Goal: Information Seeking & Learning: Learn about a topic

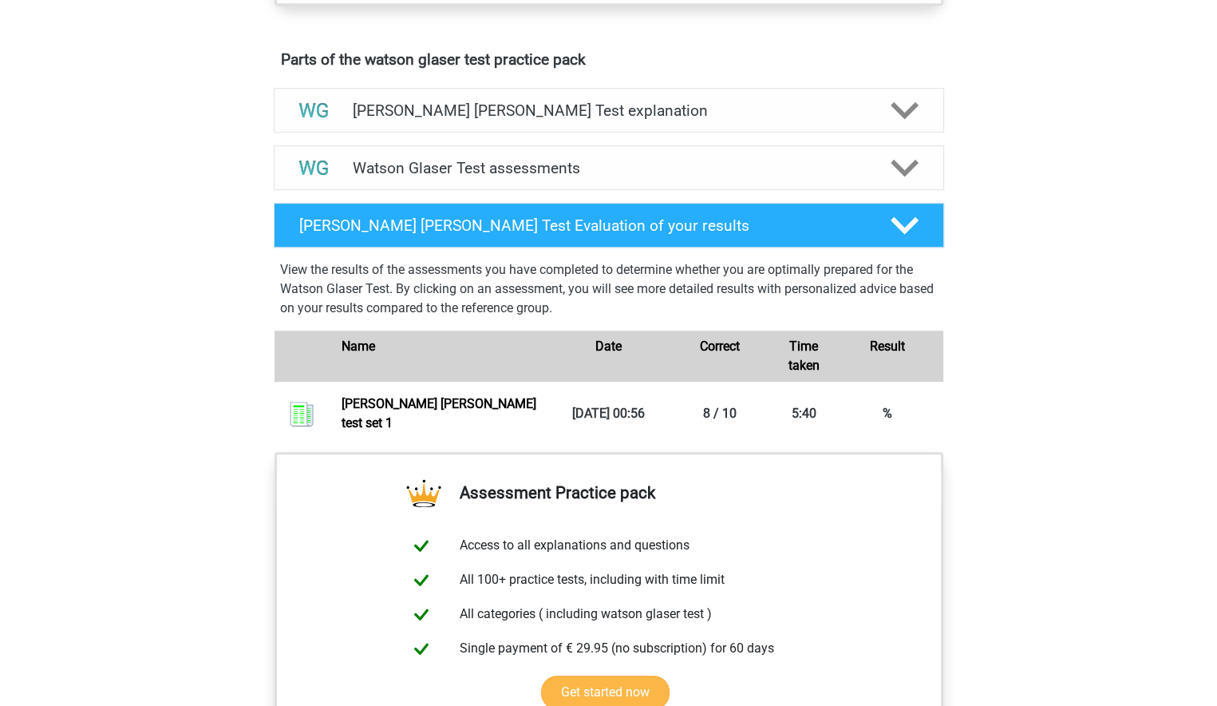
scroll to position [718, 0]
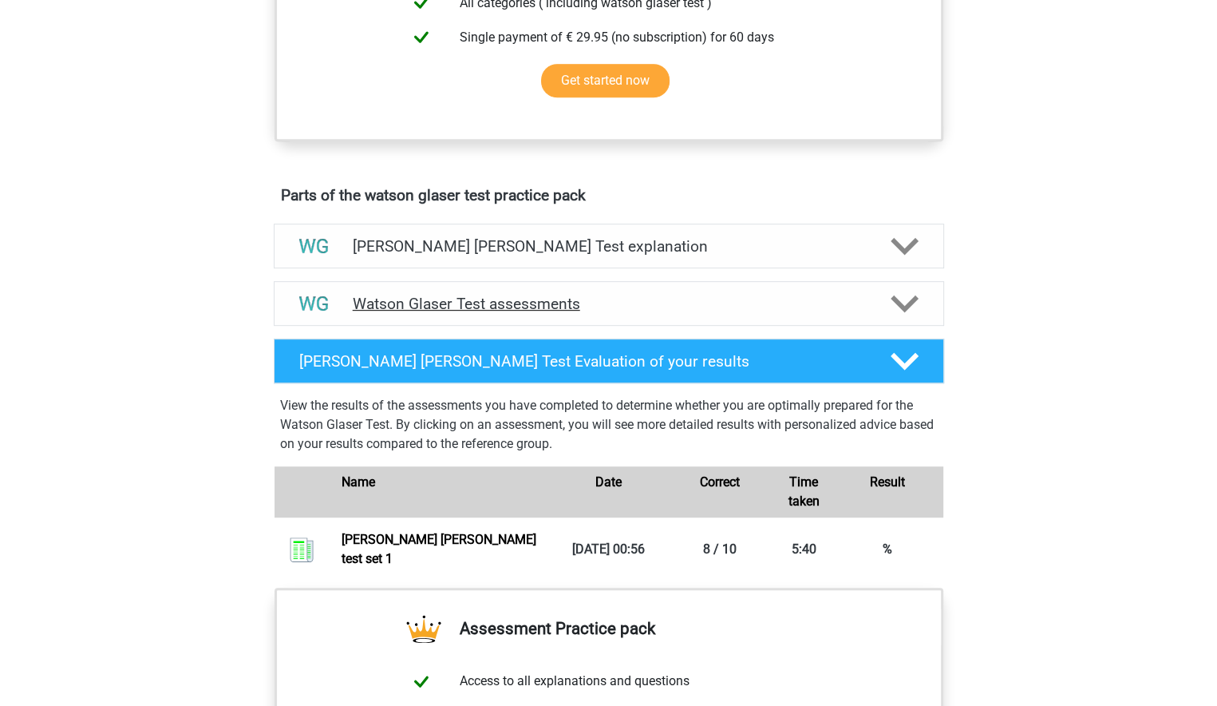
click at [412, 313] on h4 "Watson Glaser Test assessments" at bounding box center [609, 304] width 512 height 18
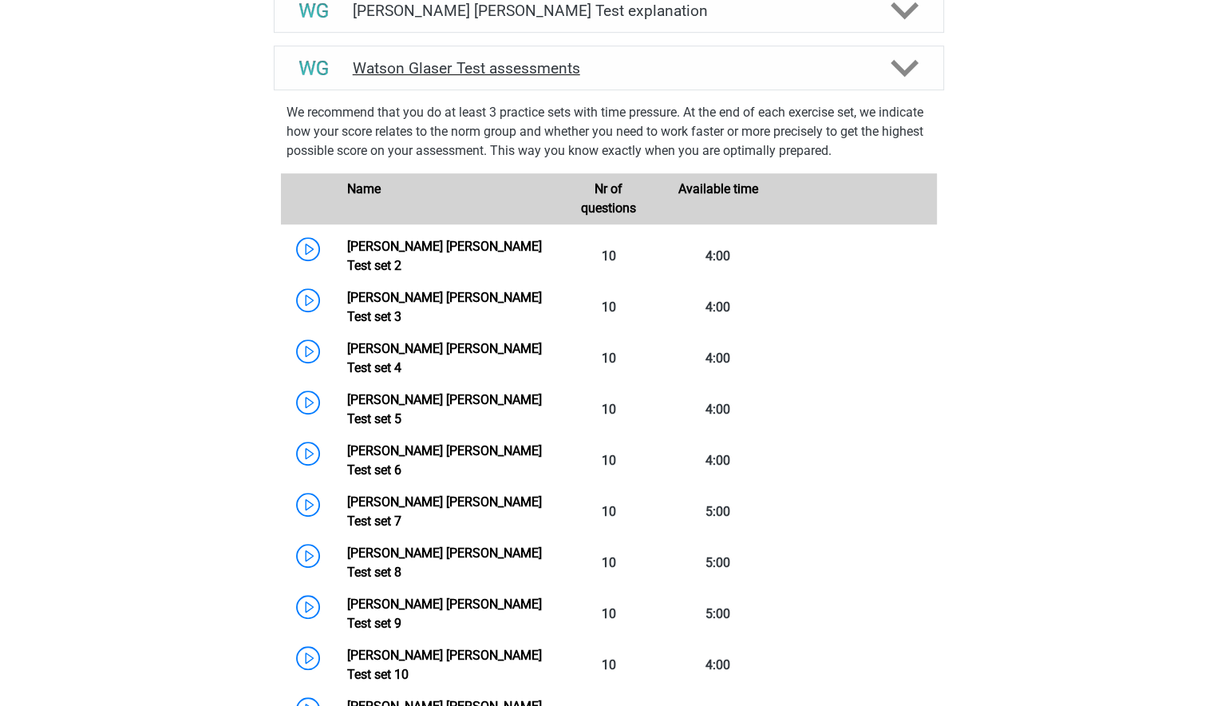
scroll to position [958, 0]
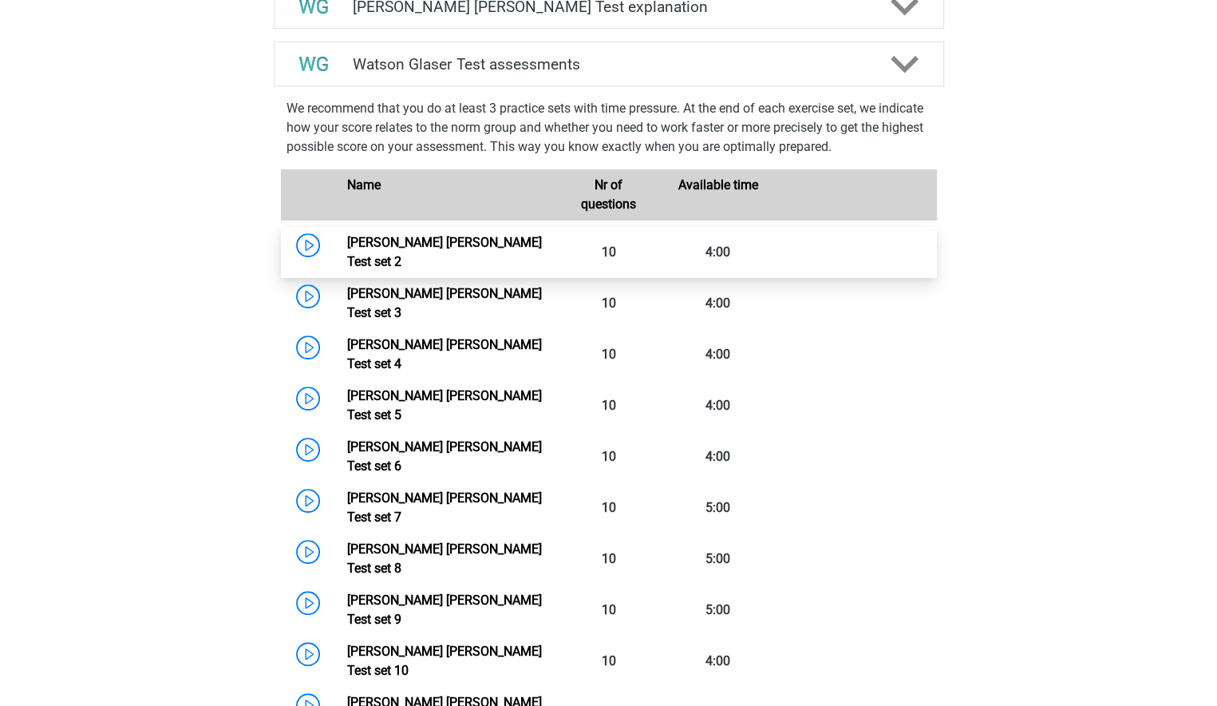
click at [347, 261] on link "Watson Glaser Test set 2" at bounding box center [444, 252] width 195 height 34
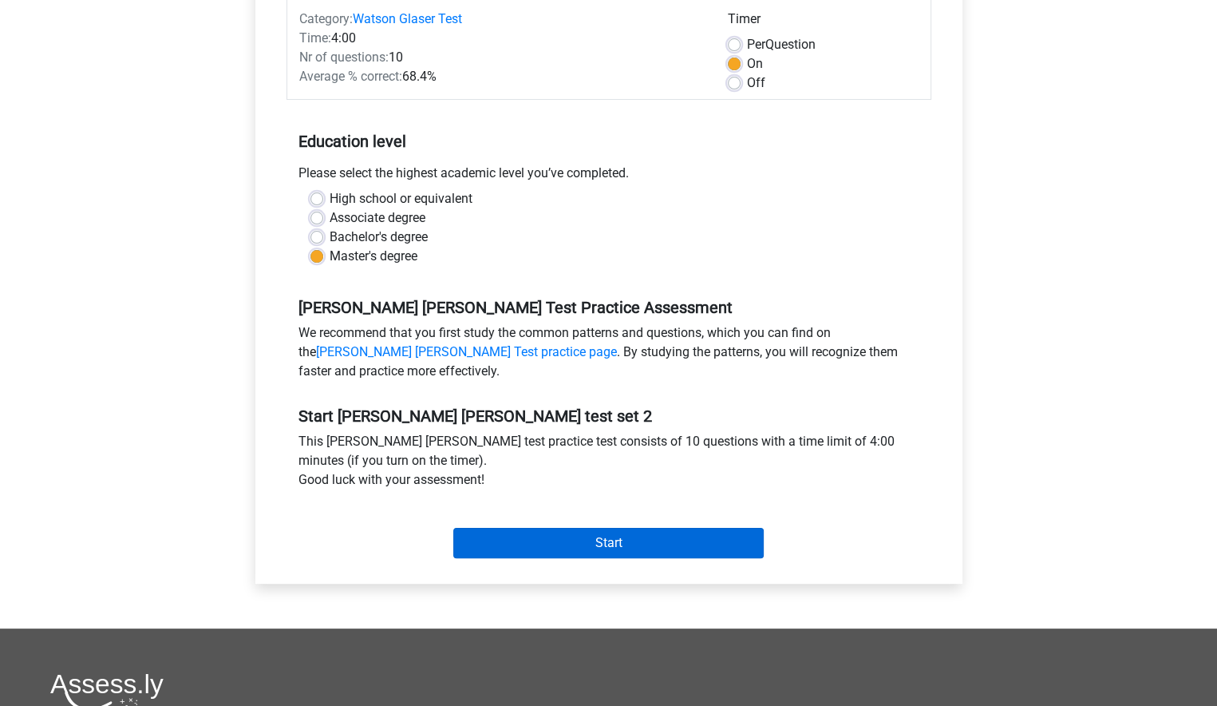
scroll to position [239, 0]
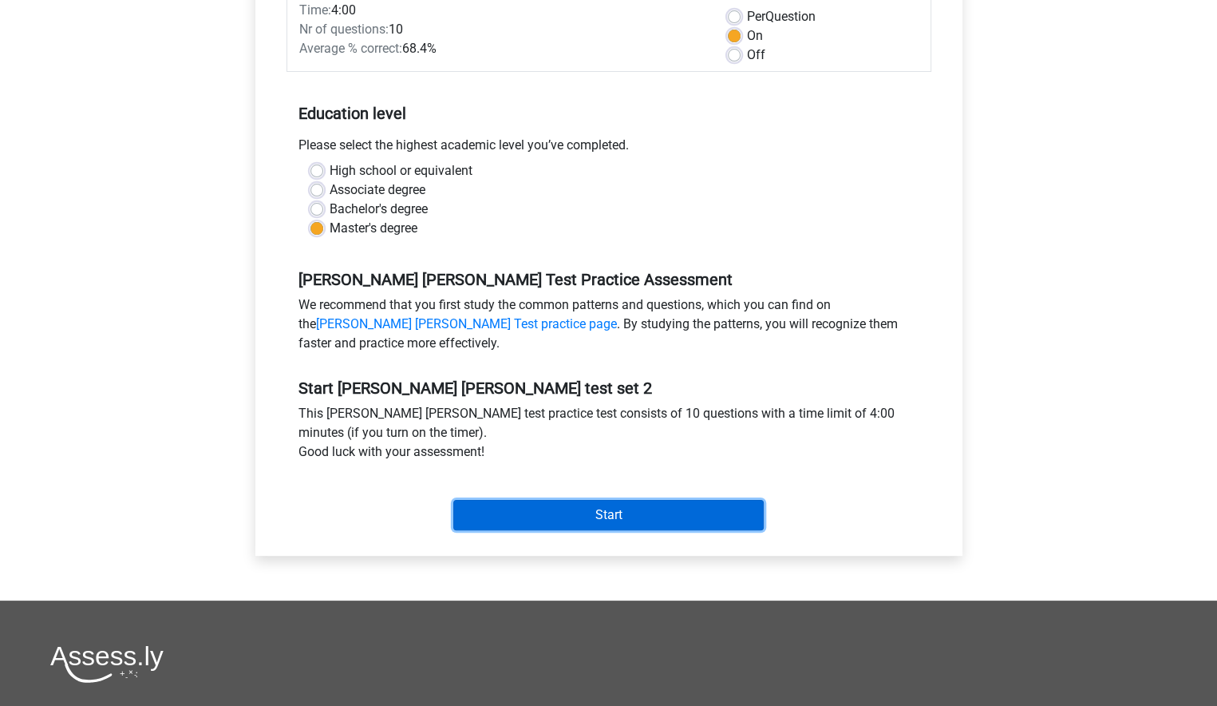
click at [577, 512] on input "Start" at bounding box center [608, 515] width 310 height 30
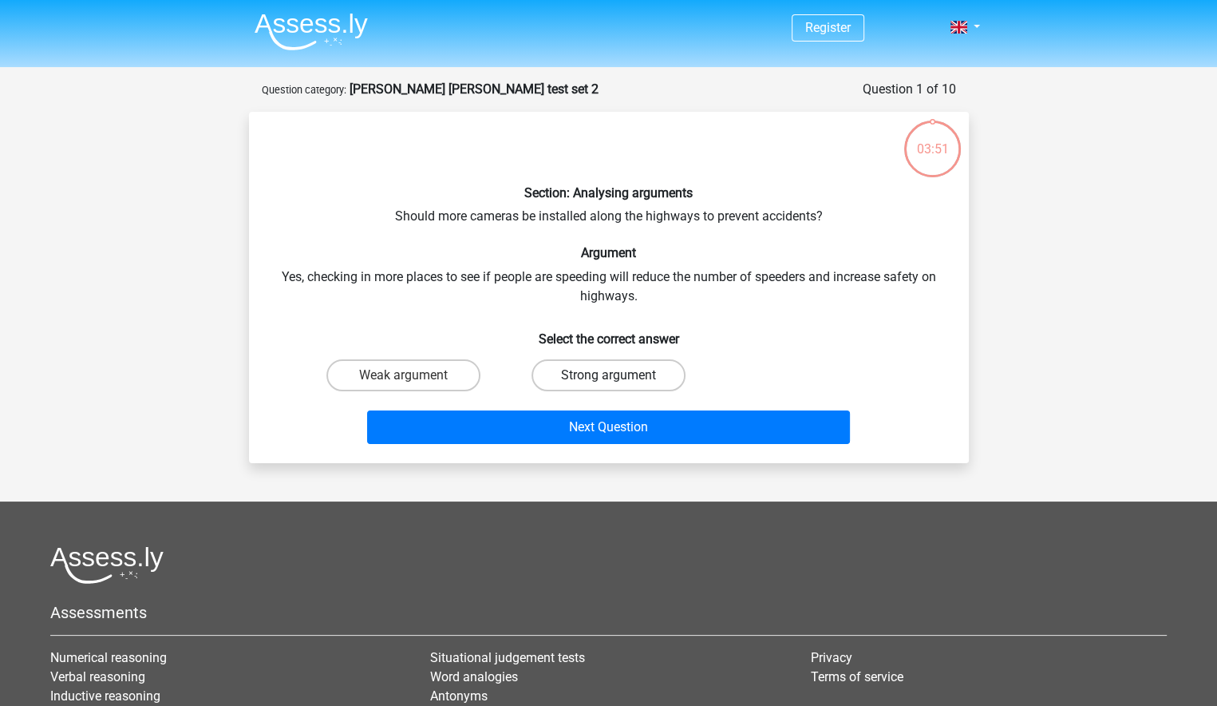
click at [568, 378] on label "Strong argument" at bounding box center [609, 375] width 154 height 32
click at [608, 378] on input "Strong argument" at bounding box center [613, 380] width 10 height 10
radio input "true"
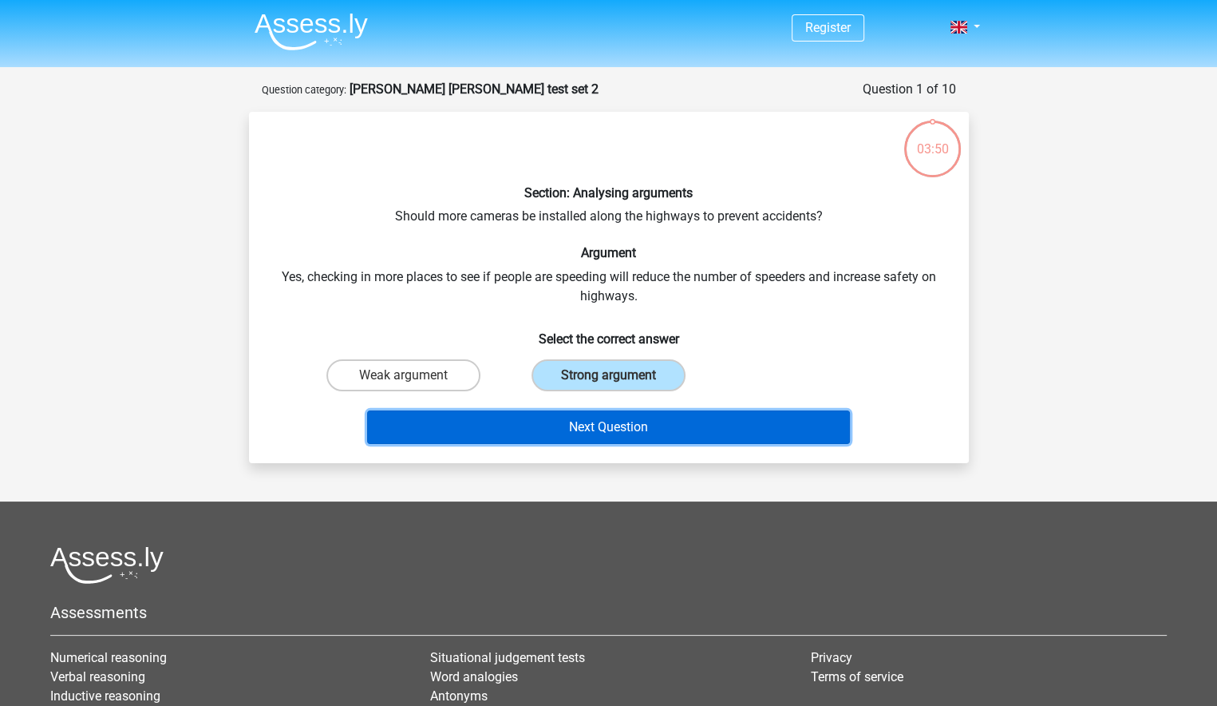
click at [577, 417] on button "Next Question" at bounding box center [608, 427] width 483 height 34
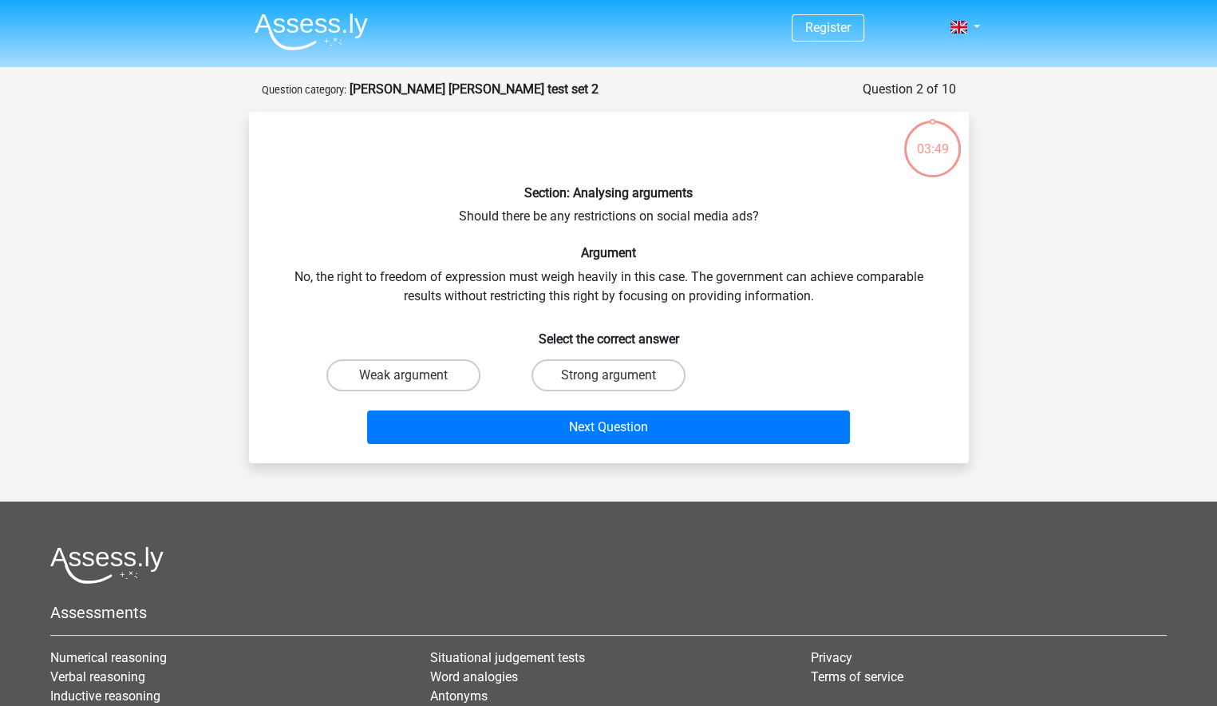
scroll to position [80, 0]
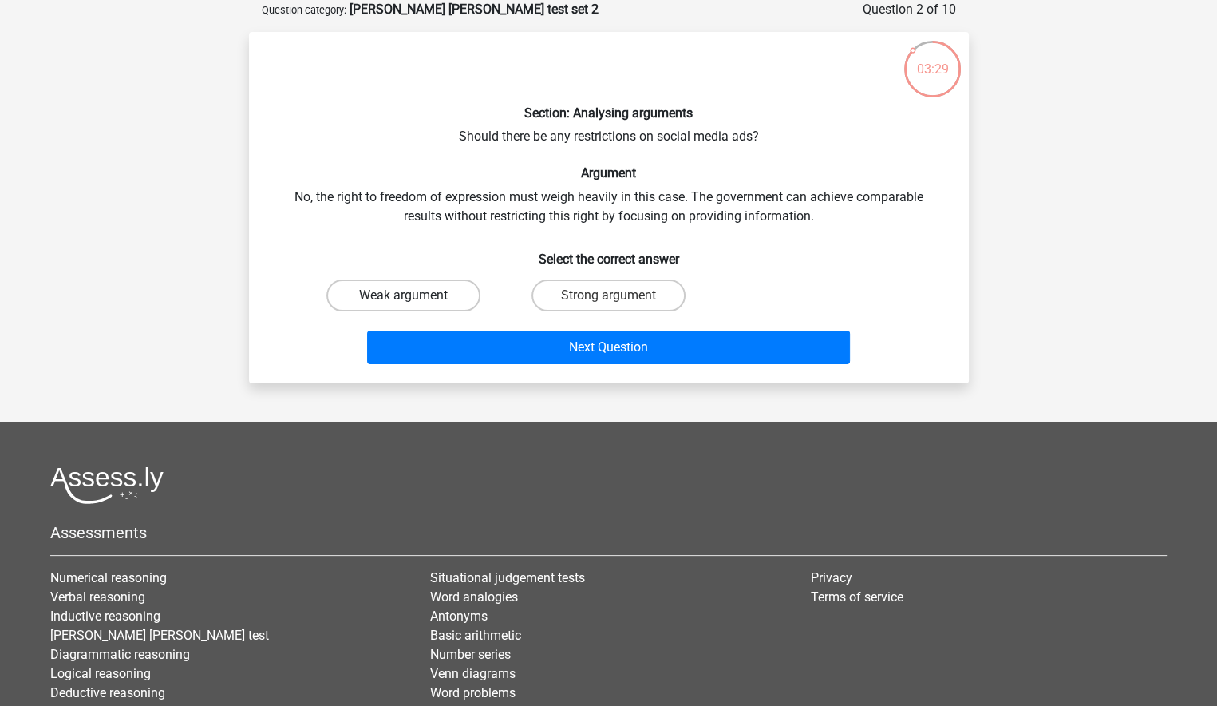
click at [444, 291] on label "Weak argument" at bounding box center [403, 295] width 154 height 32
click at [413, 295] on input "Weak argument" at bounding box center [408, 300] width 10 height 10
radio input "true"
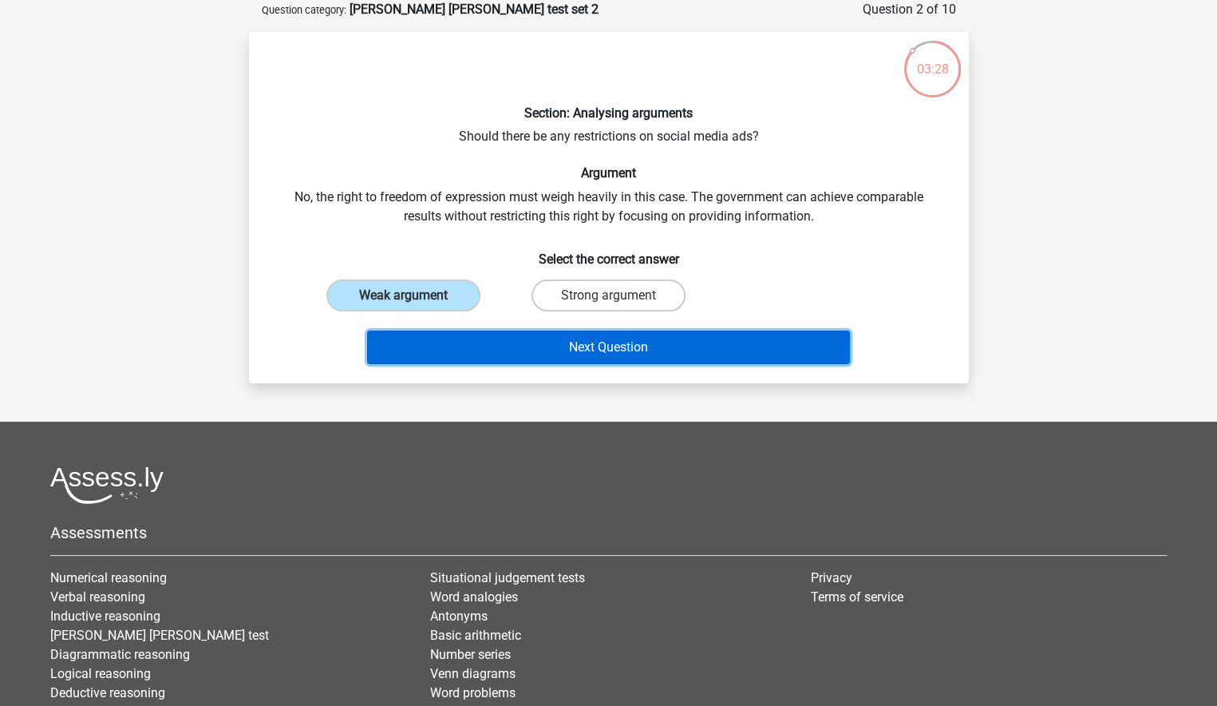
click at [616, 345] on button "Next Question" at bounding box center [608, 347] width 483 height 34
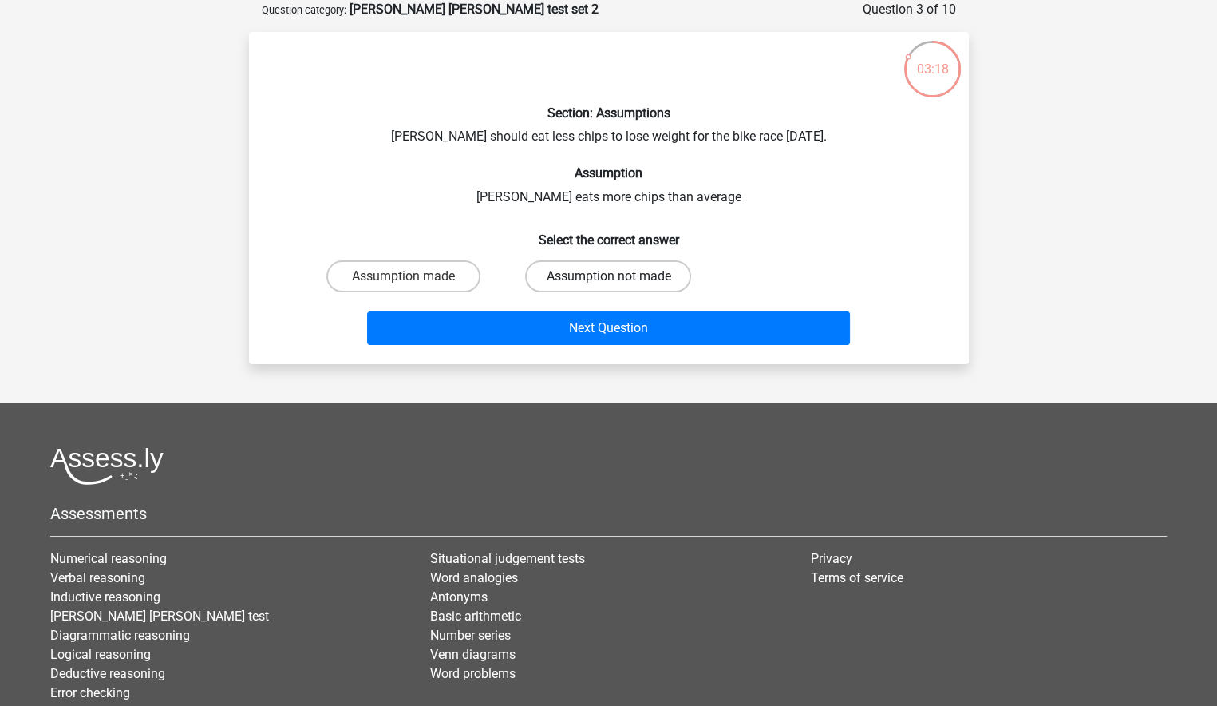
click at [581, 272] on label "Assumption not made" at bounding box center [608, 276] width 166 height 32
click at [608, 276] on input "Assumption not made" at bounding box center [613, 281] width 10 height 10
radio input "true"
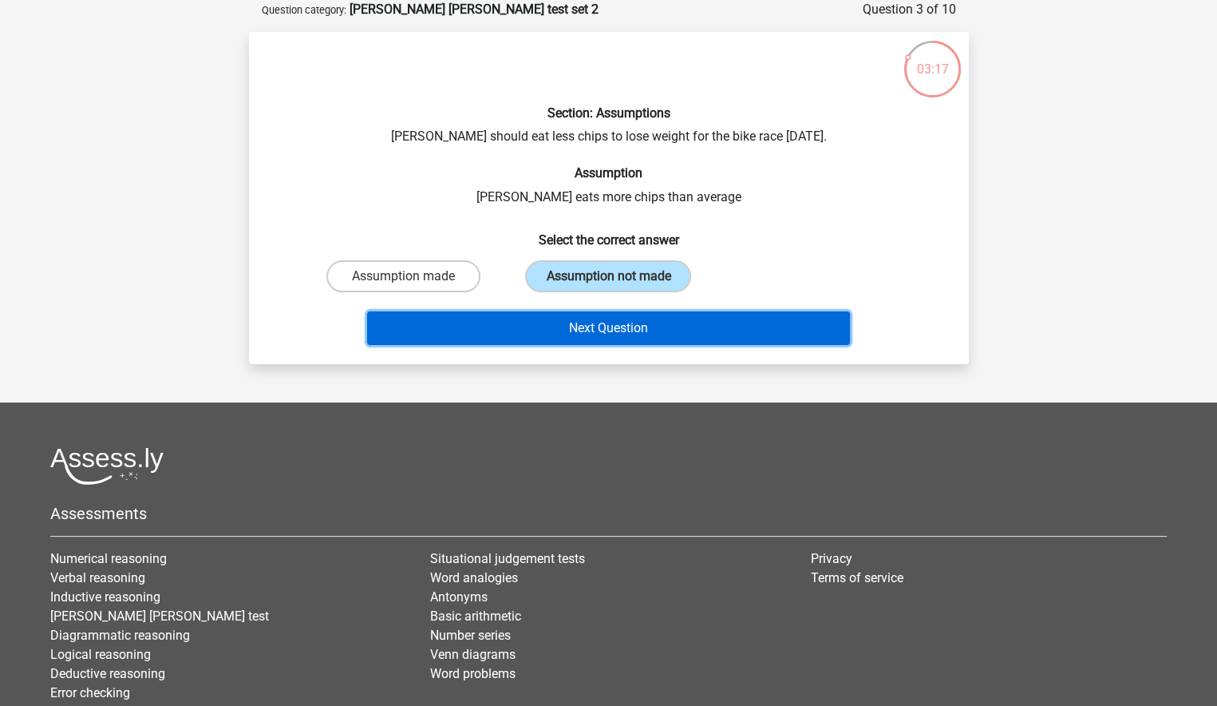
click at [601, 322] on button "Next Question" at bounding box center [608, 328] width 483 height 34
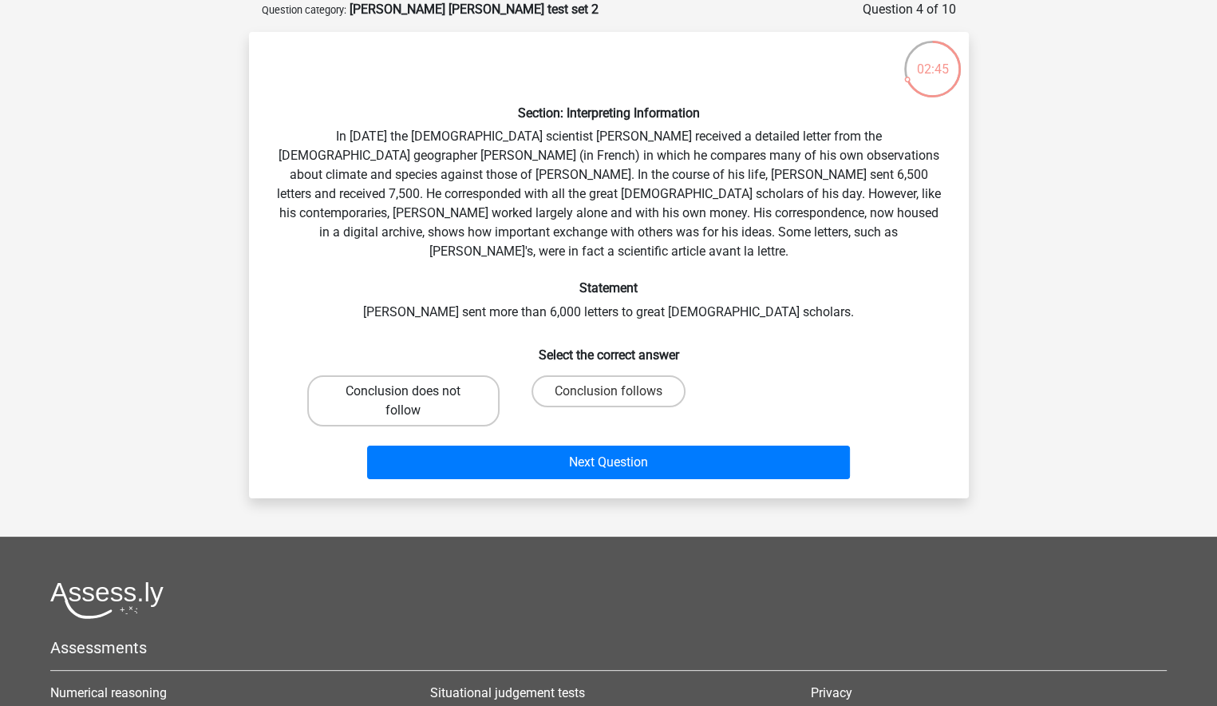
click at [440, 375] on label "Conclusion does not follow" at bounding box center [403, 400] width 192 height 51
click at [413, 391] on input "Conclusion does not follow" at bounding box center [408, 396] width 10 height 10
radio input "true"
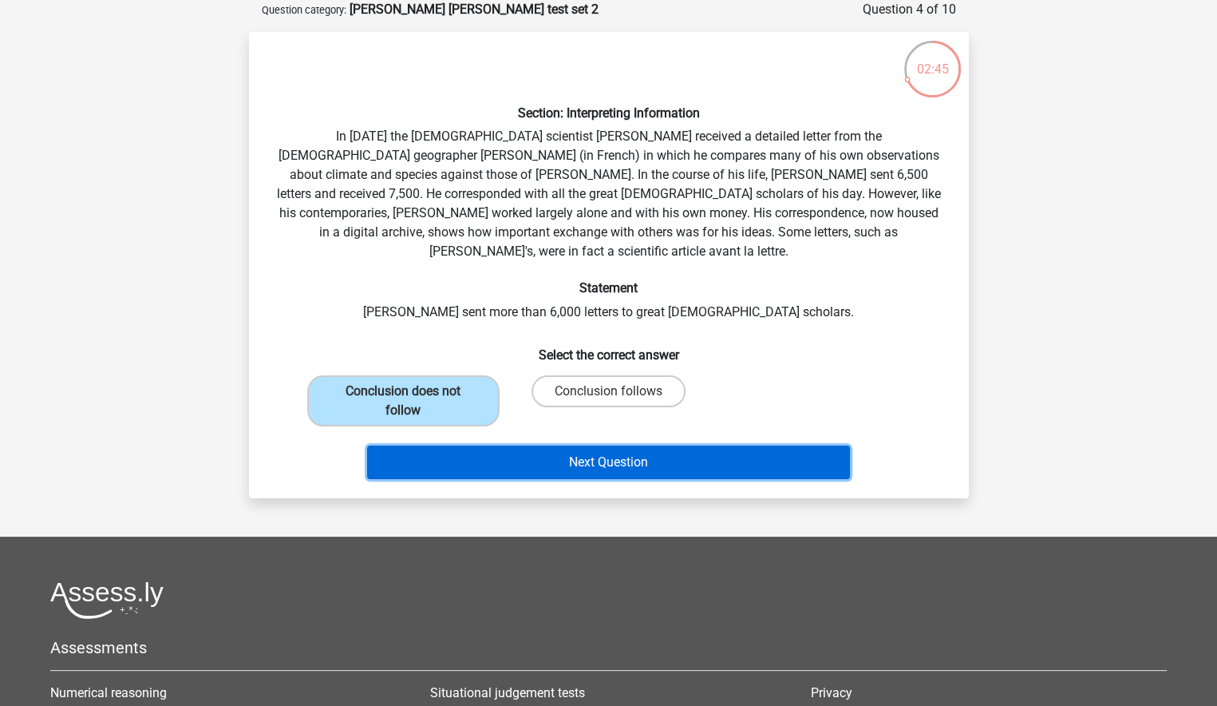
click at [666, 445] on button "Next Question" at bounding box center [608, 462] width 483 height 34
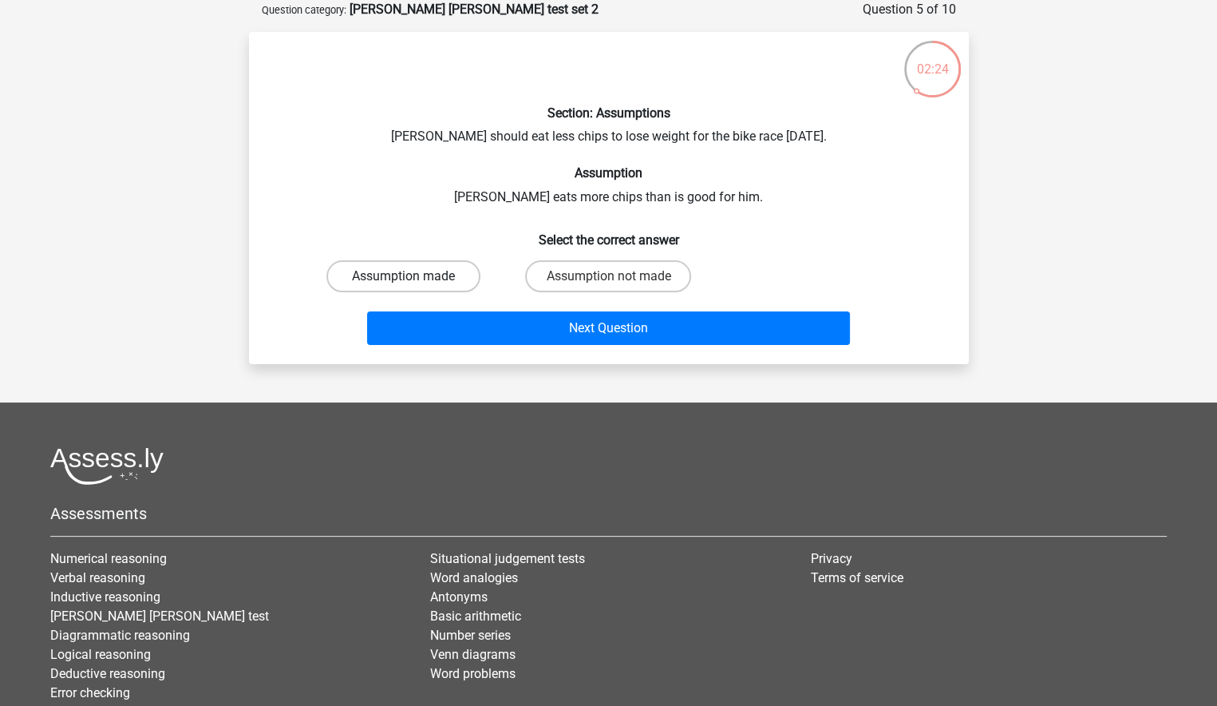
drag, startPoint x: 457, startPoint y: 273, endPoint x: 465, endPoint y: 273, distance: 8.8
click at [458, 273] on label "Assumption made" at bounding box center [403, 276] width 154 height 32
click at [413, 276] on input "Assumption made" at bounding box center [408, 281] width 10 height 10
radio input "true"
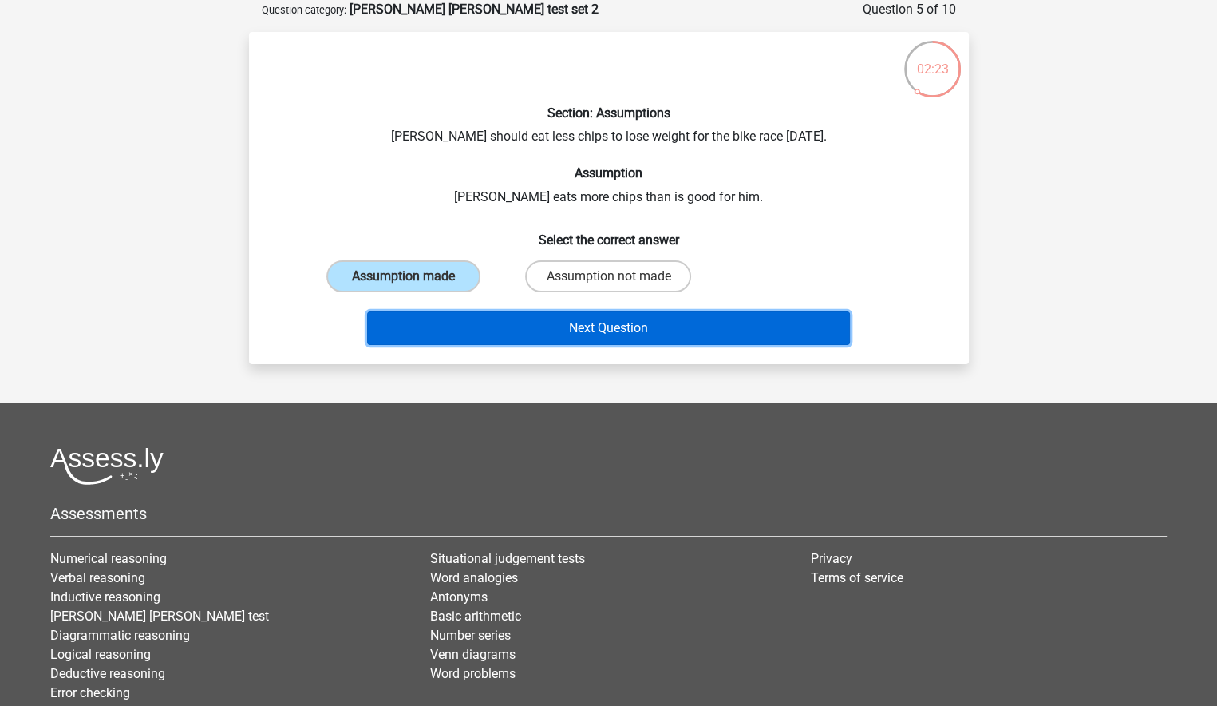
click at [578, 319] on button "Next Question" at bounding box center [608, 328] width 483 height 34
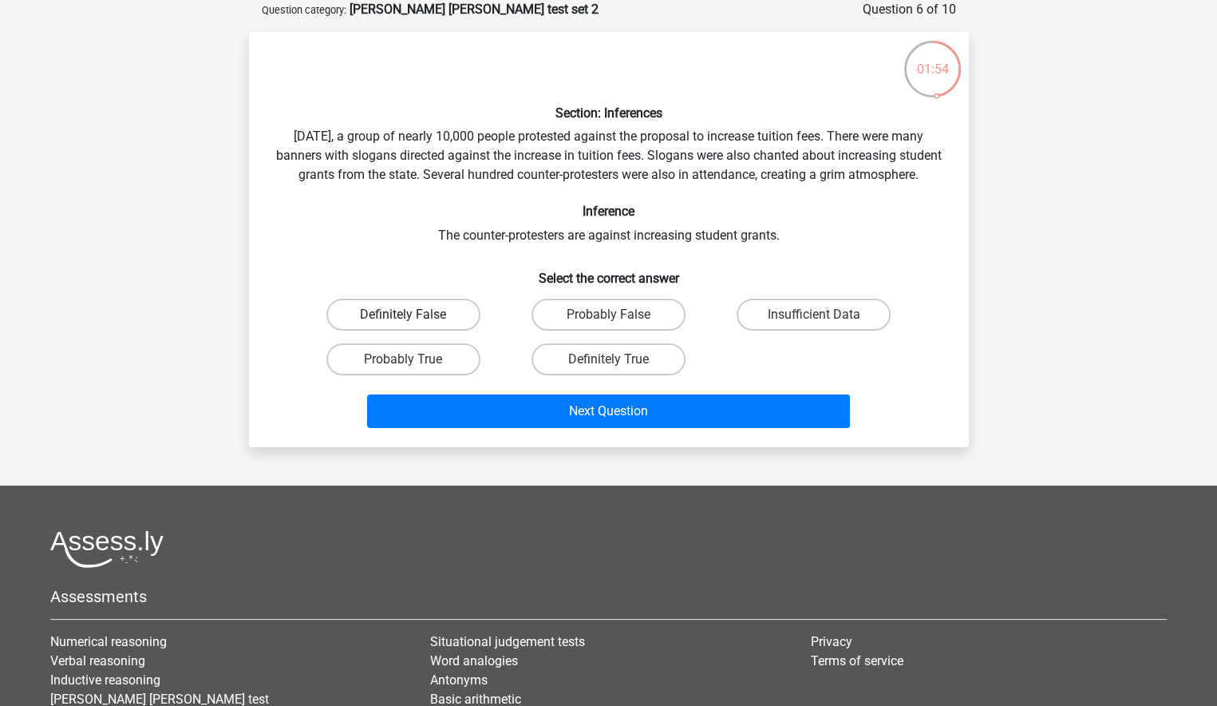
click at [422, 330] on label "Definitely False" at bounding box center [403, 315] width 154 height 32
click at [413, 325] on input "Definitely False" at bounding box center [408, 319] width 10 height 10
radio input "true"
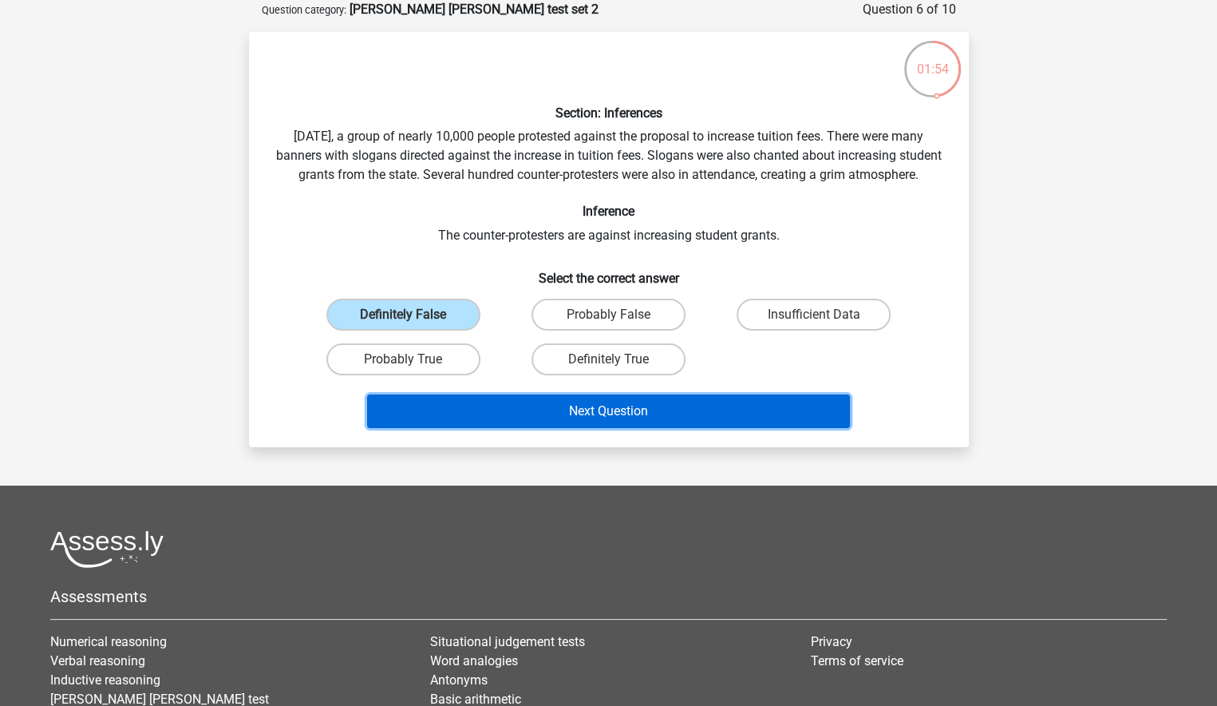
click at [641, 428] on button "Next Question" at bounding box center [608, 411] width 483 height 34
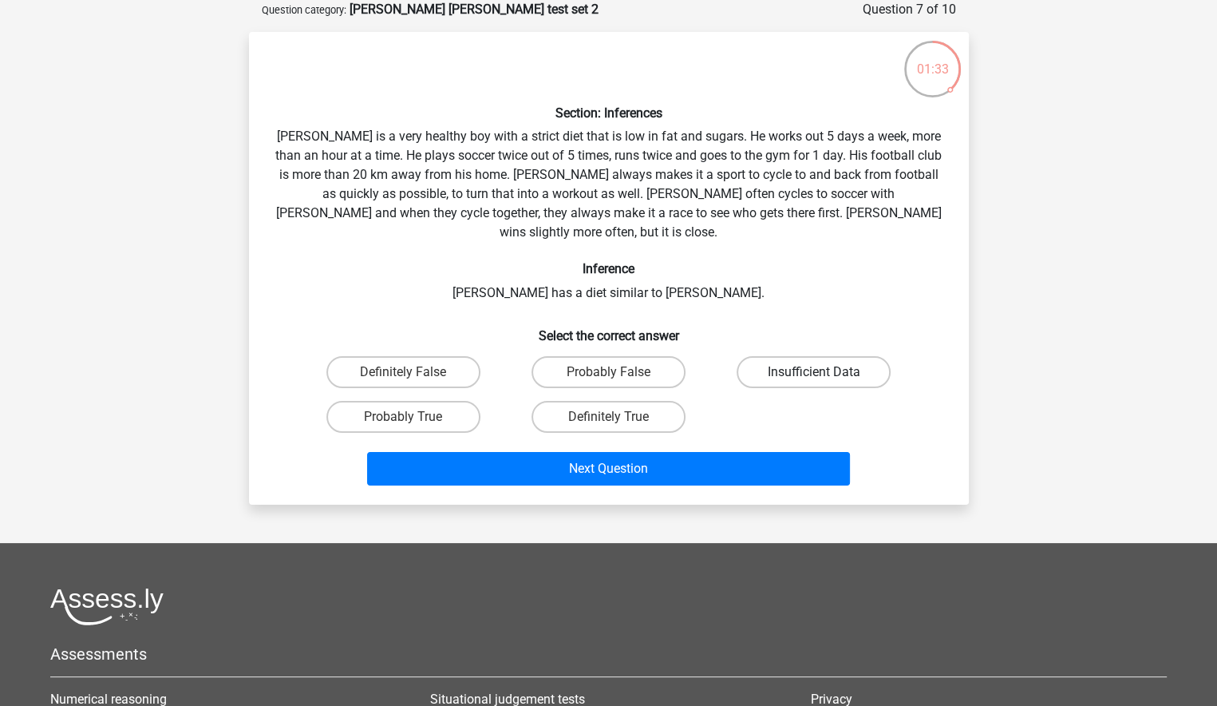
click at [801, 356] on label "Insufficient Data" at bounding box center [814, 372] width 154 height 32
click at [814, 372] on input "Insufficient Data" at bounding box center [819, 377] width 10 height 10
radio input "true"
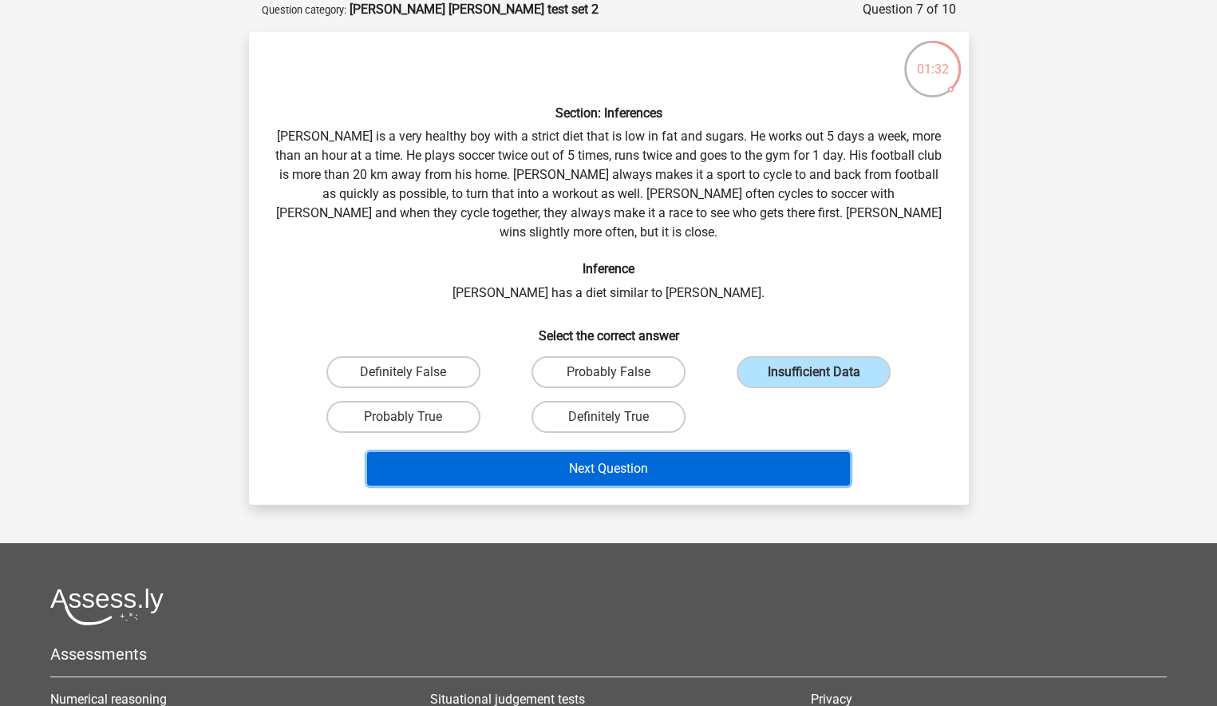
click at [738, 452] on button "Next Question" at bounding box center [608, 469] width 483 height 34
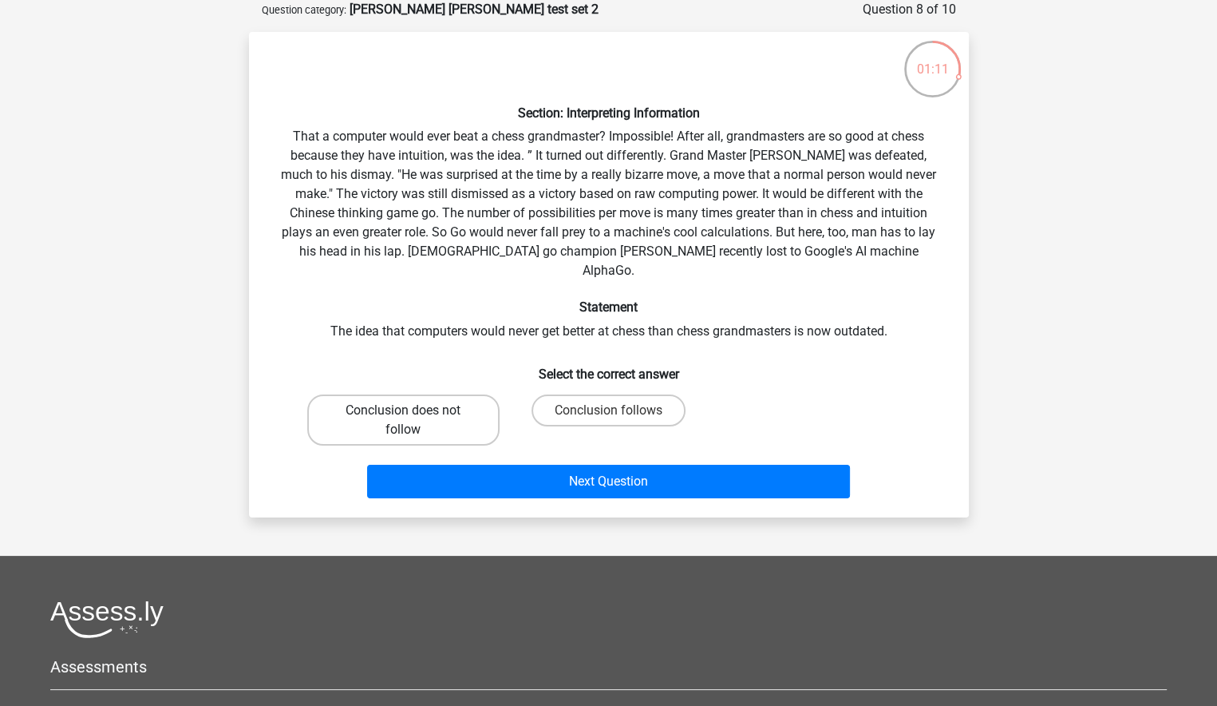
click at [452, 394] on label "Conclusion does not follow" at bounding box center [403, 419] width 192 height 51
click at [413, 410] on input "Conclusion does not follow" at bounding box center [408, 415] width 10 height 10
radio input "true"
click at [620, 394] on label "Conclusion follows" at bounding box center [609, 410] width 154 height 32
click at [619, 410] on input "Conclusion follows" at bounding box center [613, 415] width 10 height 10
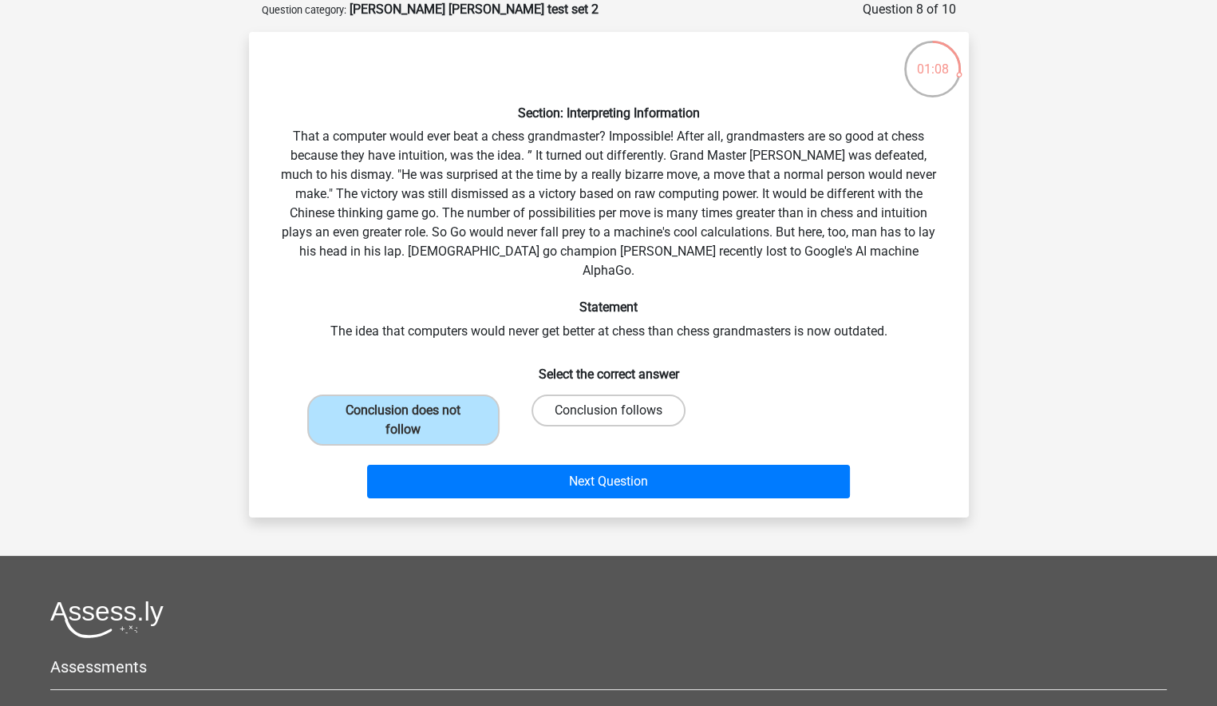
radio input "true"
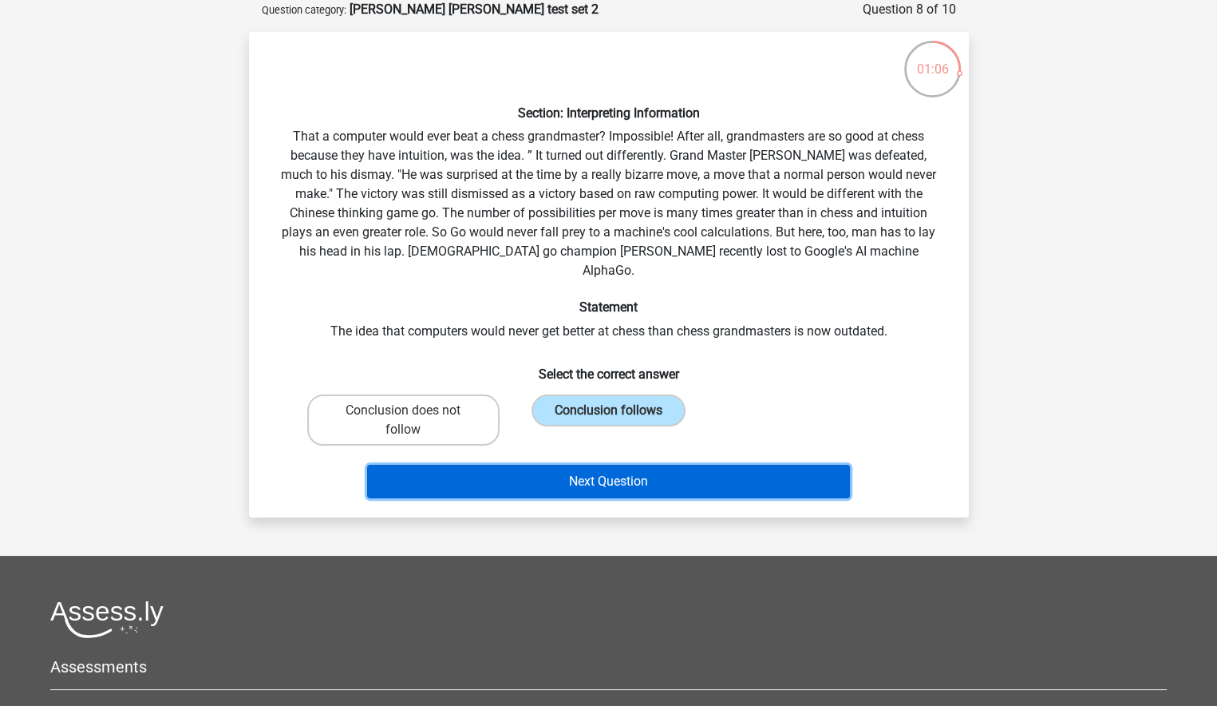
click at [661, 465] on button "Next Question" at bounding box center [608, 482] width 483 height 34
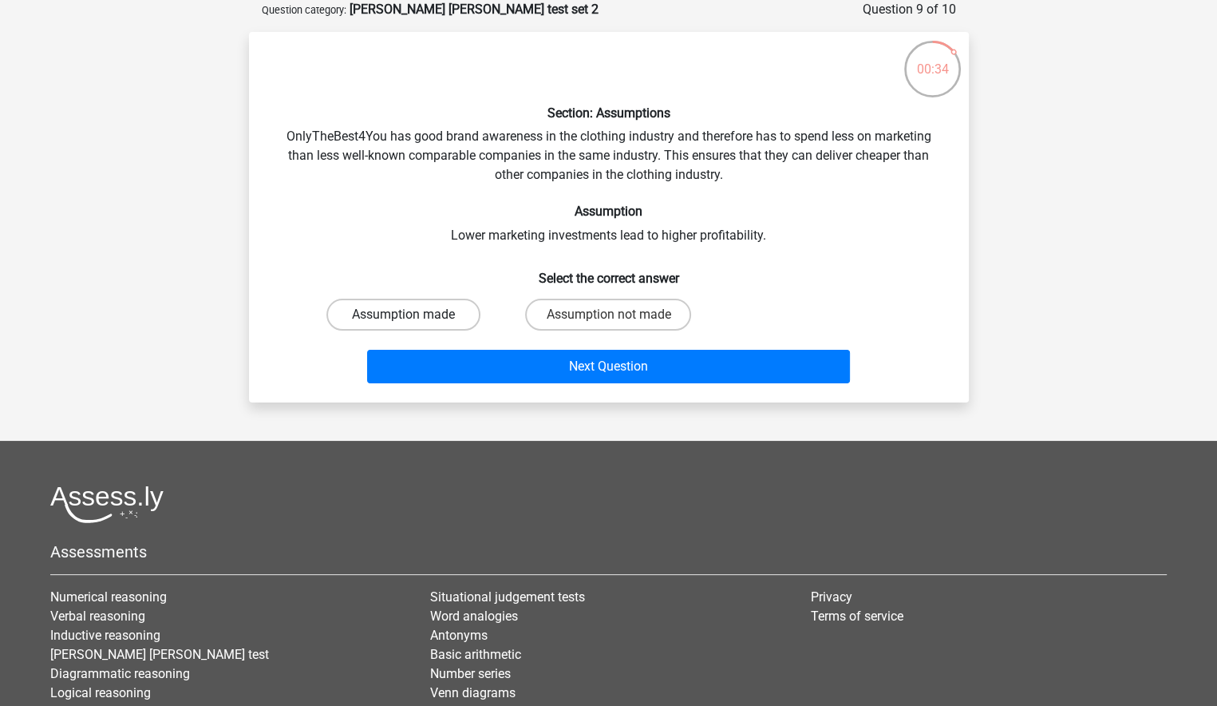
drag, startPoint x: 455, startPoint y: 310, endPoint x: 473, endPoint y: 310, distance: 17.6
click at [457, 310] on label "Assumption made" at bounding box center [403, 315] width 154 height 32
click at [413, 314] on input "Assumption made" at bounding box center [408, 319] width 10 height 10
radio input "true"
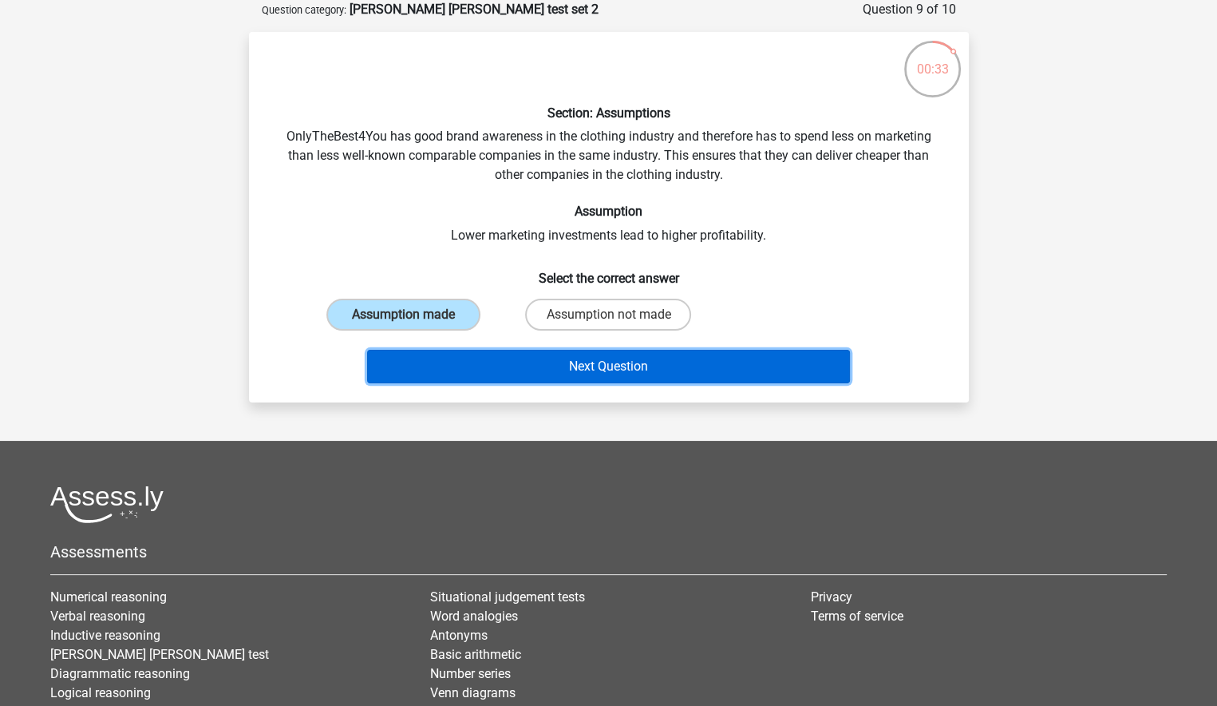
click at [632, 365] on button "Next Question" at bounding box center [608, 367] width 483 height 34
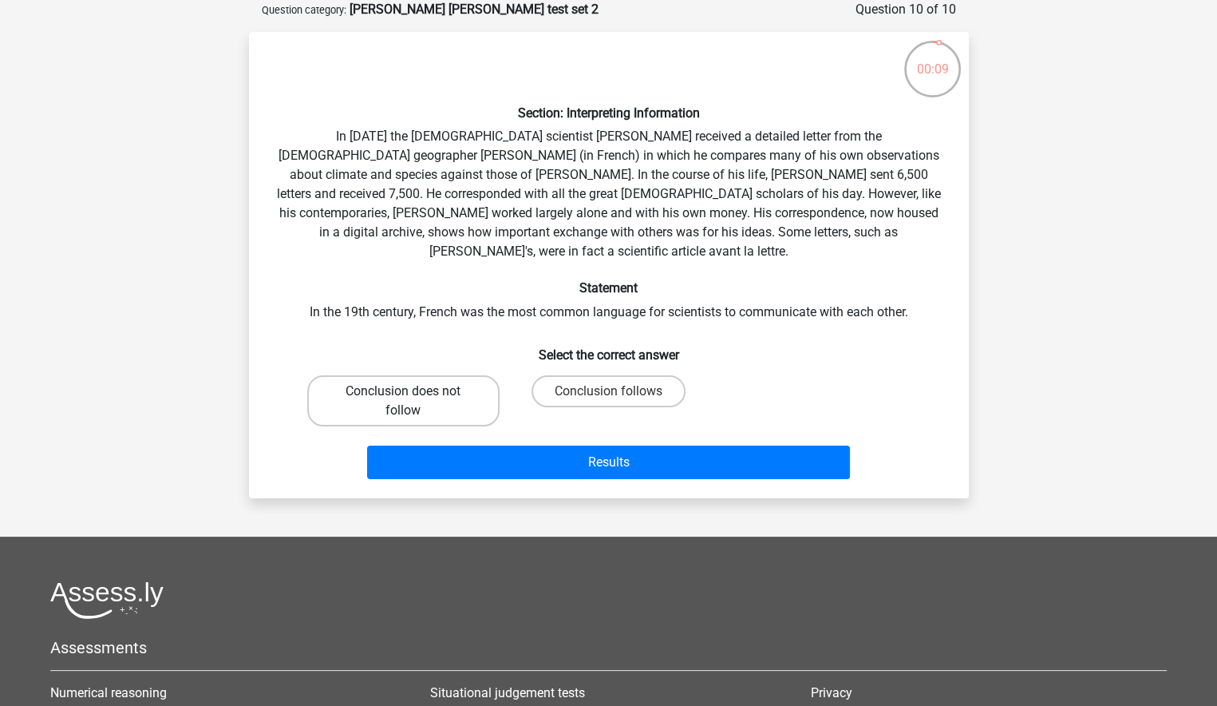
click at [451, 375] on label "Conclusion does not follow" at bounding box center [403, 400] width 192 height 51
click at [413, 391] on input "Conclusion does not follow" at bounding box center [408, 396] width 10 height 10
radio input "true"
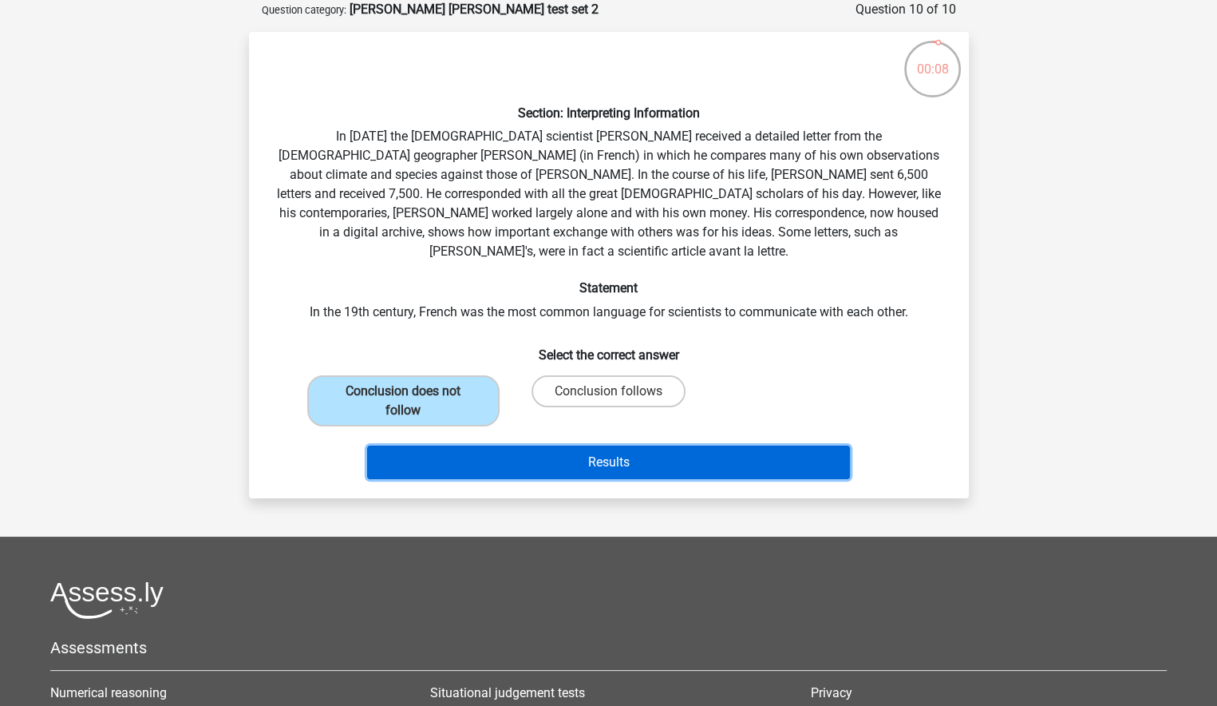
click at [565, 445] on button "Results" at bounding box center [608, 462] width 483 height 34
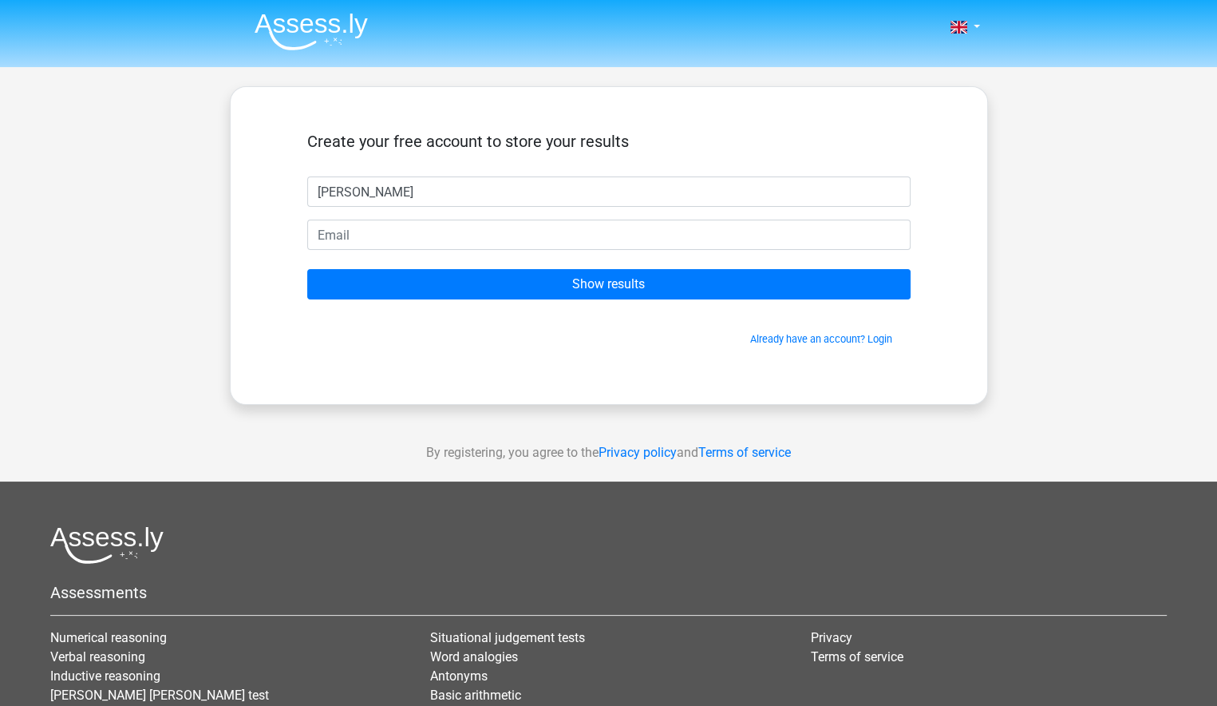
type input "[PERSON_NAME]"
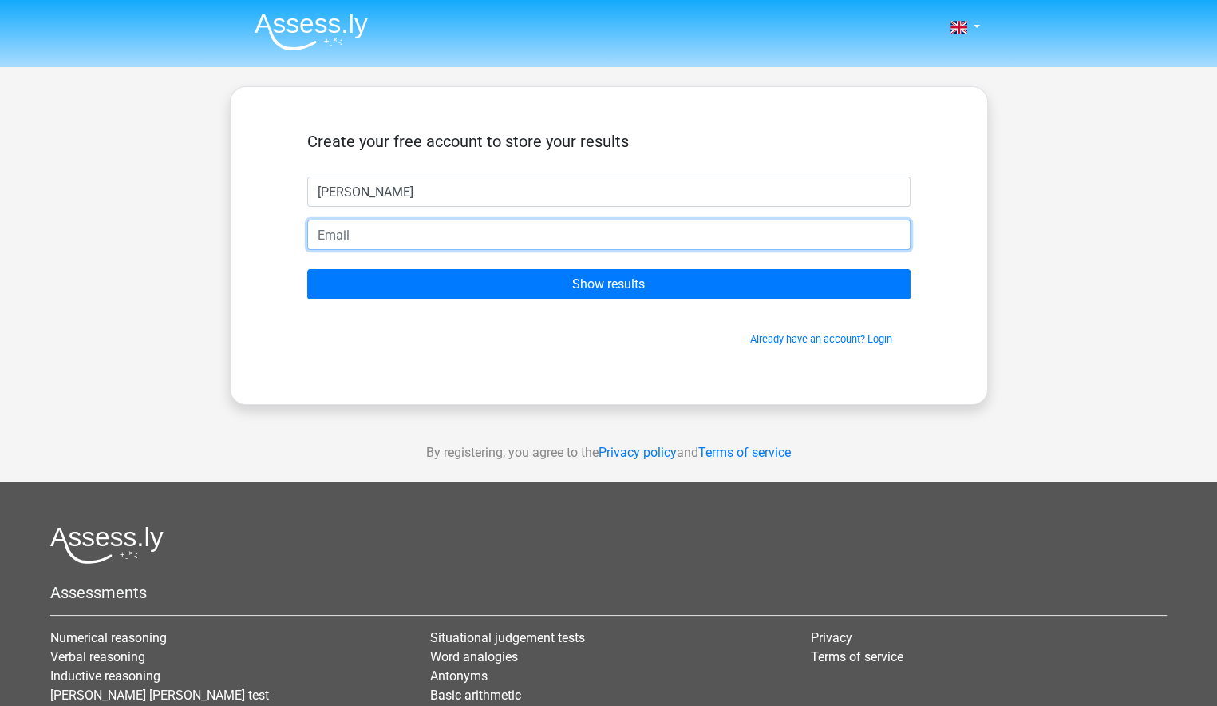
click at [384, 240] on input "email" at bounding box center [608, 234] width 603 height 30
type input "[EMAIL_ADDRESS][DOMAIN_NAME]"
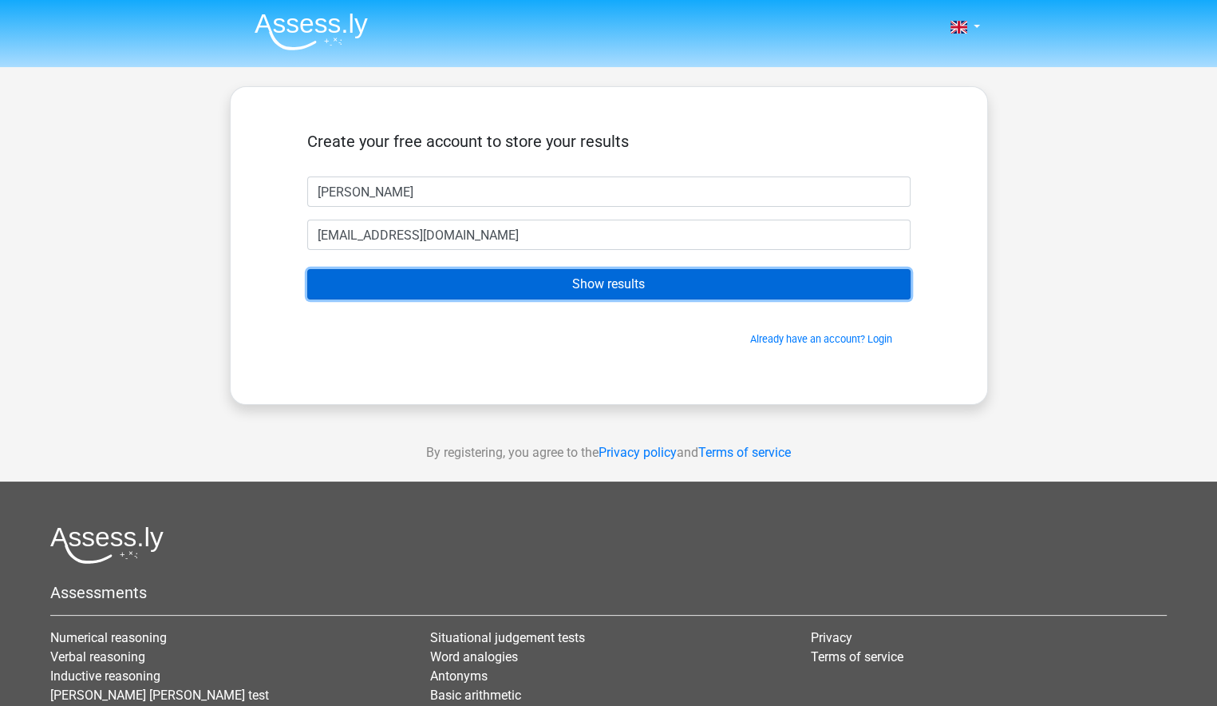
click at [559, 289] on input "Show results" at bounding box center [608, 284] width 603 height 30
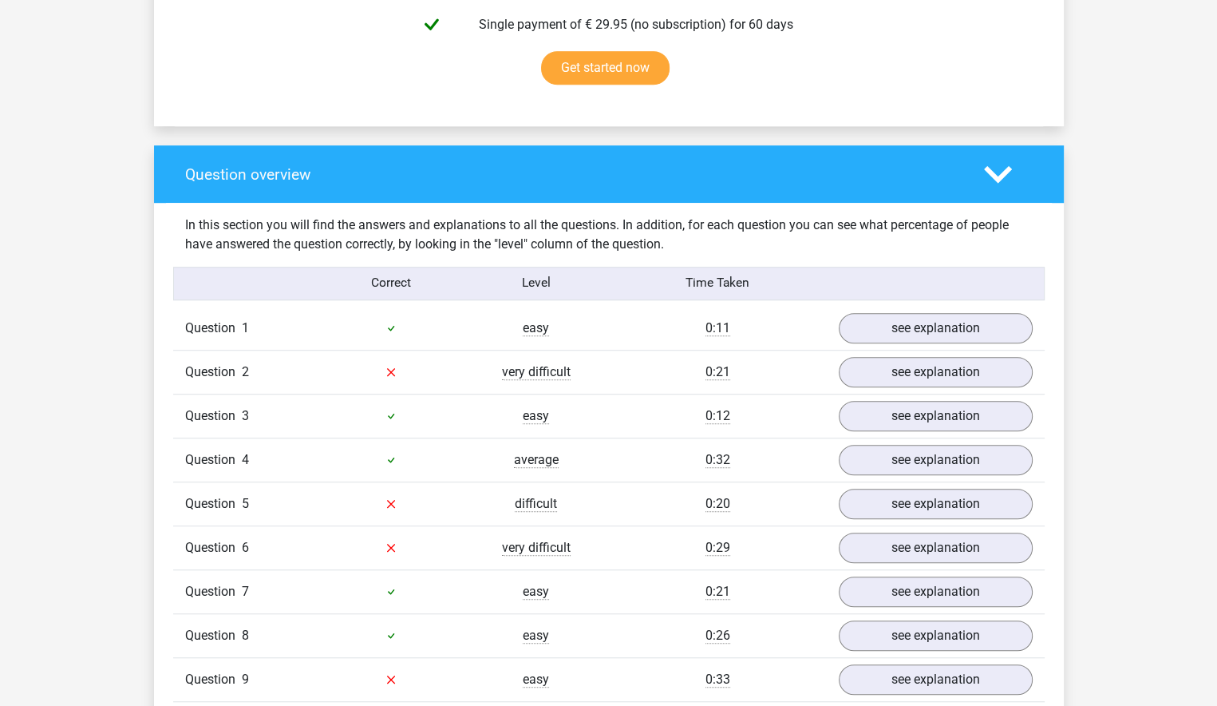
scroll to position [1197, 0]
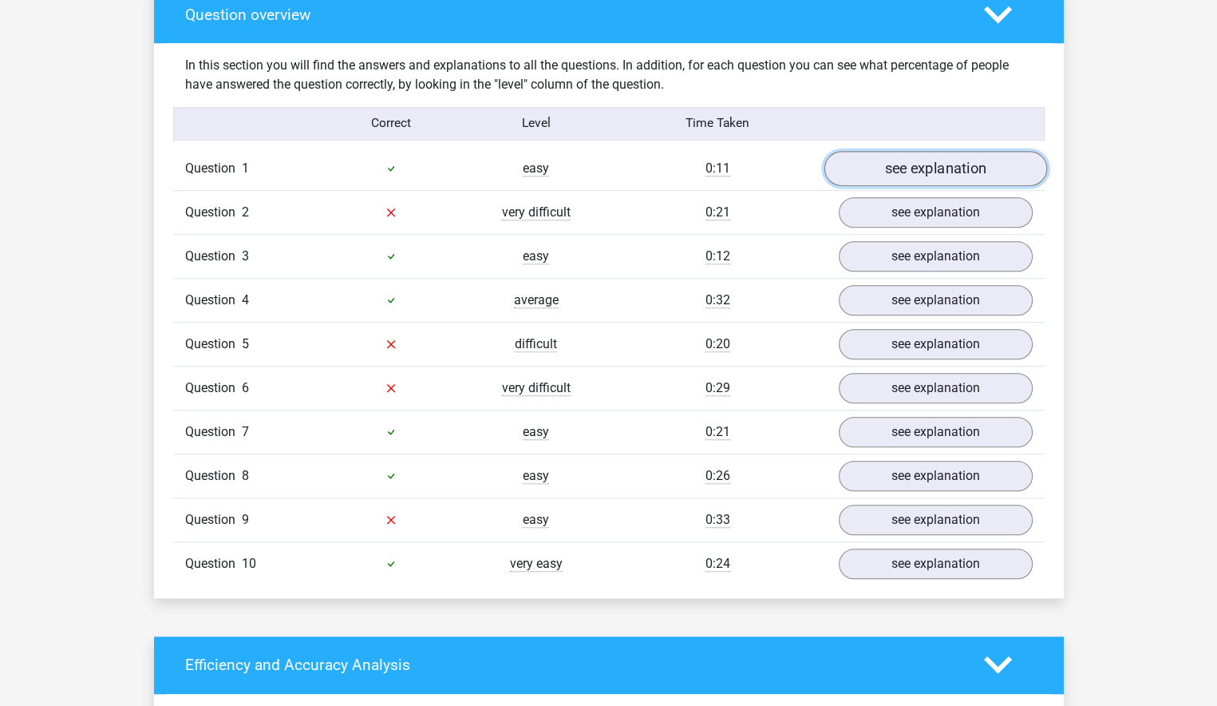
click at [909, 167] on link "see explanation" at bounding box center [935, 168] width 223 height 35
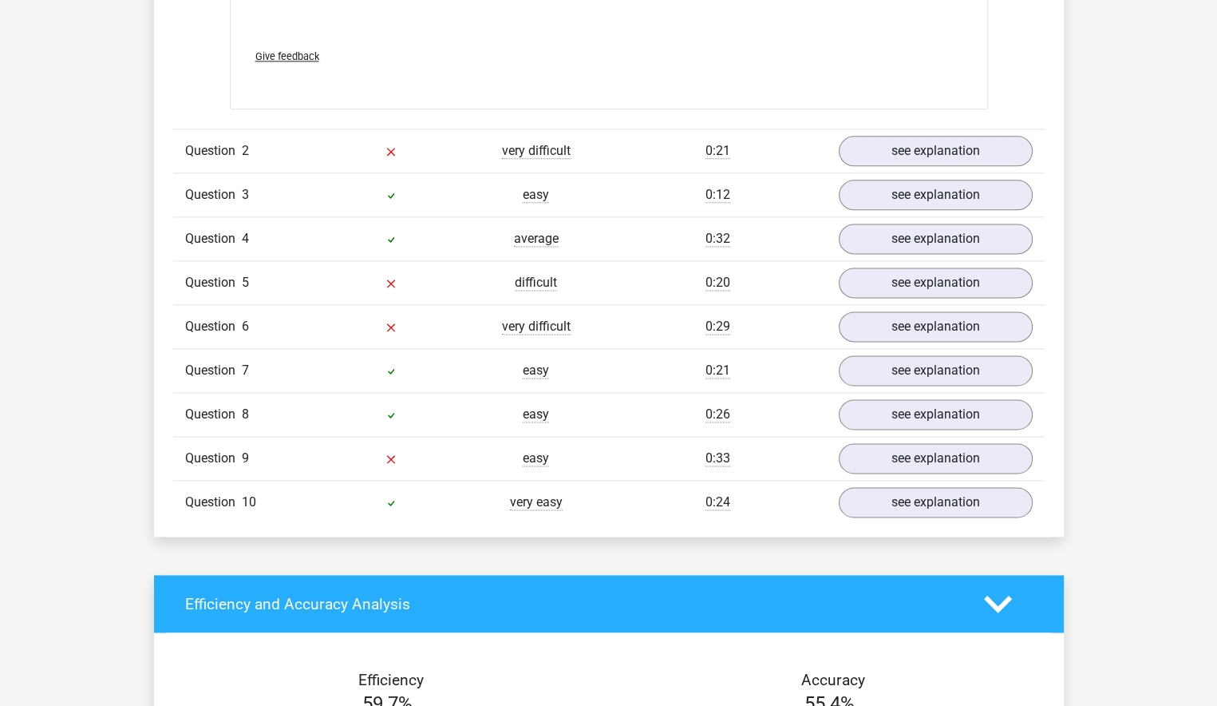
scroll to position [2075, 0]
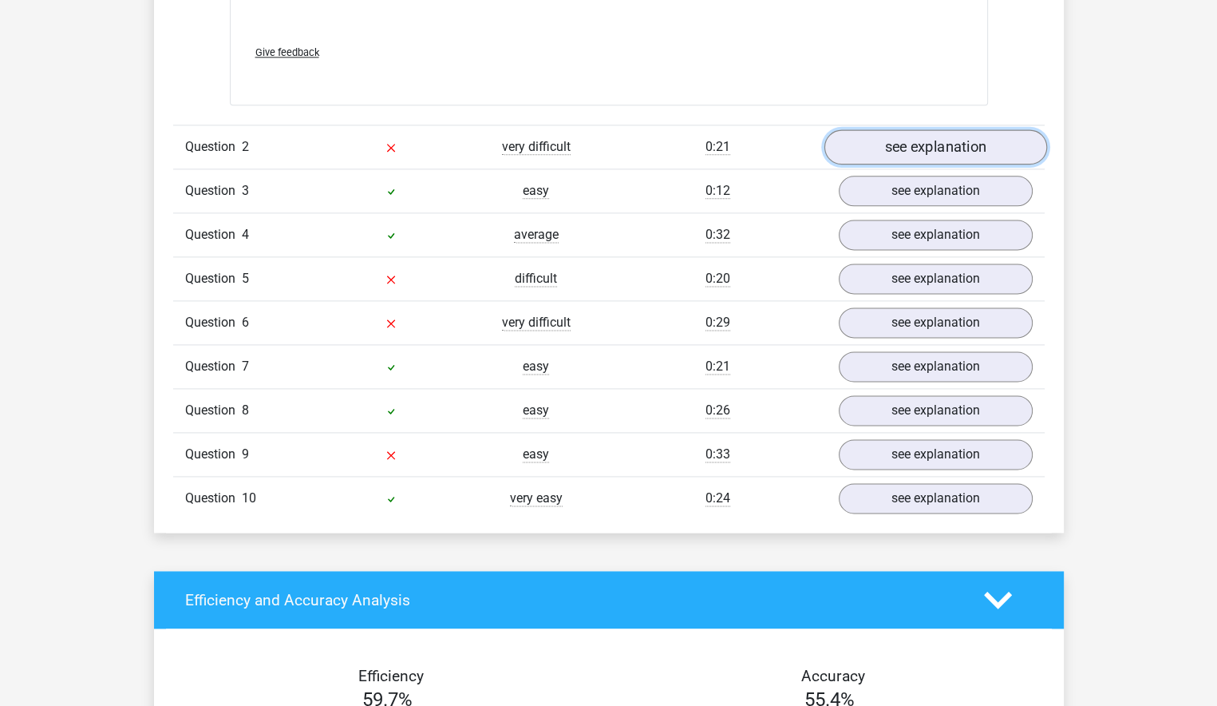
click at [894, 154] on link "see explanation" at bounding box center [935, 146] width 223 height 35
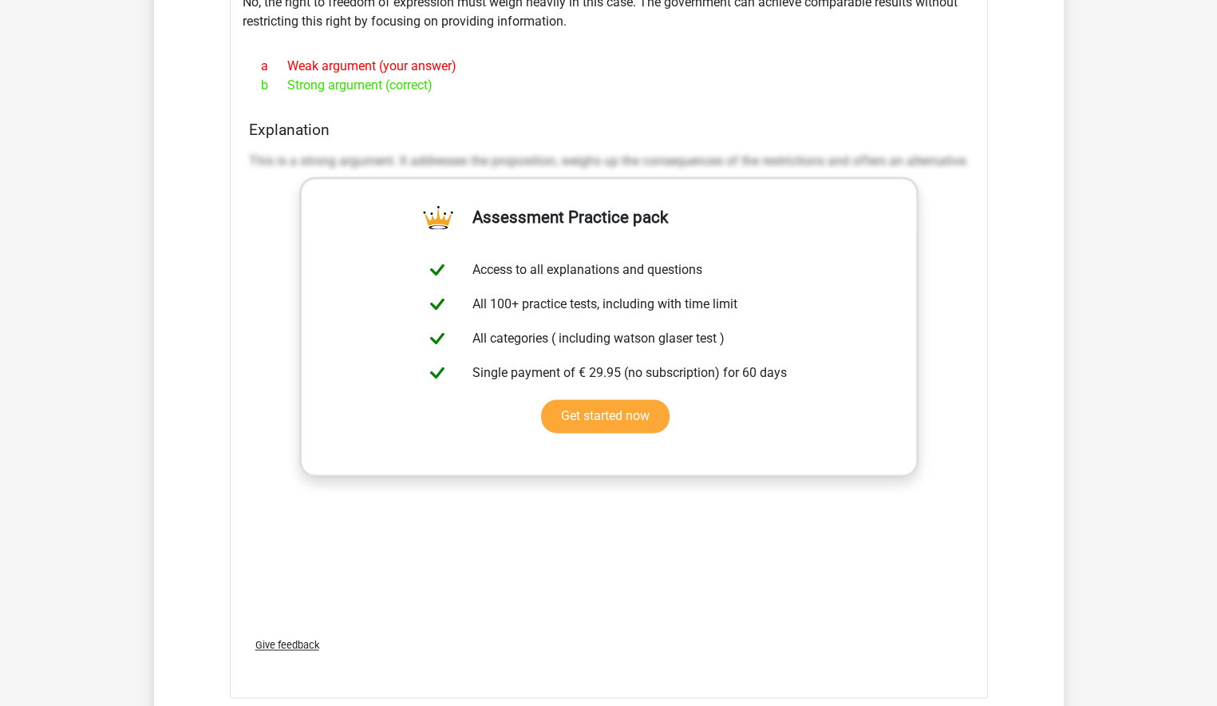
scroll to position [2315, 0]
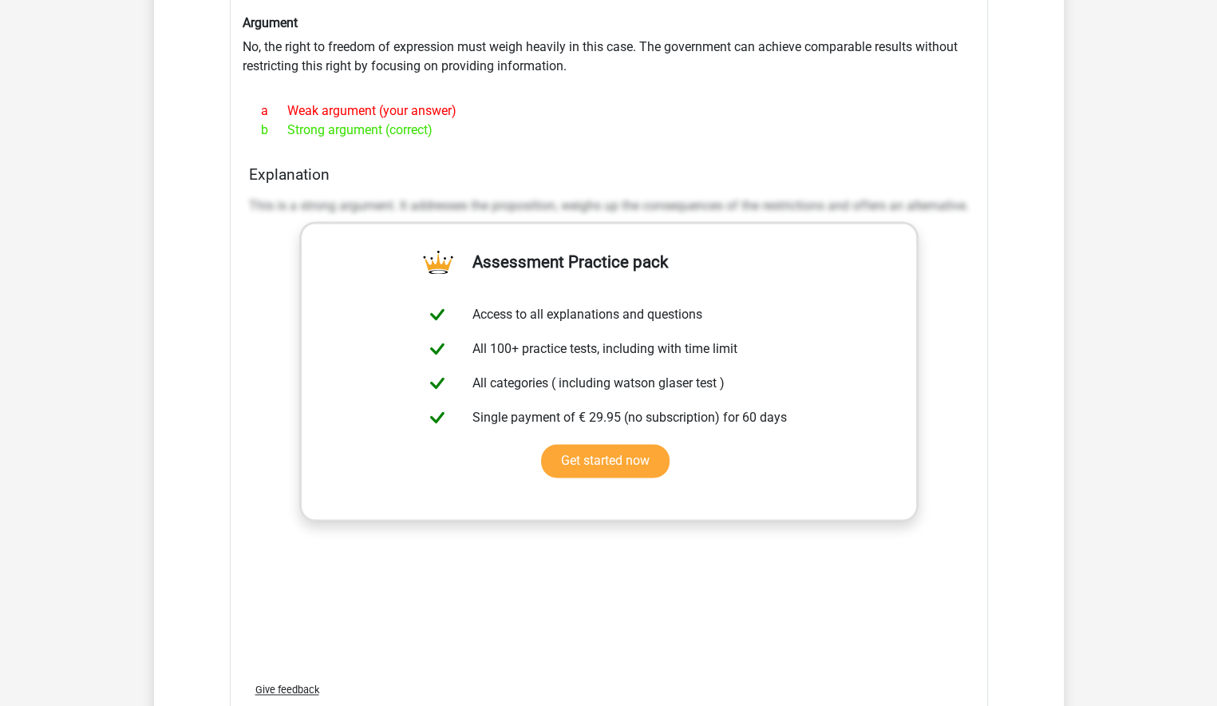
click at [503, 158] on div "Section: Analysing arguments Should there be any restrictions on social media a…" at bounding box center [609, 345] width 758 height 794
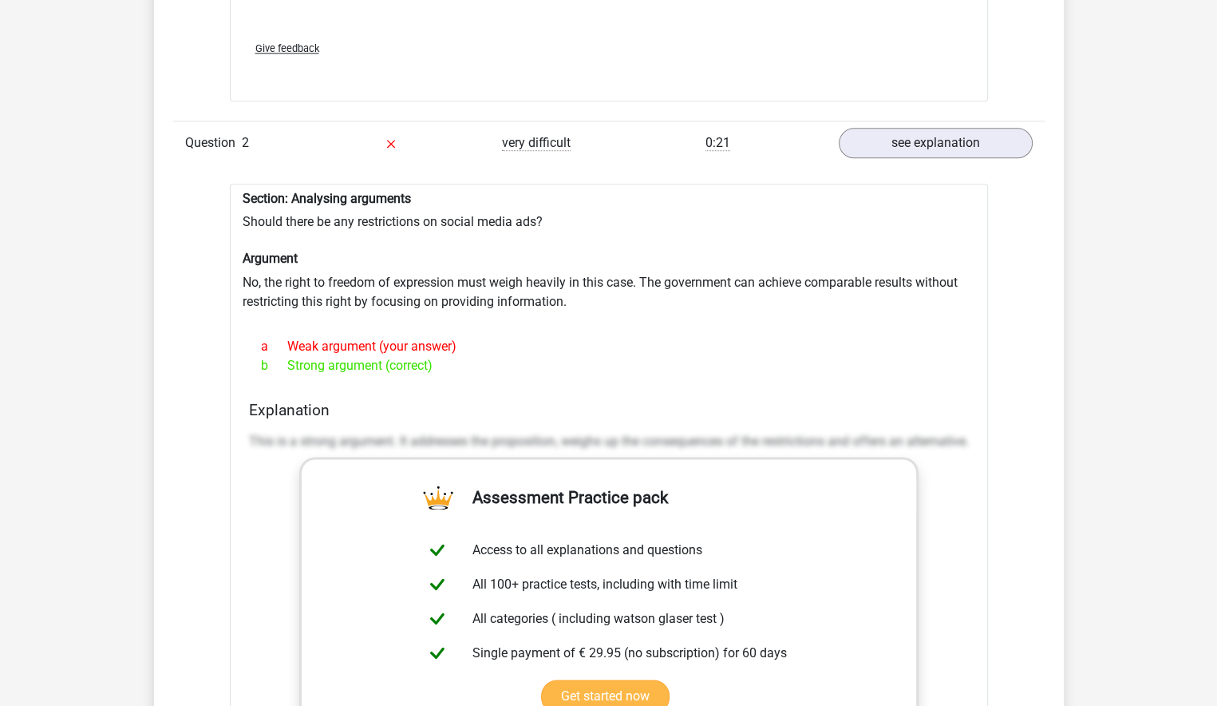
scroll to position [2075, 0]
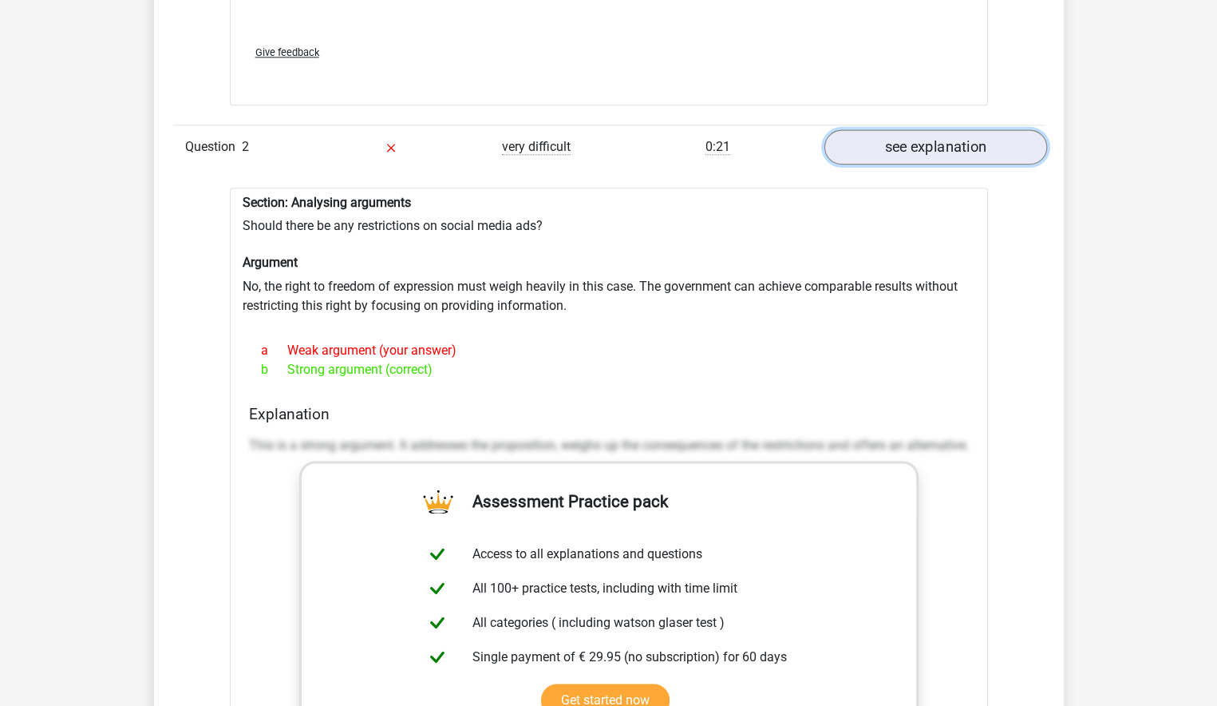
click at [926, 147] on link "see explanation" at bounding box center [935, 146] width 223 height 35
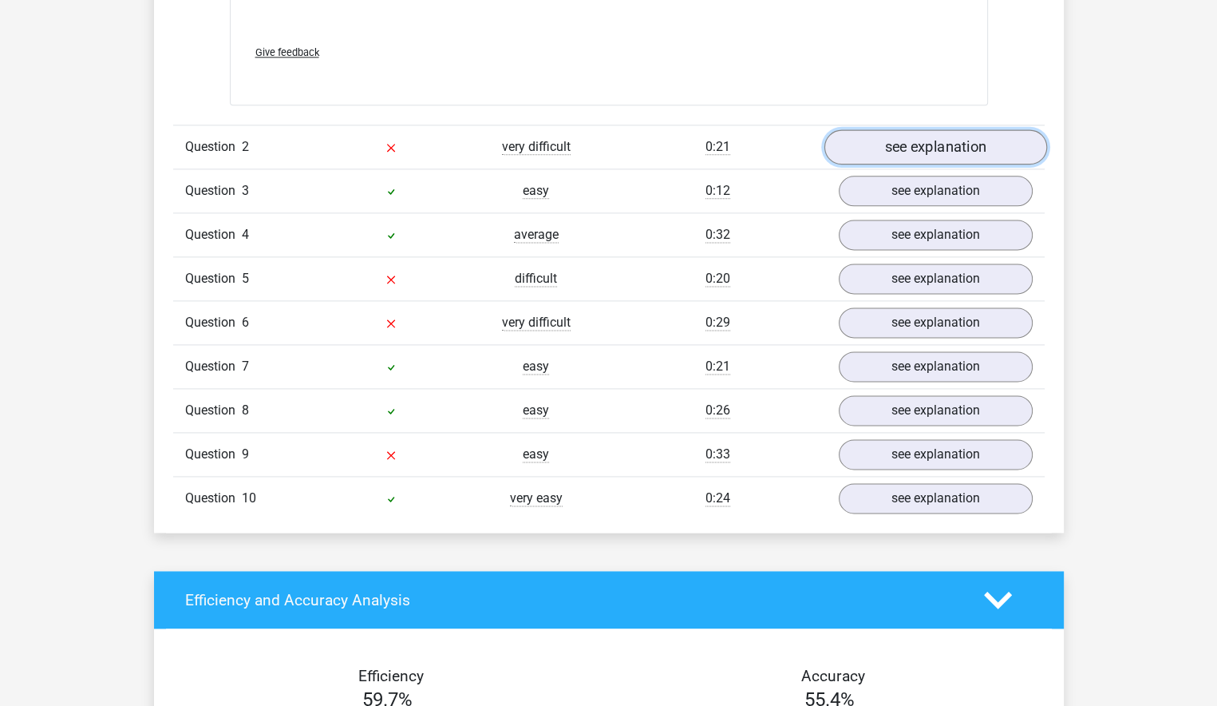
click at [908, 142] on link "see explanation" at bounding box center [935, 146] width 223 height 35
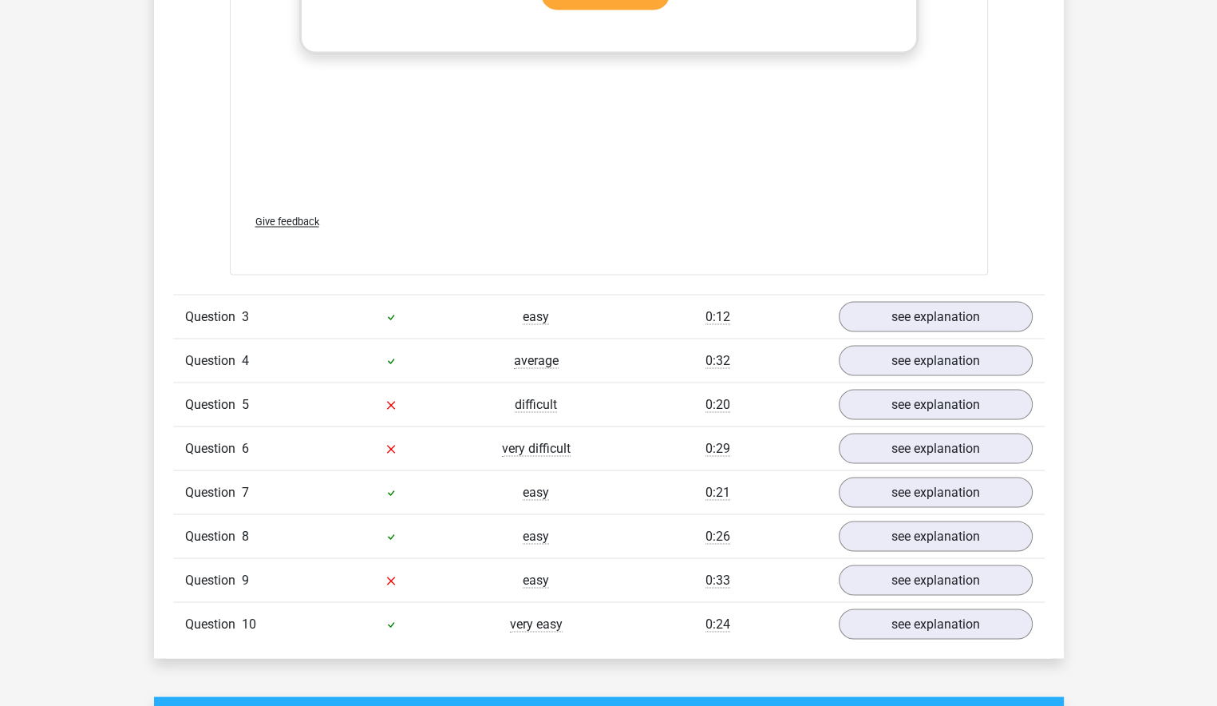
scroll to position [2873, 0]
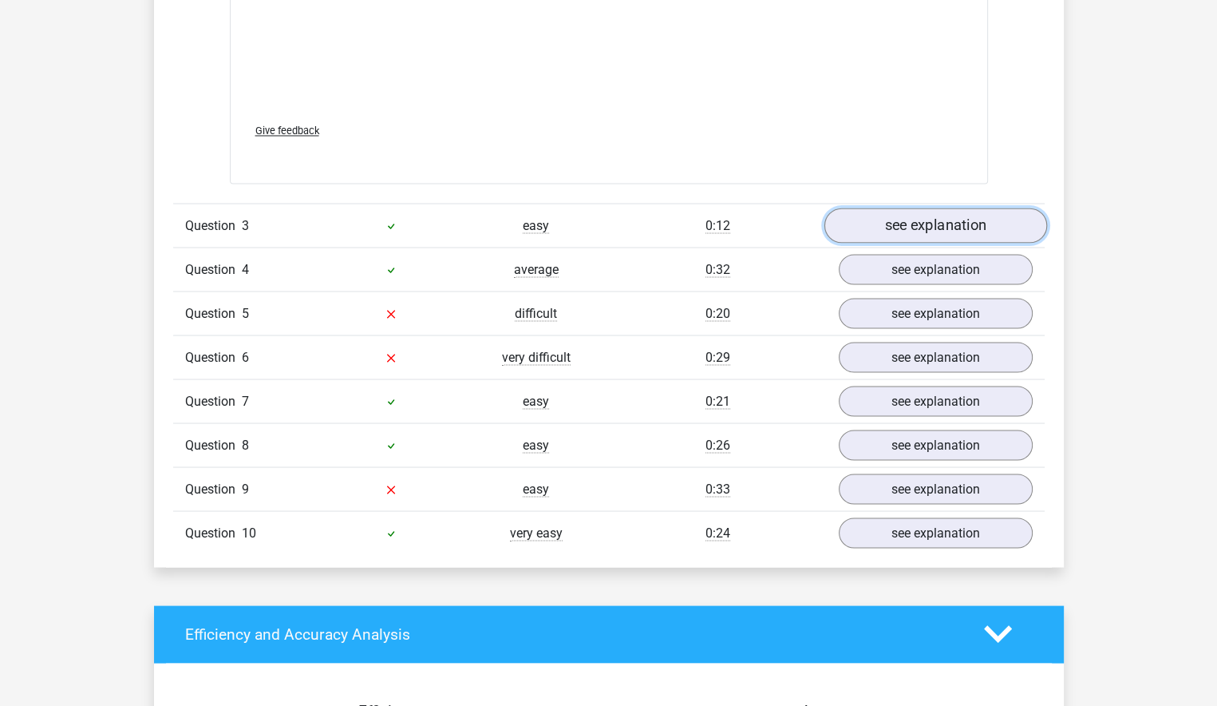
click at [892, 228] on link "see explanation" at bounding box center [935, 225] width 223 height 35
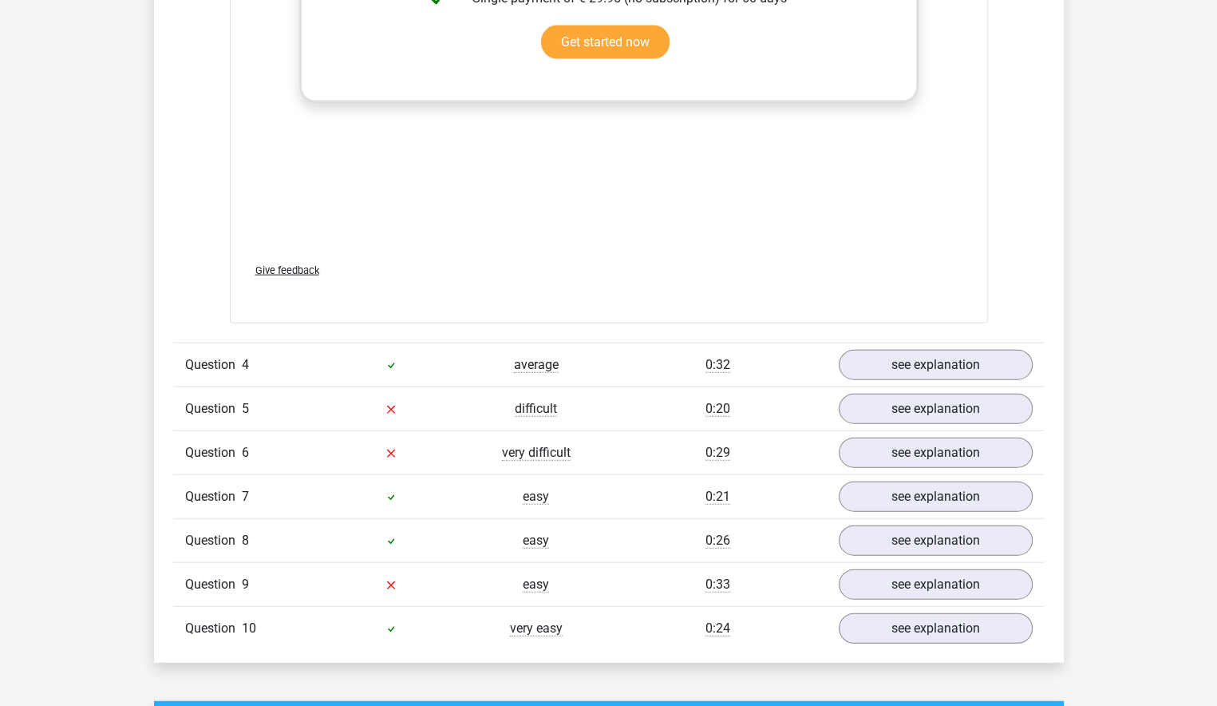
scroll to position [3592, 0]
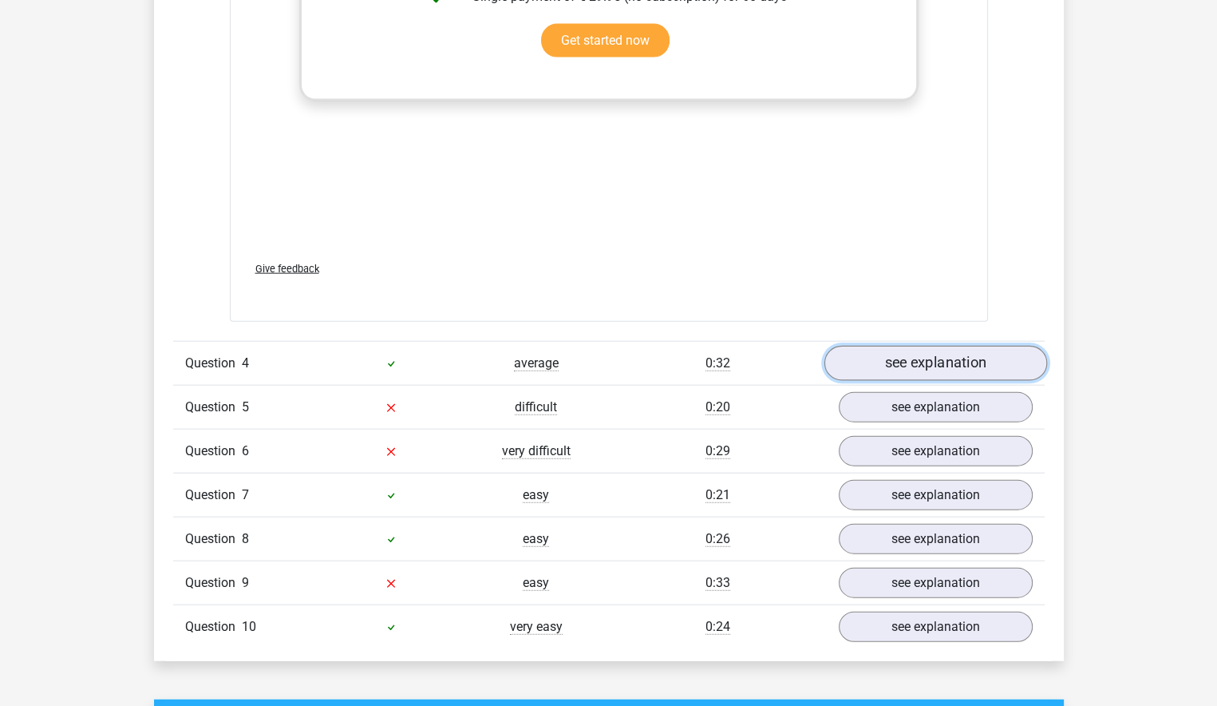
click at [920, 359] on link "see explanation" at bounding box center [935, 363] width 223 height 35
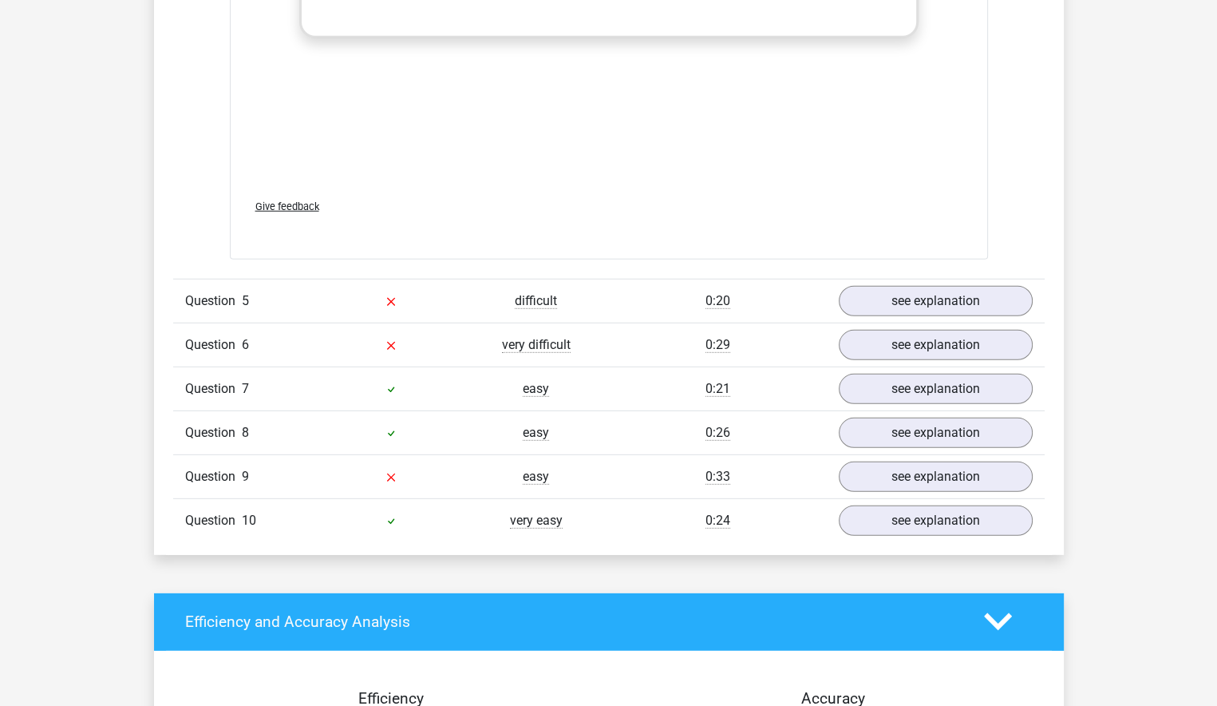
scroll to position [4629, 0]
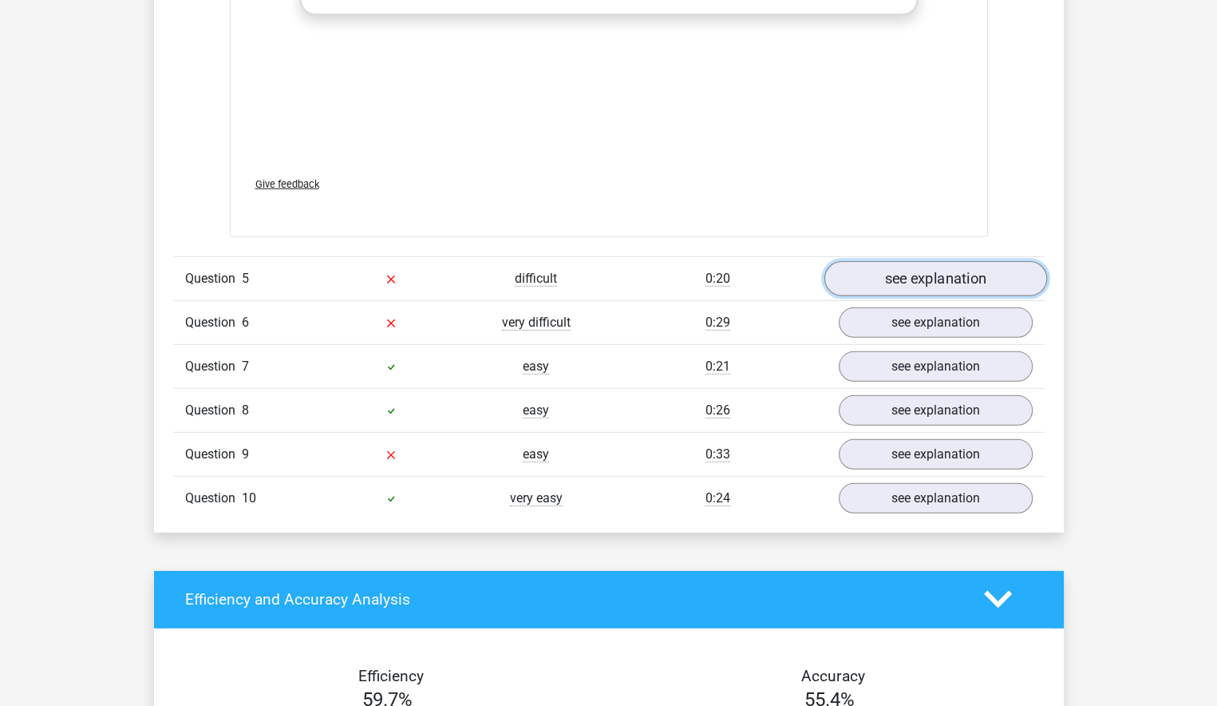
click at [888, 275] on link "see explanation" at bounding box center [935, 278] width 223 height 35
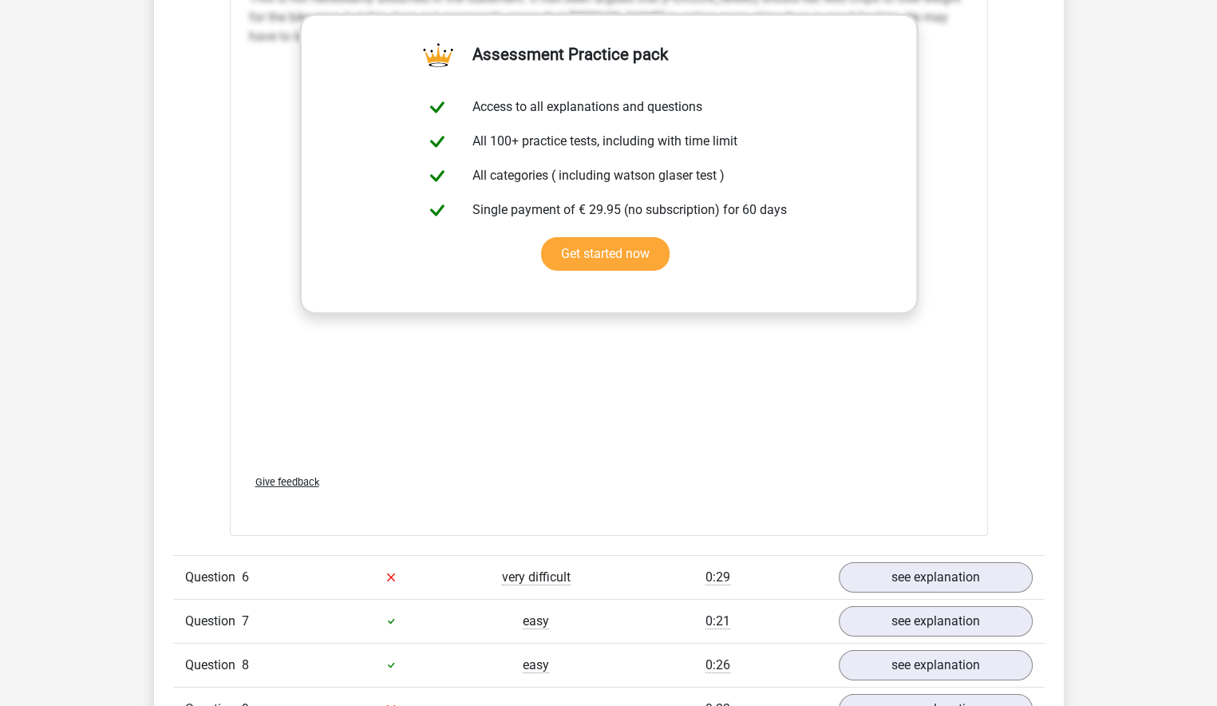
scroll to position [5348, 0]
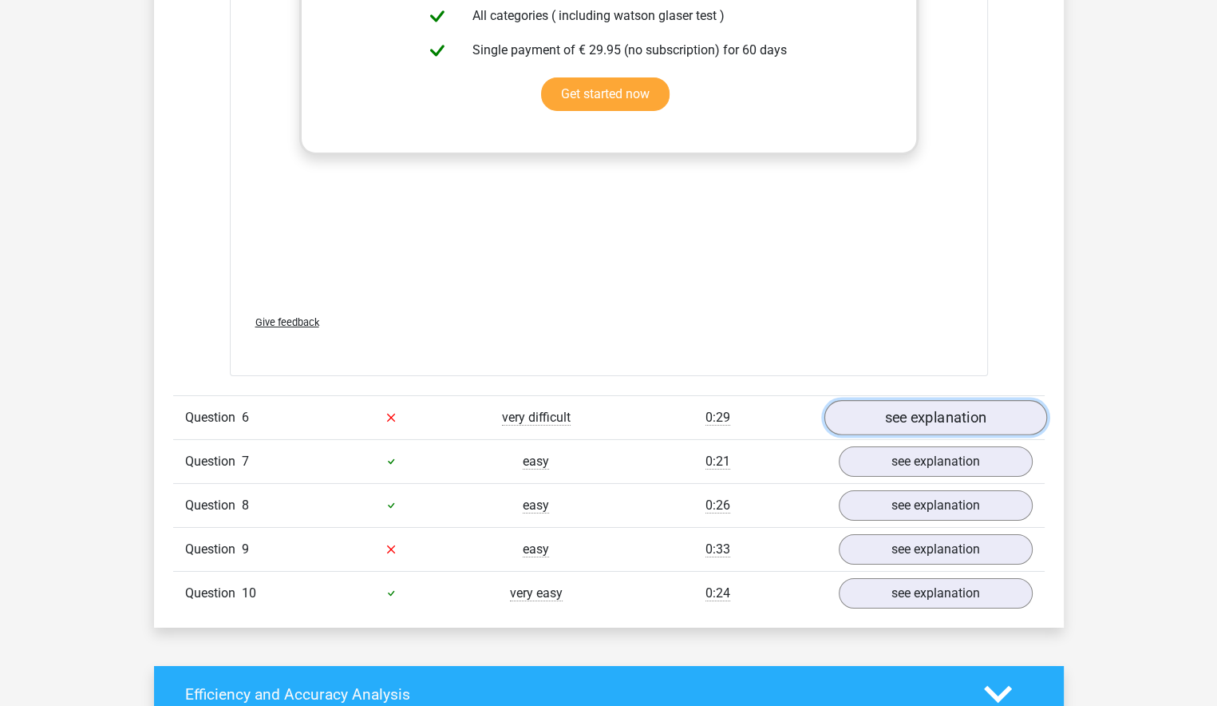
click at [888, 410] on link "see explanation" at bounding box center [935, 417] width 223 height 35
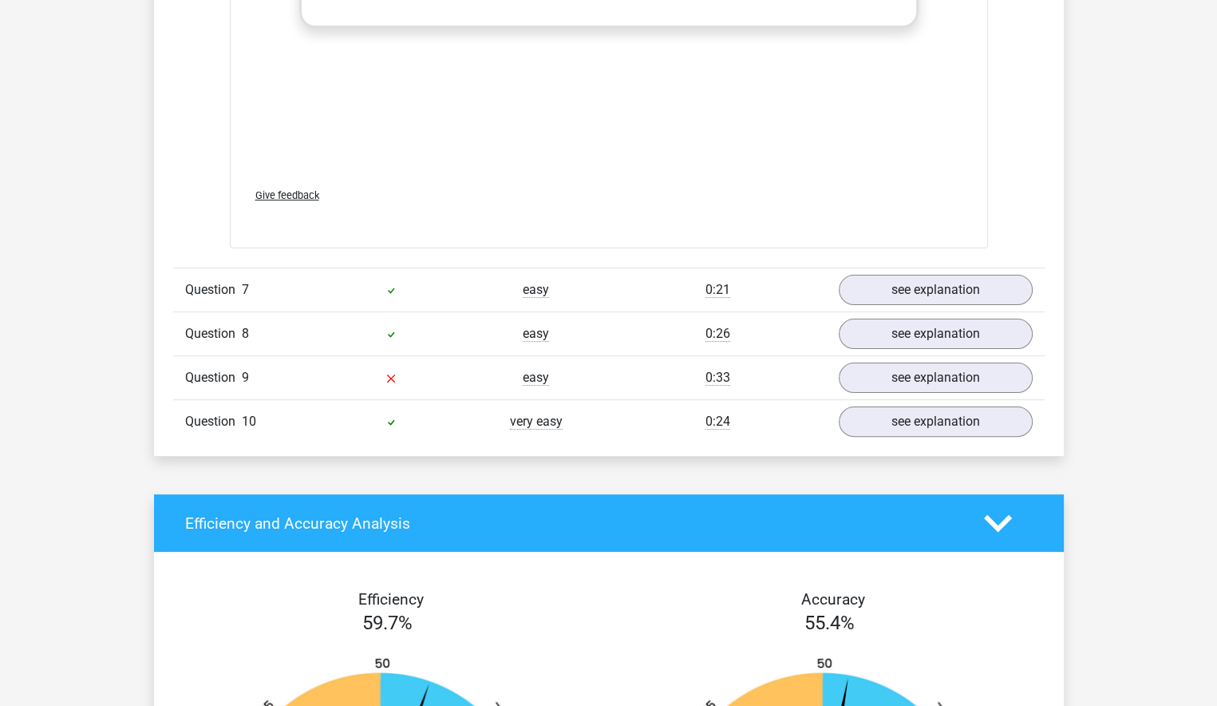
scroll to position [6465, 0]
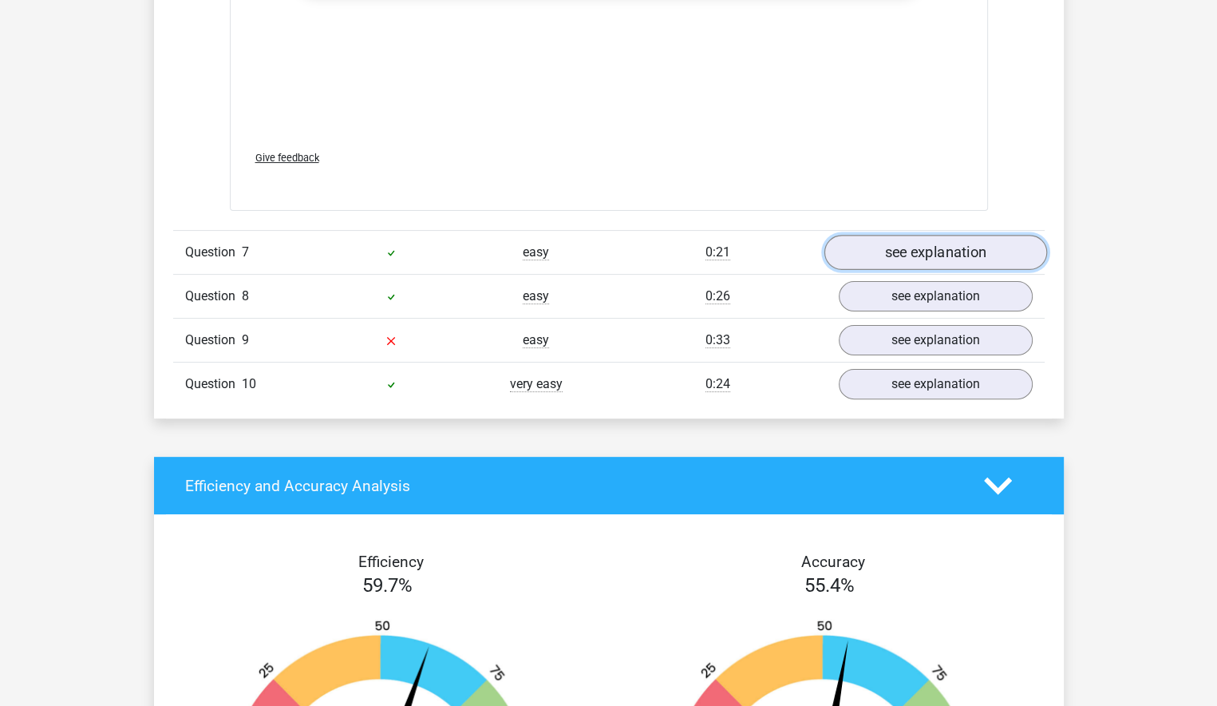
click at [959, 248] on link "see explanation" at bounding box center [935, 252] width 223 height 35
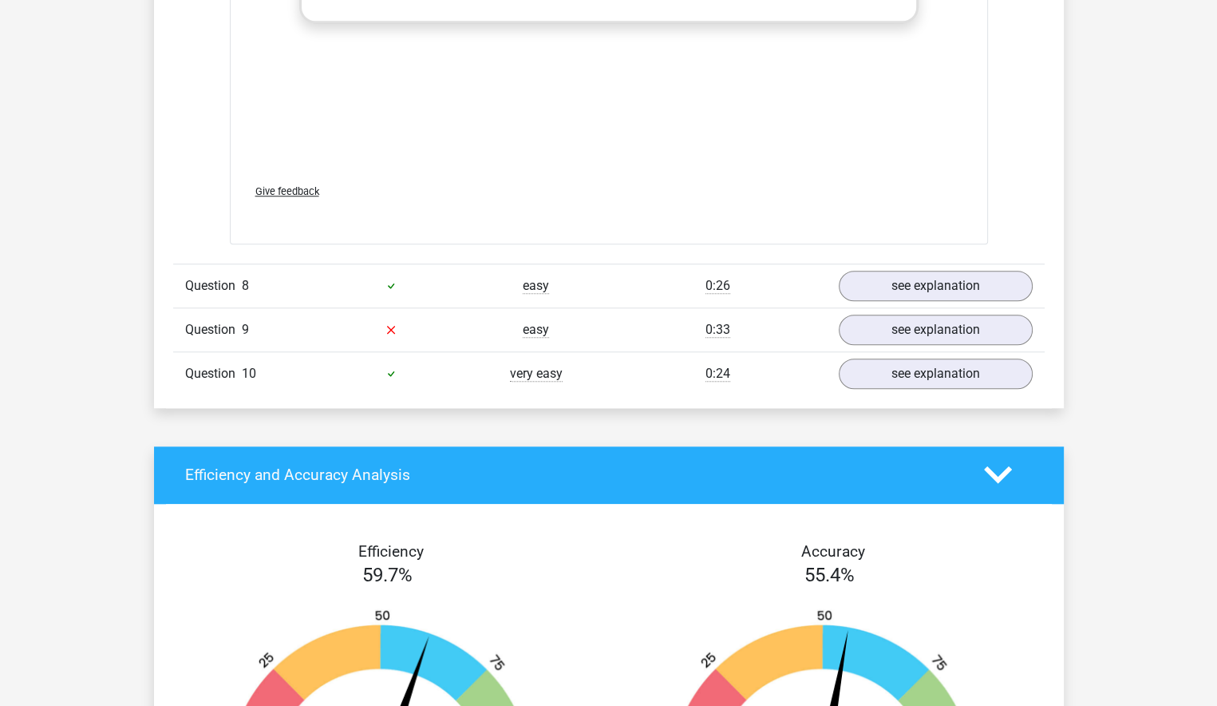
scroll to position [7503, 0]
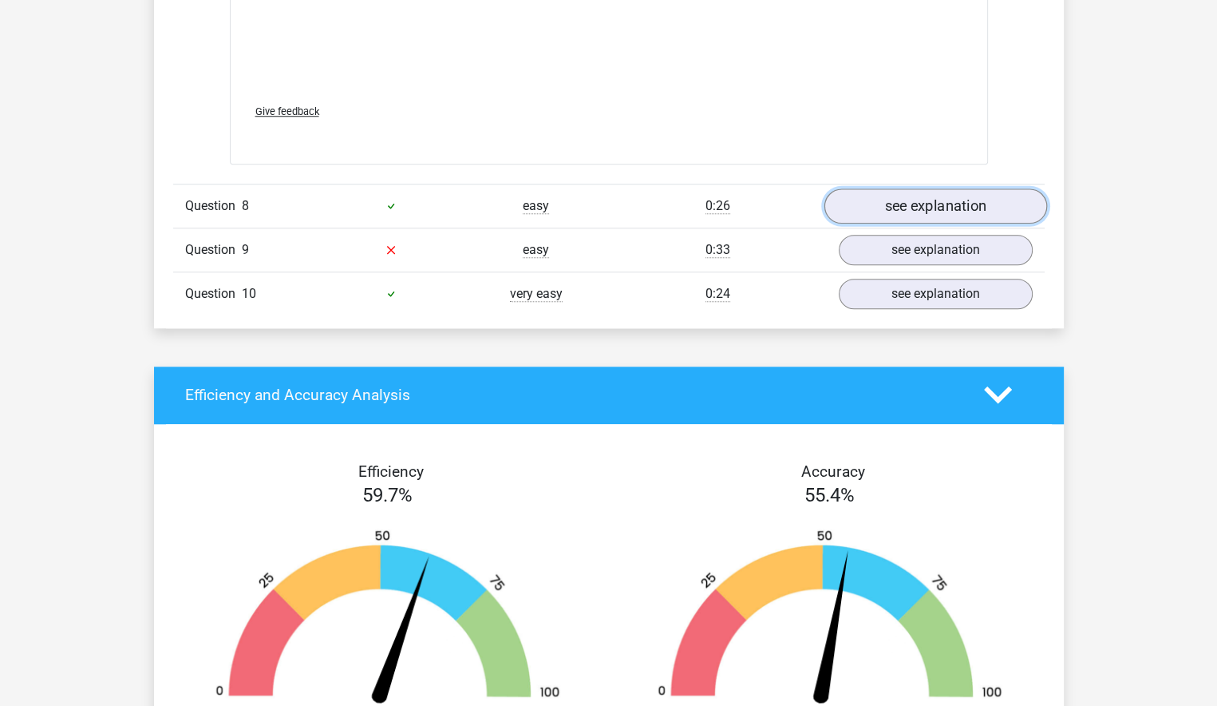
click at [891, 202] on link "see explanation" at bounding box center [935, 205] width 223 height 35
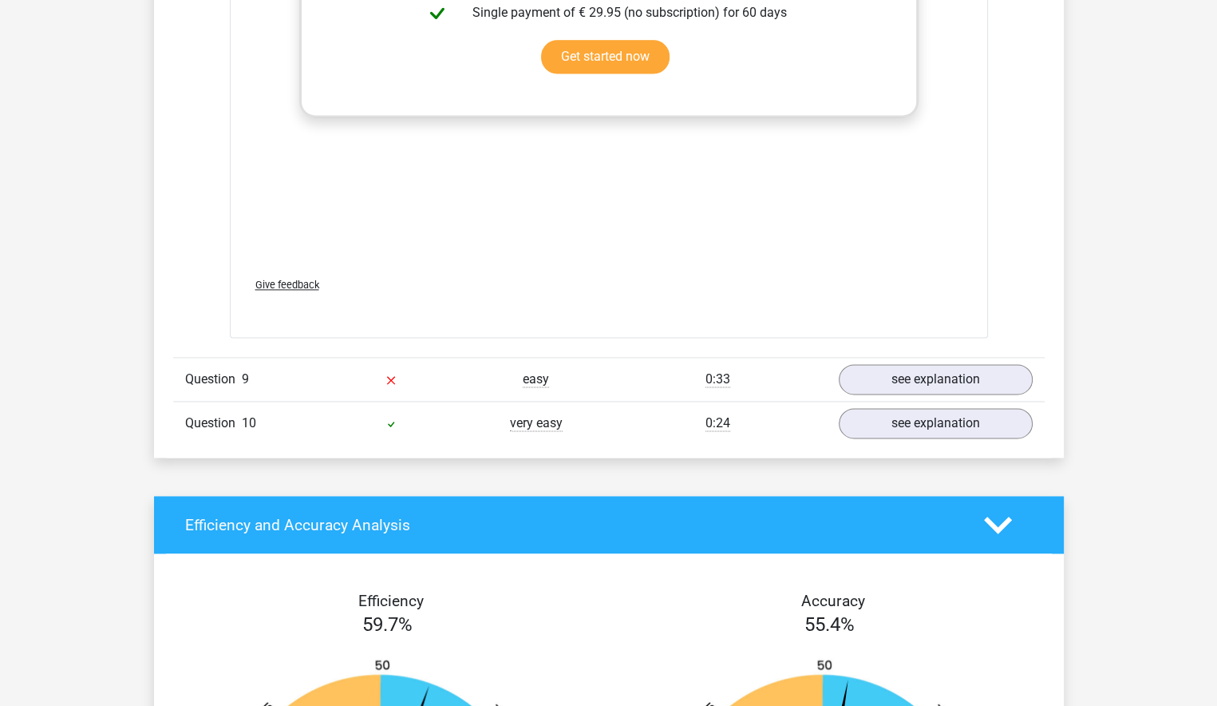
scroll to position [8461, 0]
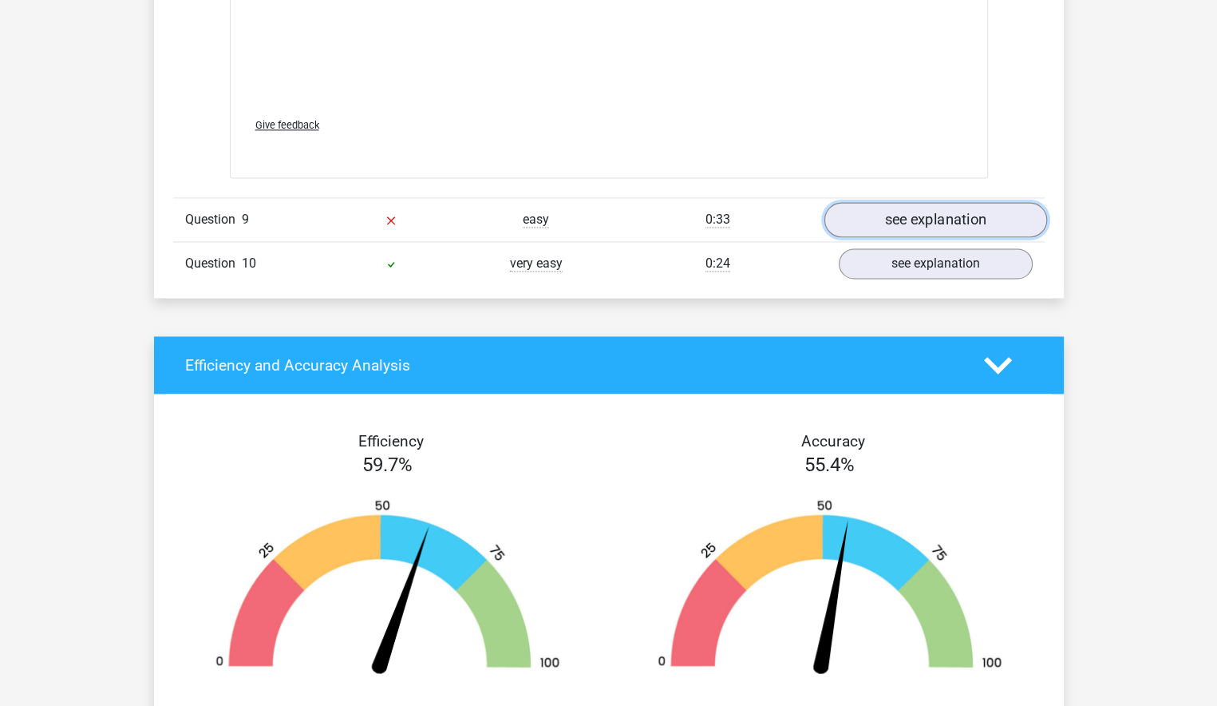
click at [900, 215] on link "see explanation" at bounding box center [935, 219] width 223 height 35
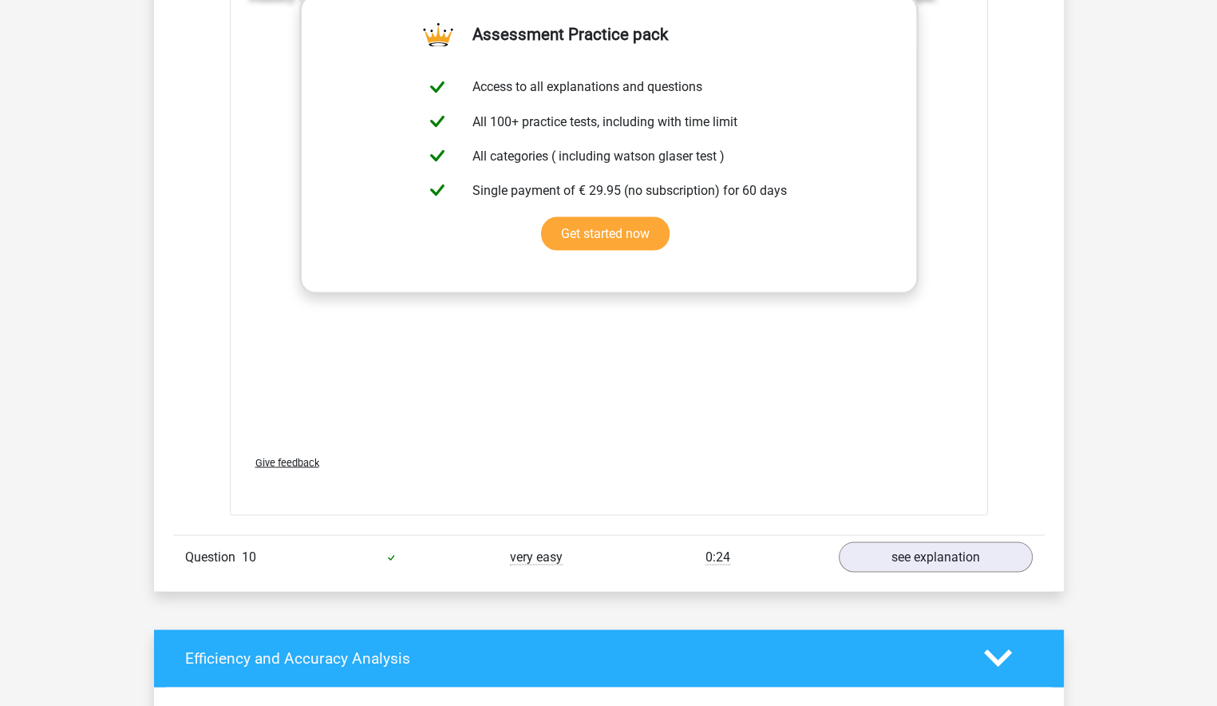
scroll to position [9259, 0]
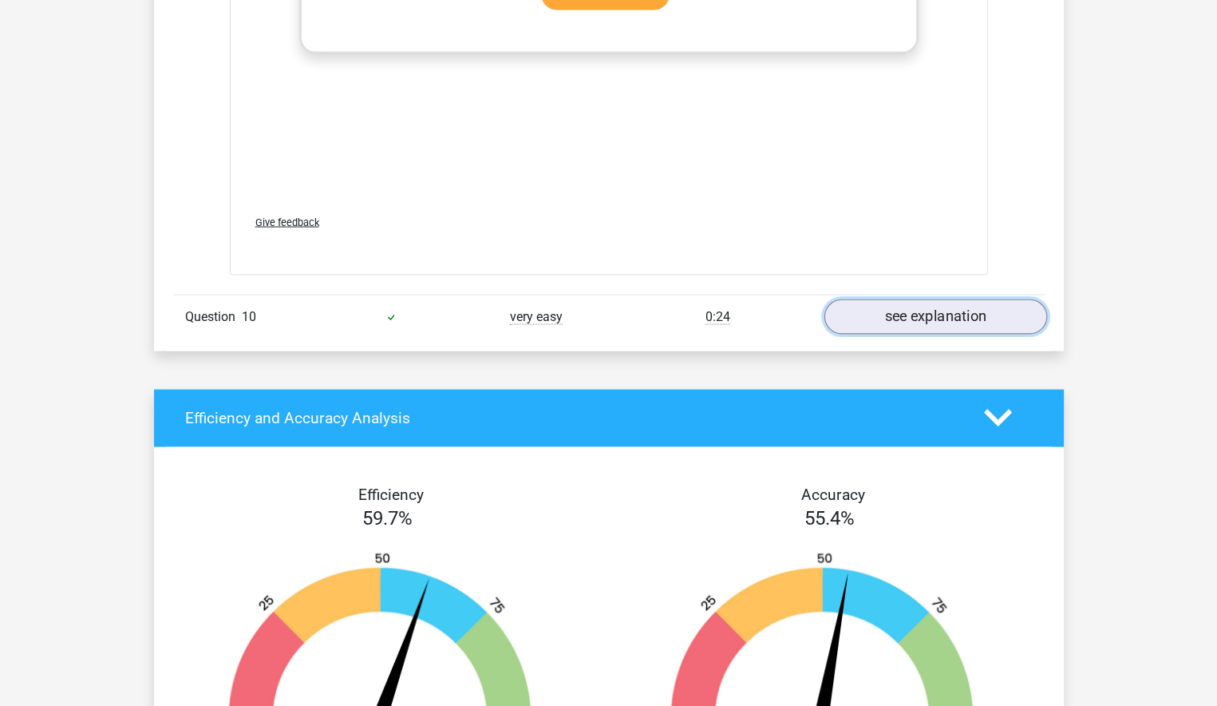
click at [900, 312] on link "see explanation" at bounding box center [935, 316] width 223 height 35
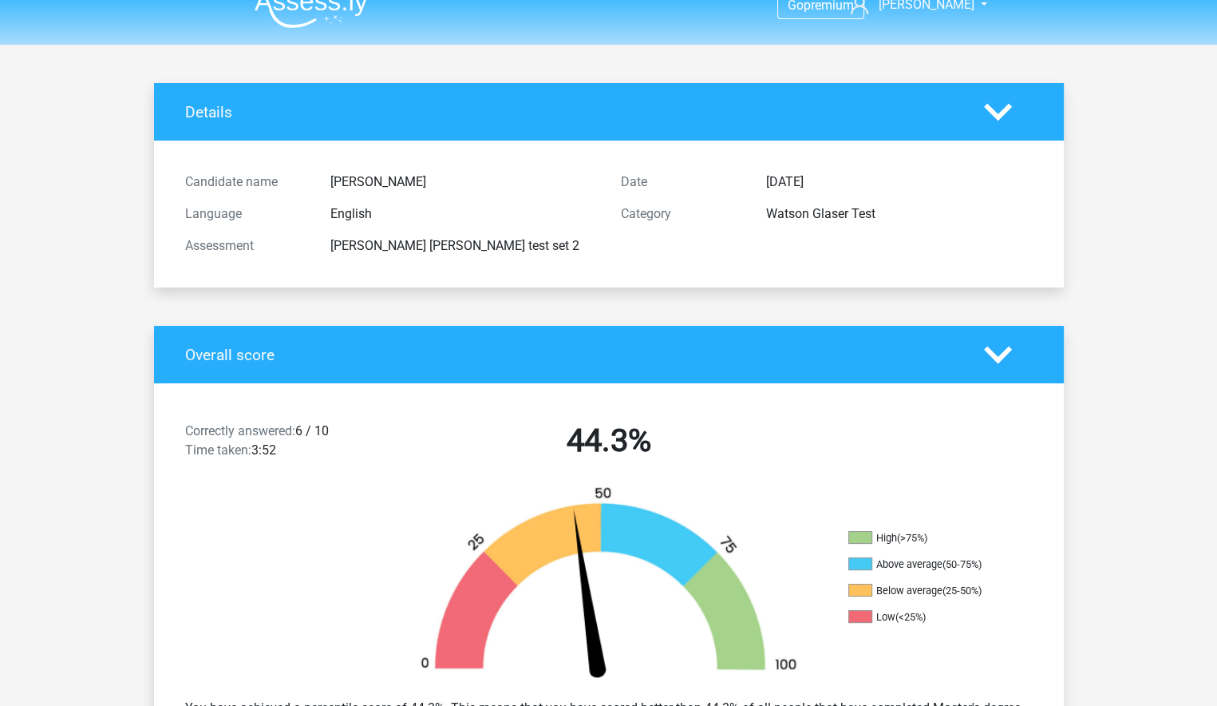
scroll to position [0, 0]
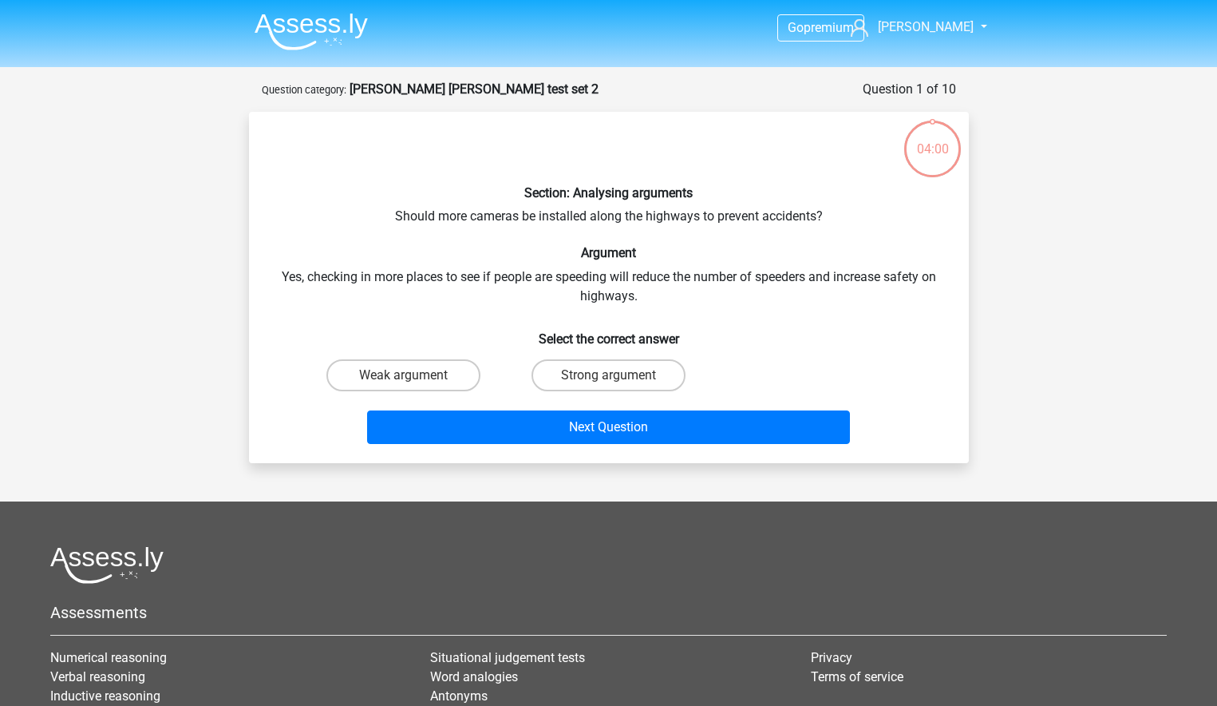
scroll to position [80, 0]
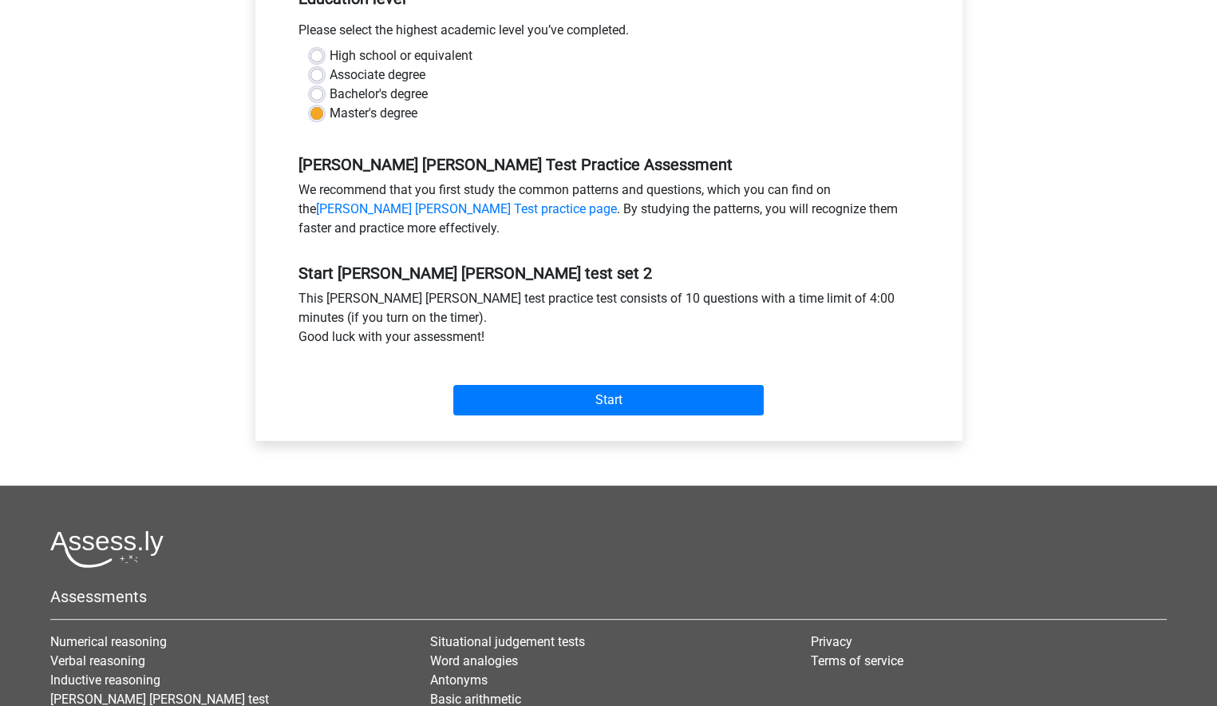
scroll to position [399, 0]
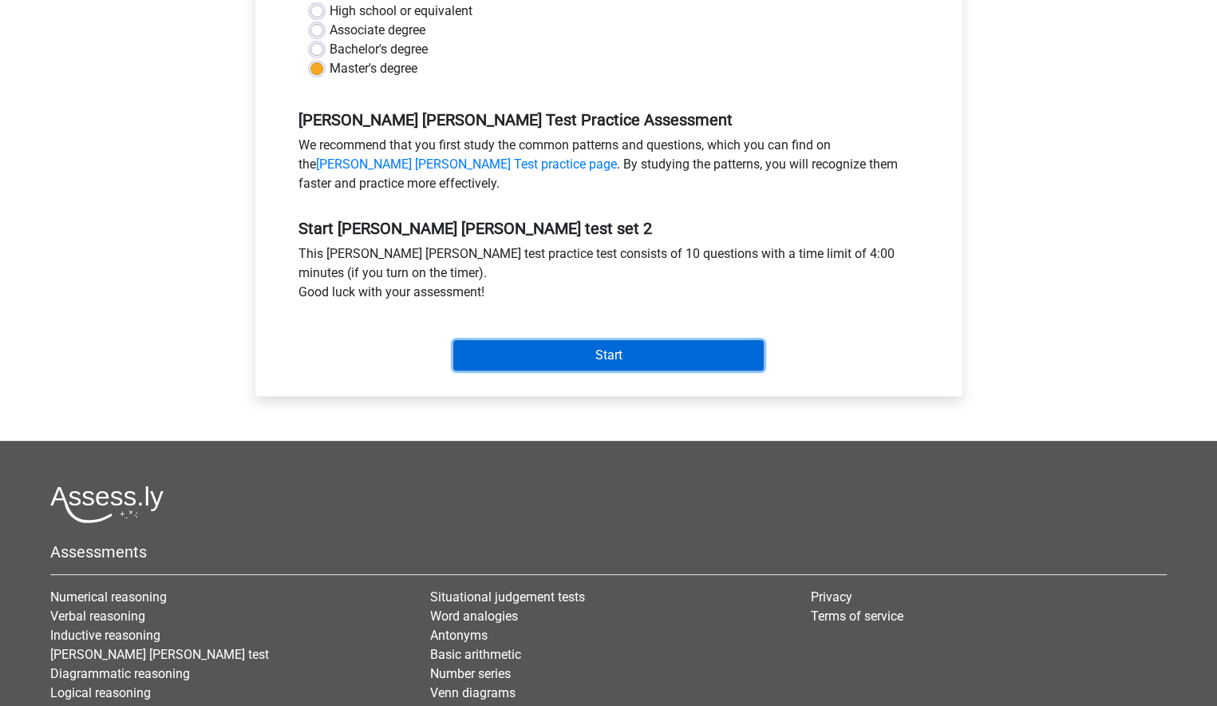
click at [570, 357] on input "Start" at bounding box center [608, 355] width 310 height 30
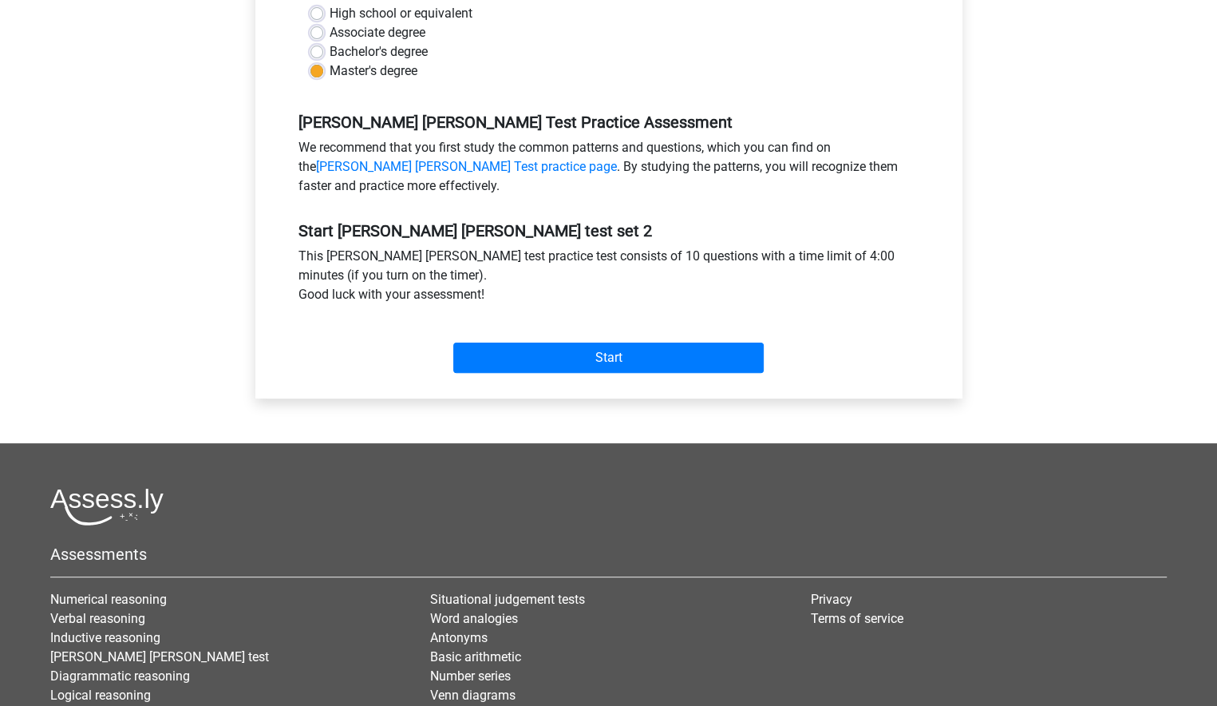
scroll to position [156, 0]
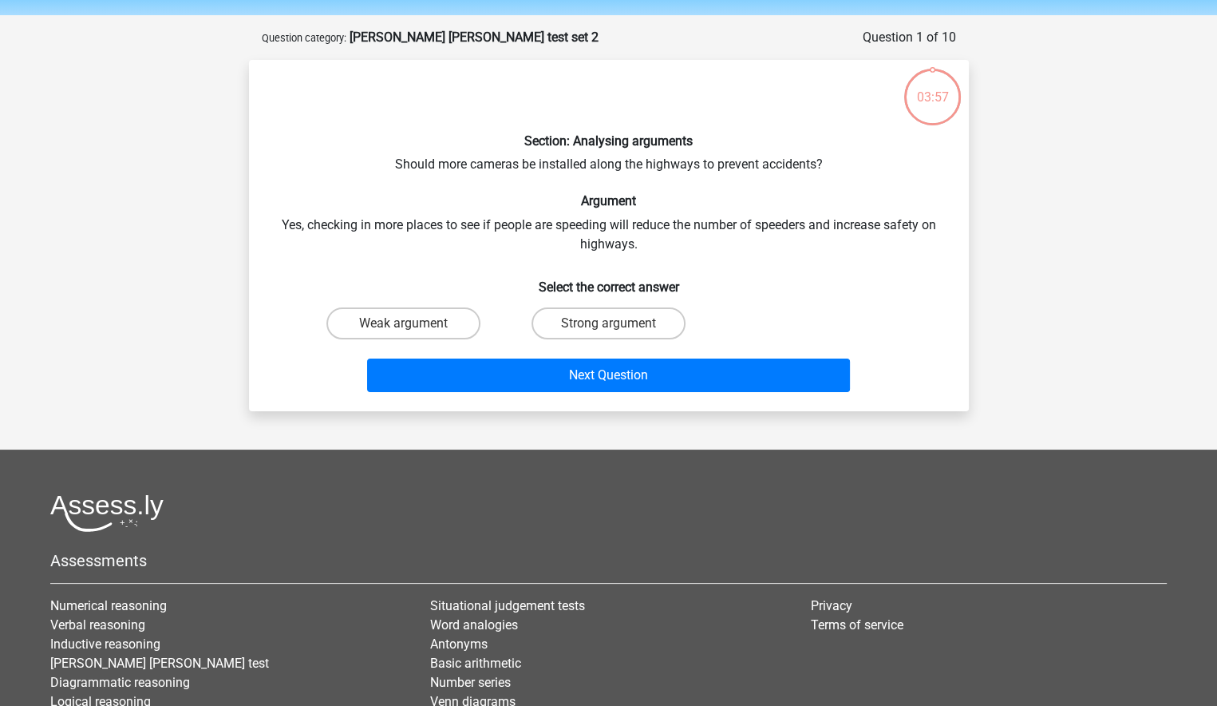
scroll to position [80, 0]
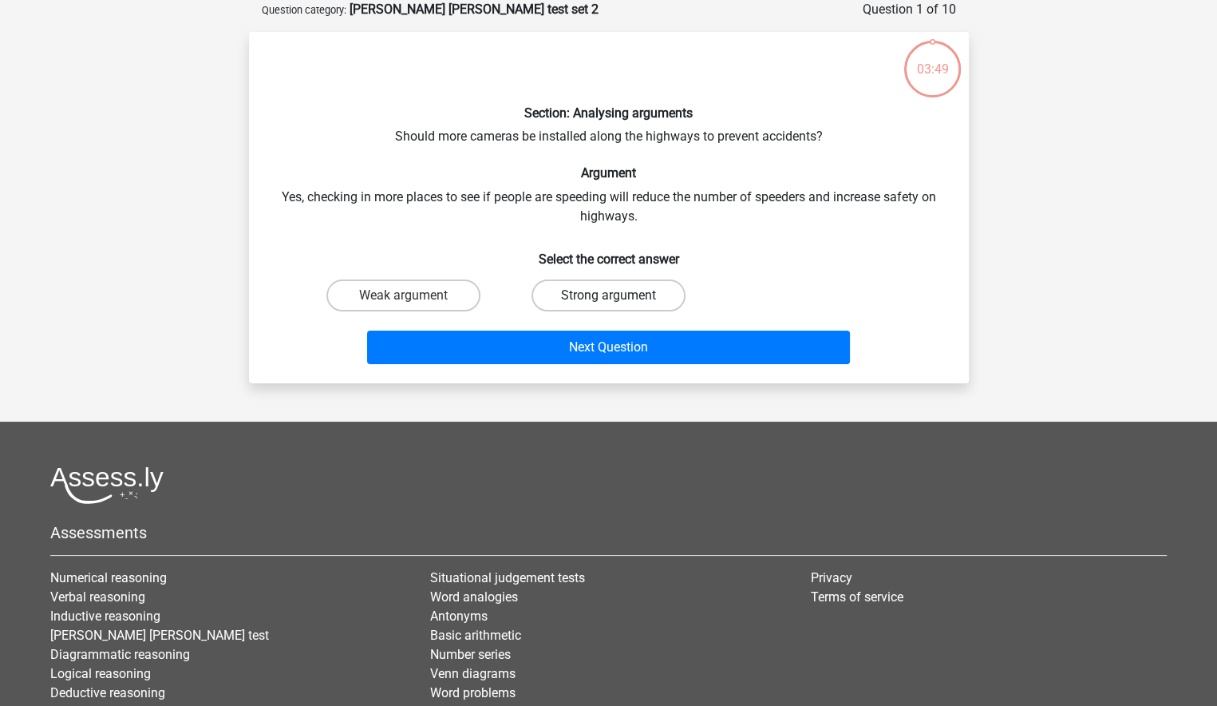
click at [620, 295] on label "Strong argument" at bounding box center [609, 295] width 154 height 32
click at [619, 295] on input "Strong argument" at bounding box center [613, 300] width 10 height 10
radio input "true"
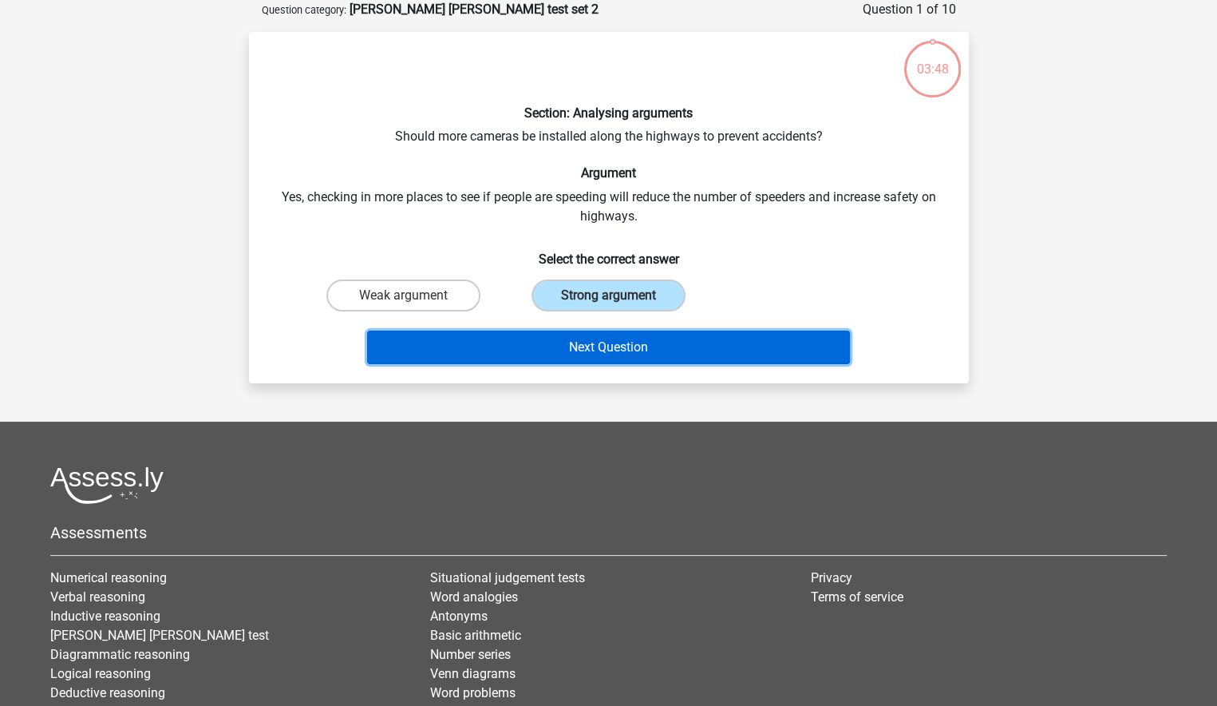
click at [623, 338] on button "Next Question" at bounding box center [608, 347] width 483 height 34
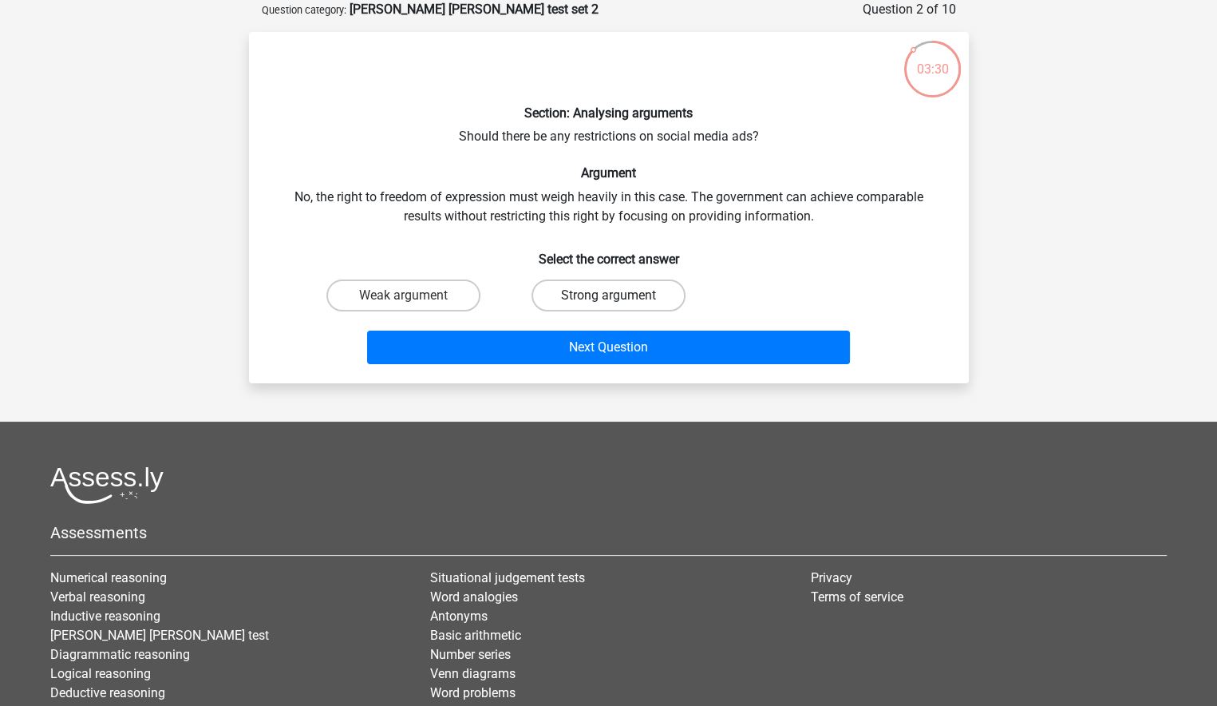
click at [602, 297] on label "Strong argument" at bounding box center [609, 295] width 154 height 32
click at [608, 297] on input "Strong argument" at bounding box center [613, 300] width 10 height 10
radio input "true"
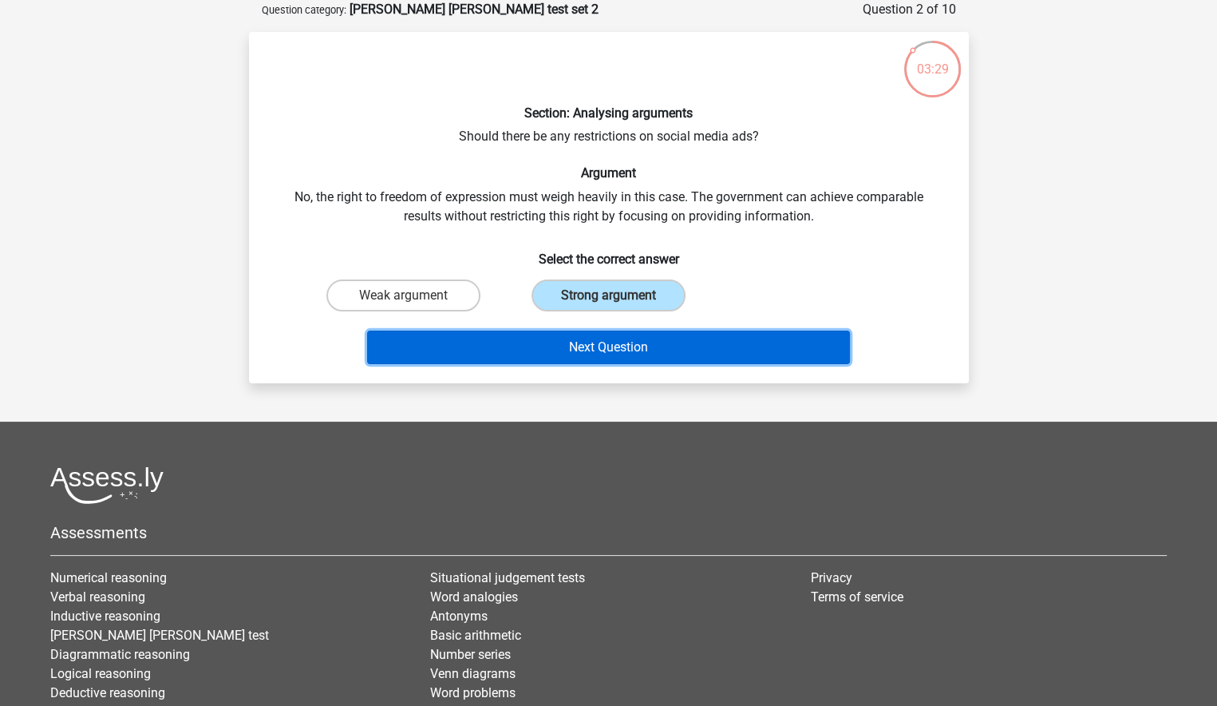
click at [625, 342] on button "Next Question" at bounding box center [608, 347] width 483 height 34
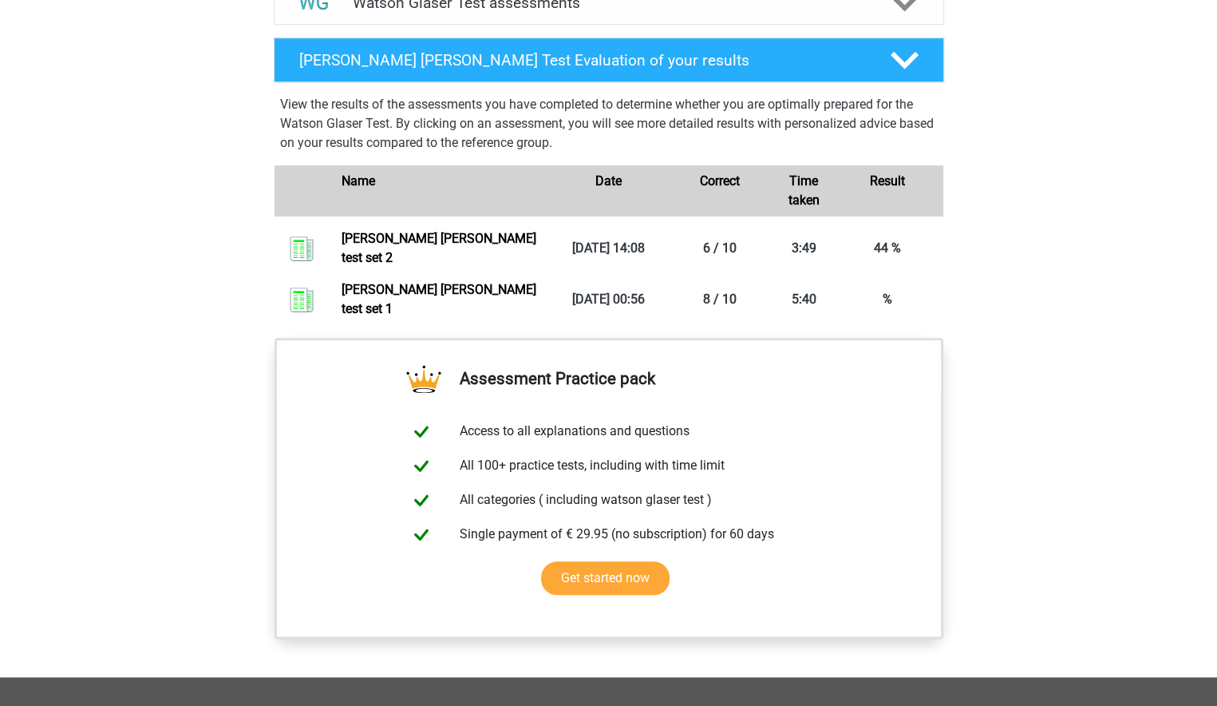
scroll to position [922, 0]
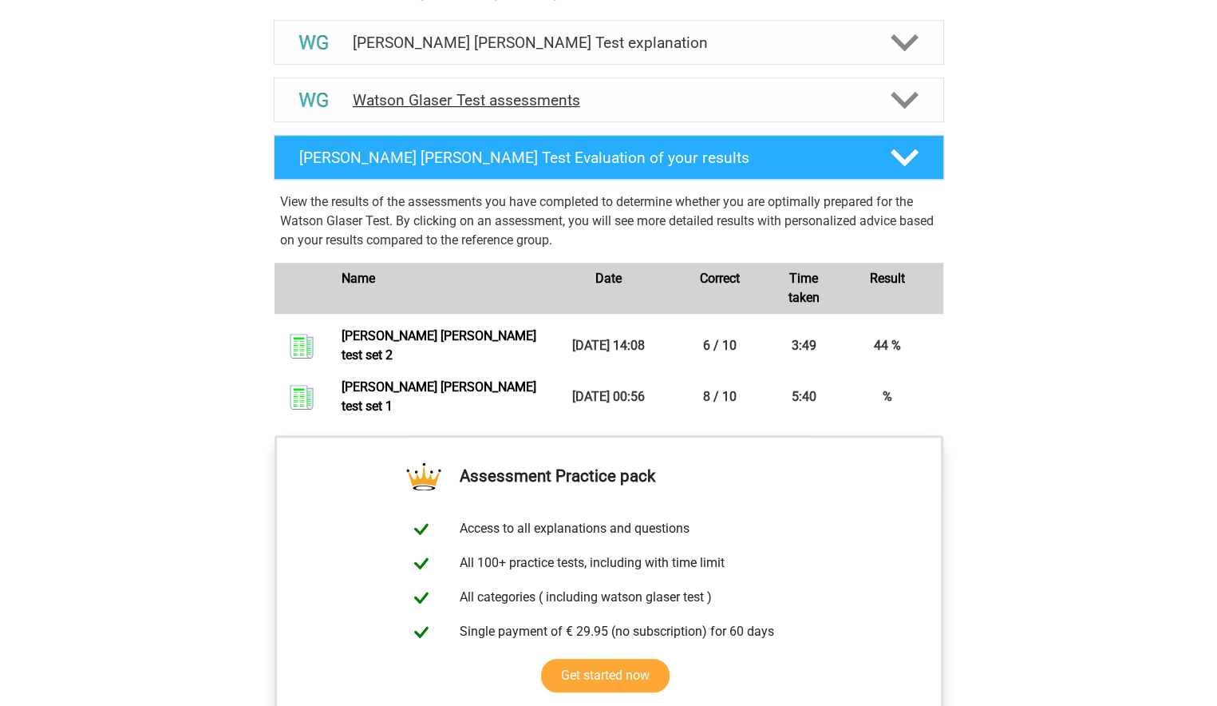
click at [460, 109] on h4 "Watson Glaser Test assessments" at bounding box center [609, 100] width 512 height 18
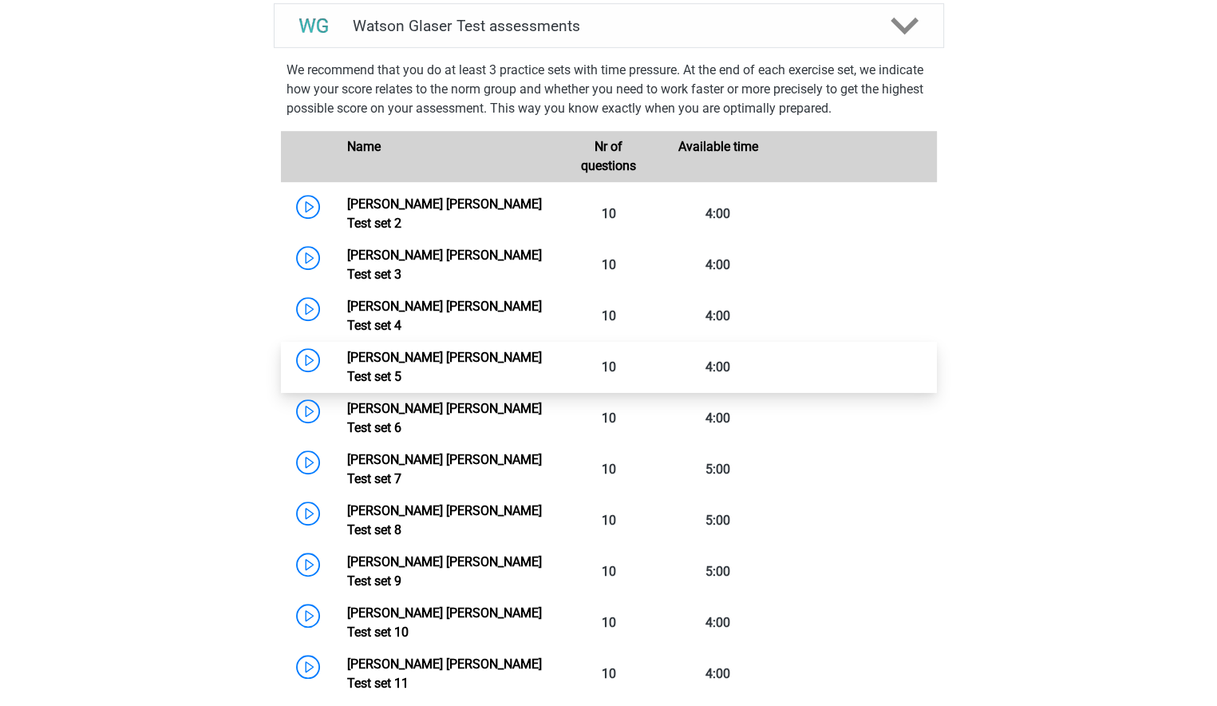
scroll to position [1082, 0]
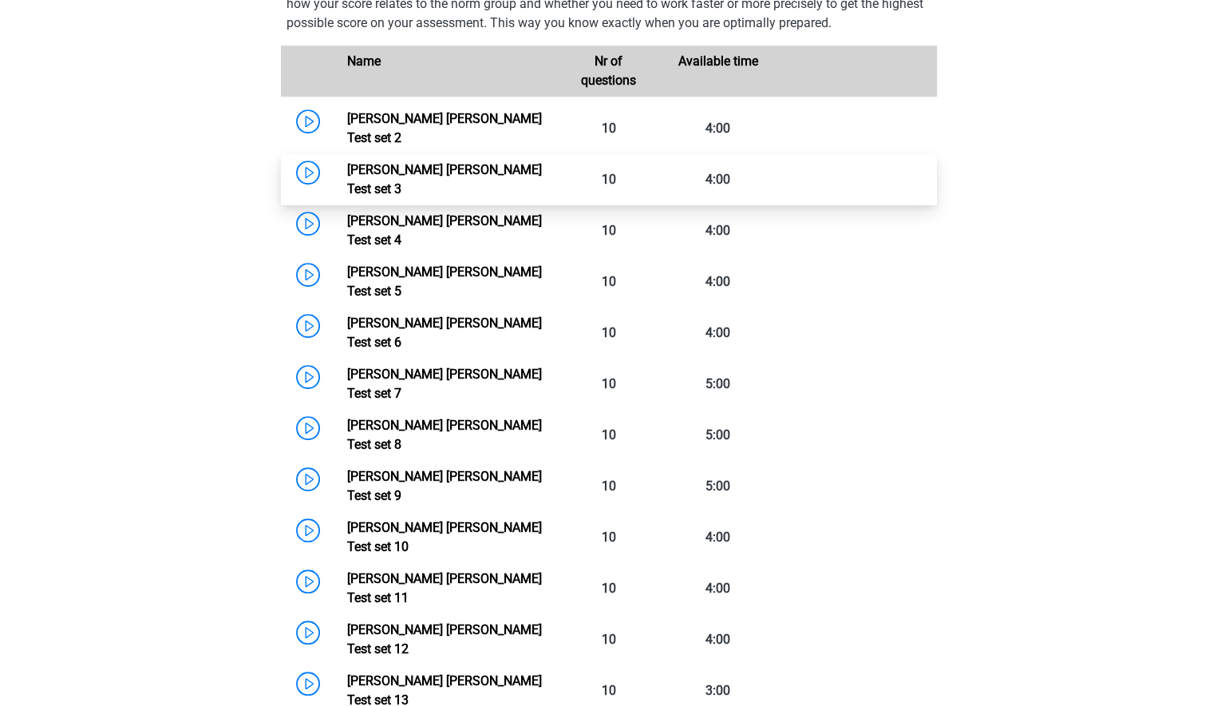
click at [347, 176] on link "[PERSON_NAME] [PERSON_NAME] Test set 3" at bounding box center [444, 179] width 195 height 34
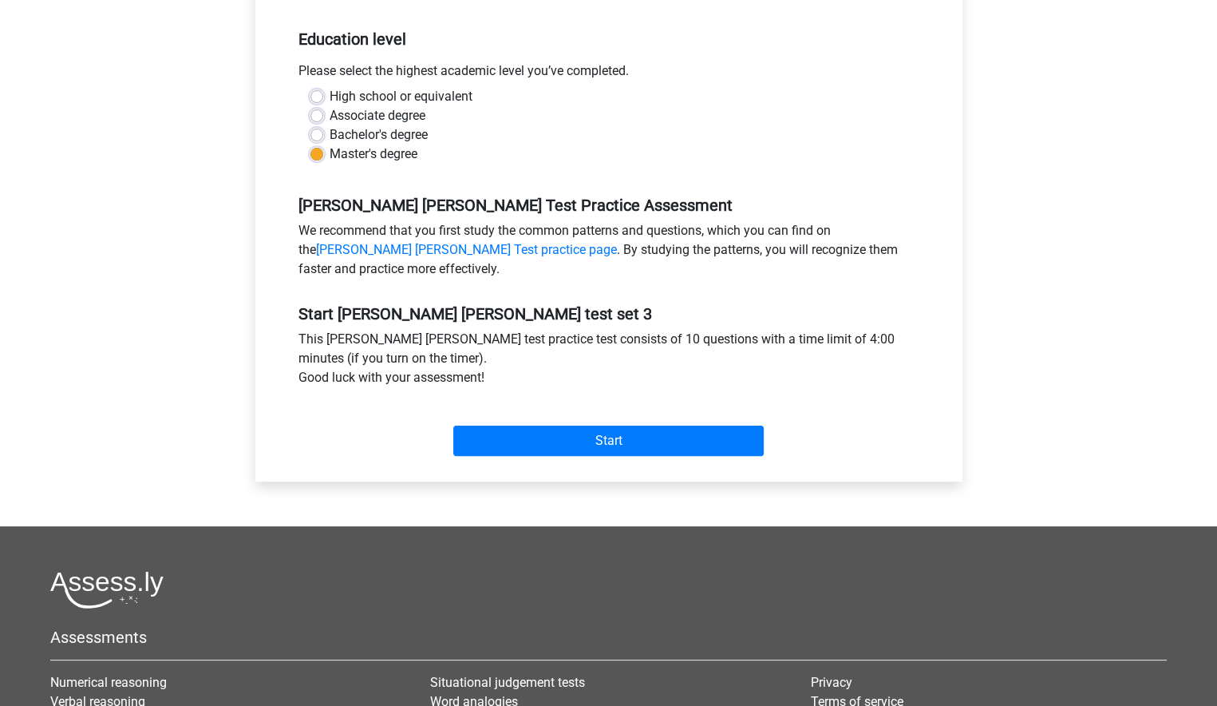
scroll to position [399, 0]
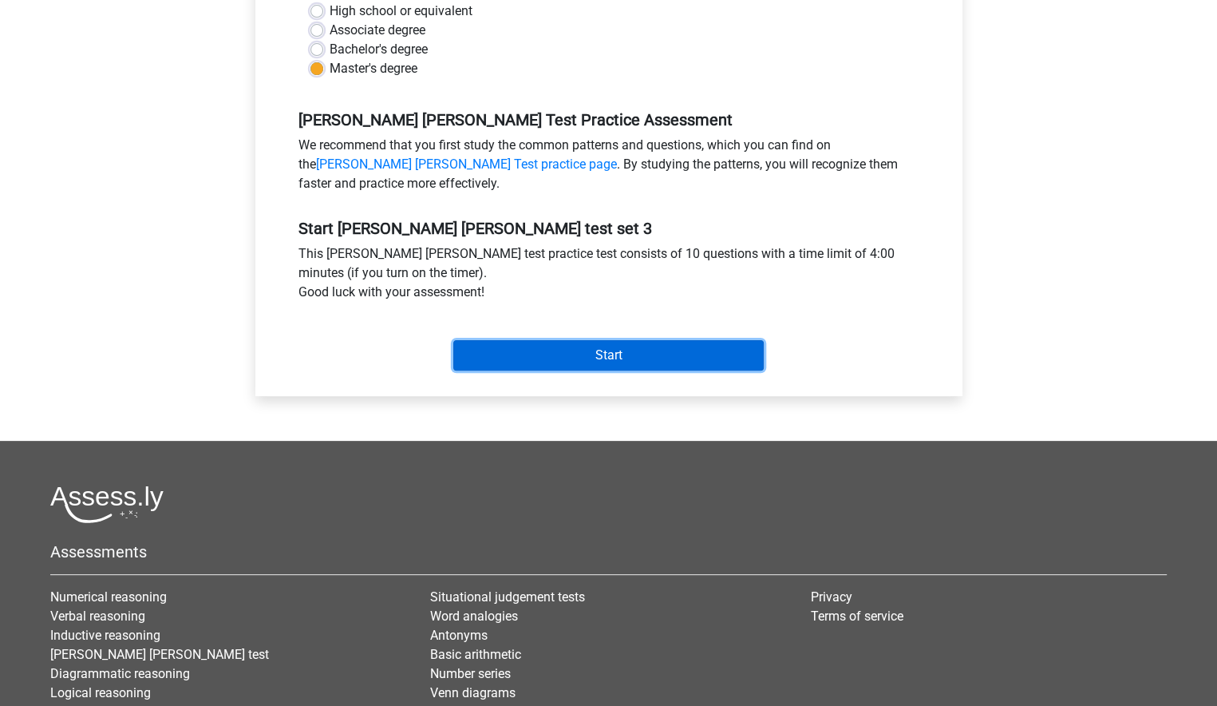
click at [576, 346] on input "Start" at bounding box center [608, 355] width 310 height 30
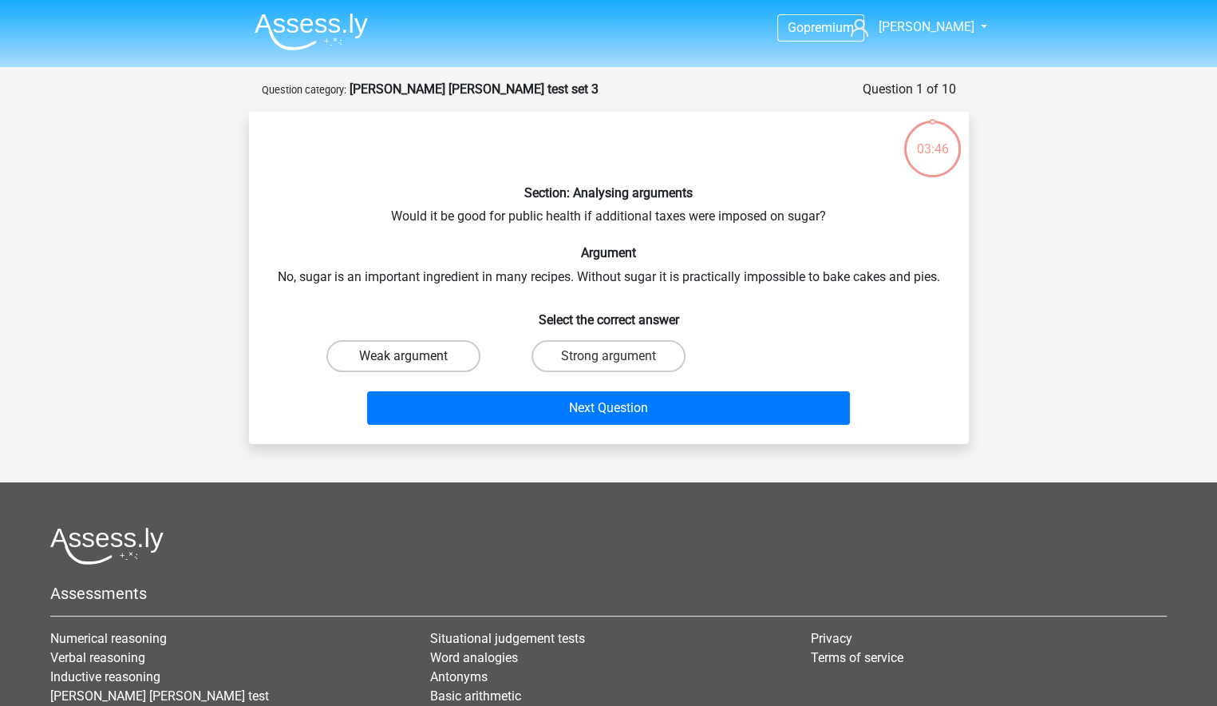
drag, startPoint x: 425, startPoint y: 357, endPoint x: 450, endPoint y: 358, distance: 24.8
click at [427, 357] on label "Weak argument" at bounding box center [403, 356] width 154 height 32
click at [413, 357] on input "Weak argument" at bounding box center [408, 361] width 10 height 10
radio input "true"
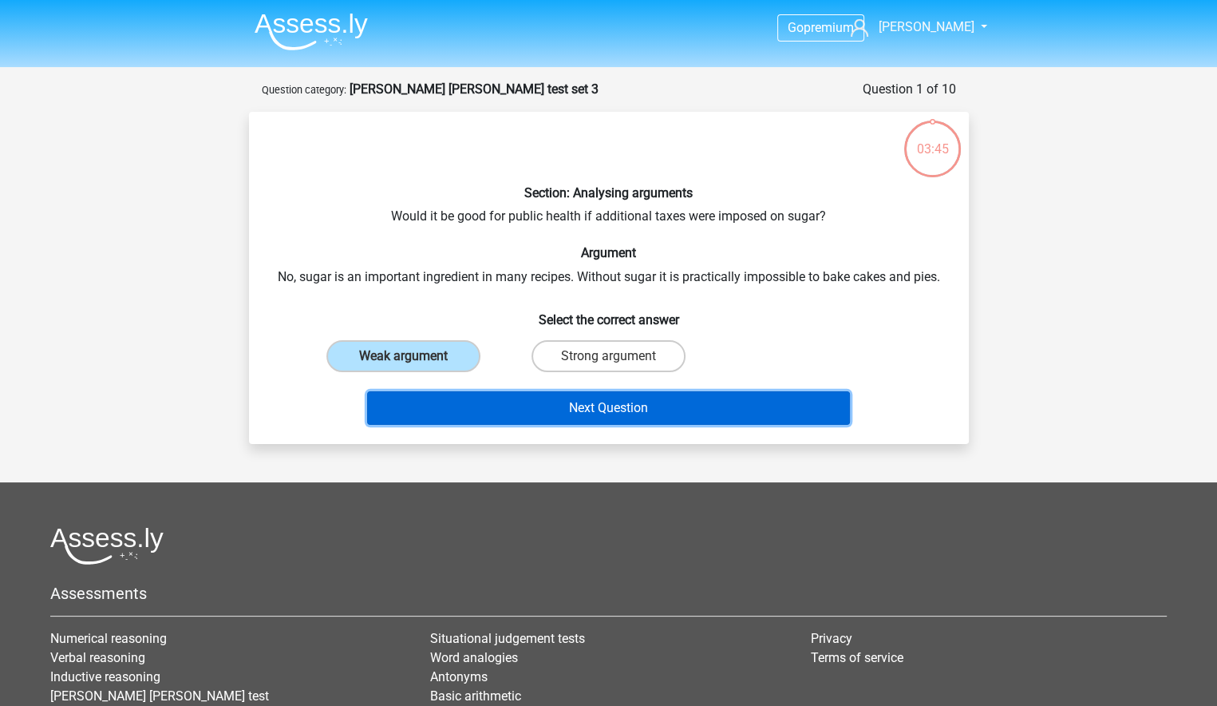
click at [586, 405] on button "Next Question" at bounding box center [608, 408] width 483 height 34
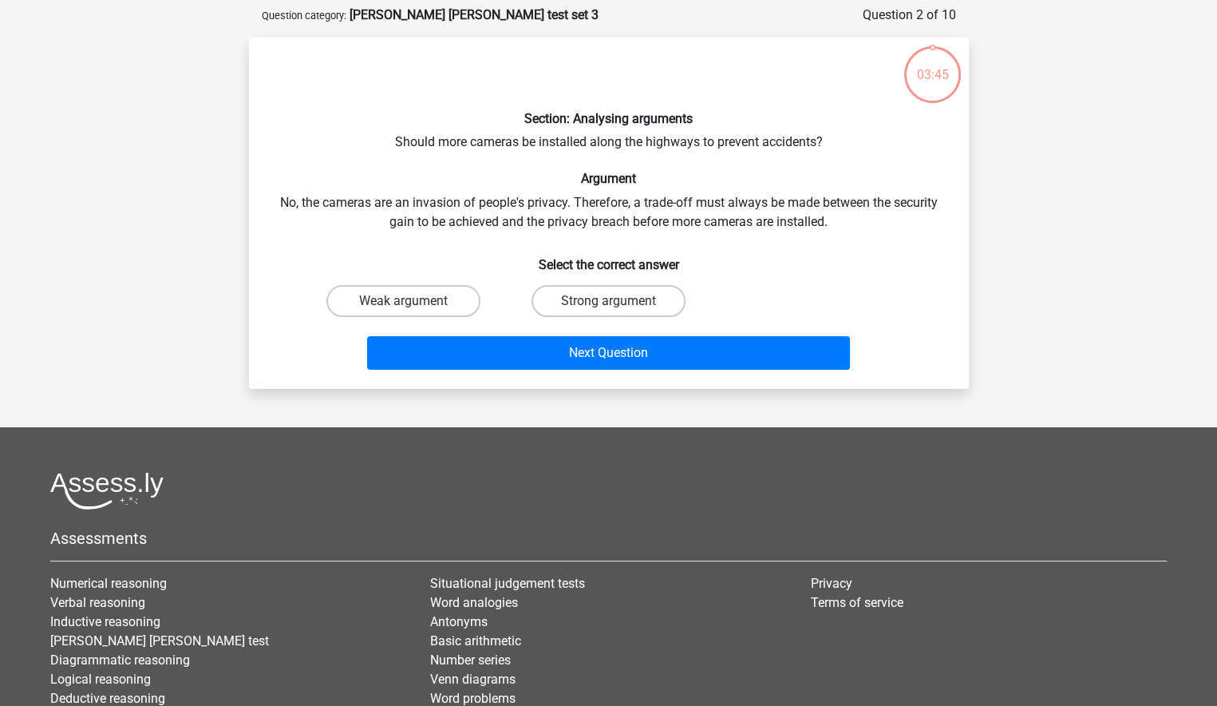
scroll to position [80, 0]
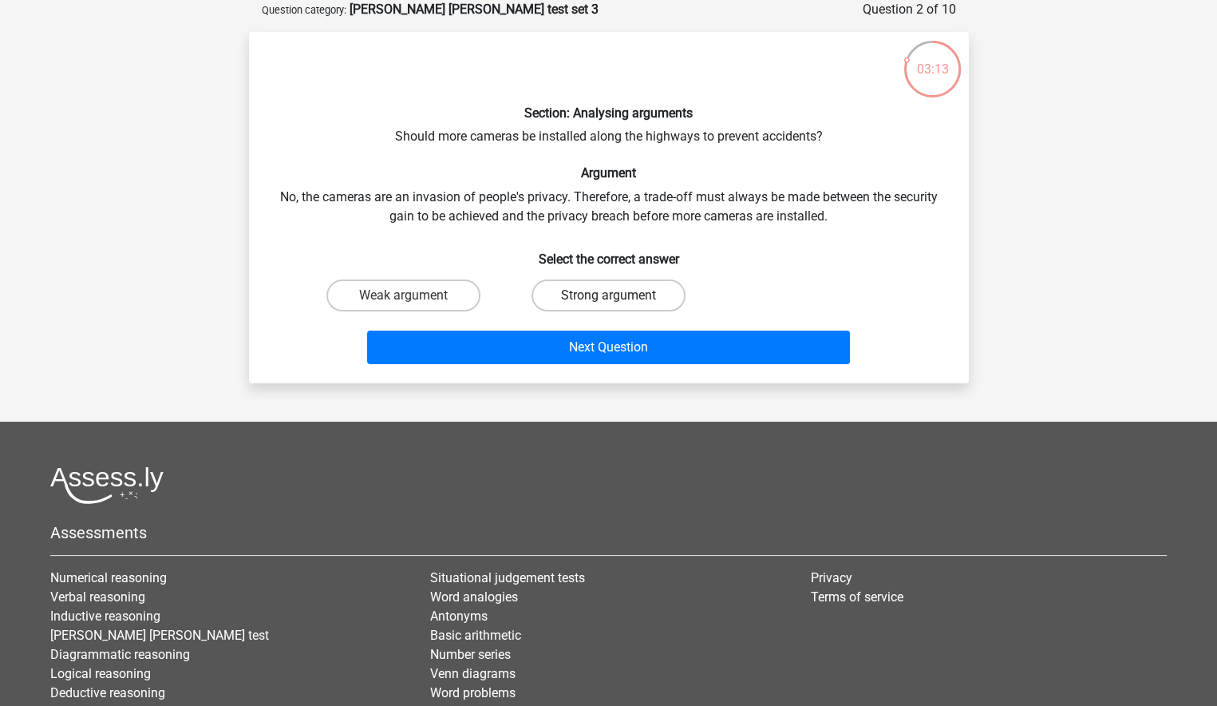
click at [581, 298] on label "Strong argument" at bounding box center [609, 295] width 154 height 32
click at [608, 298] on input "Strong argument" at bounding box center [613, 300] width 10 height 10
radio input "true"
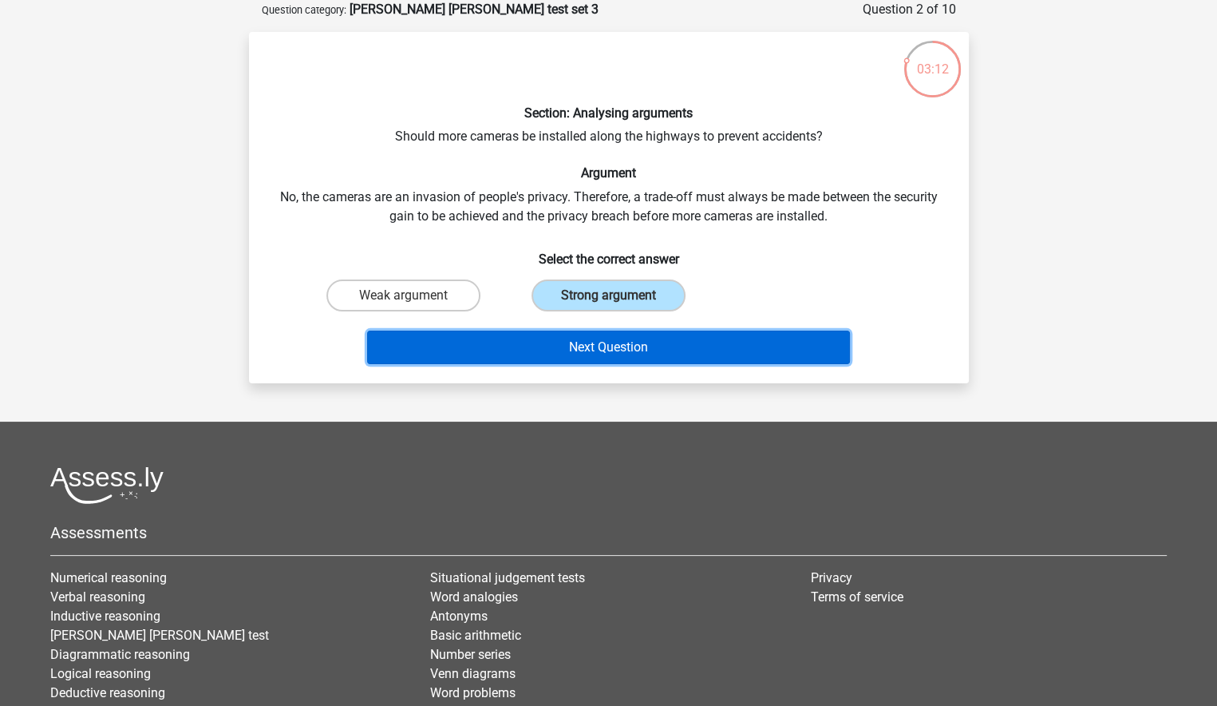
click at [616, 346] on button "Next Question" at bounding box center [608, 347] width 483 height 34
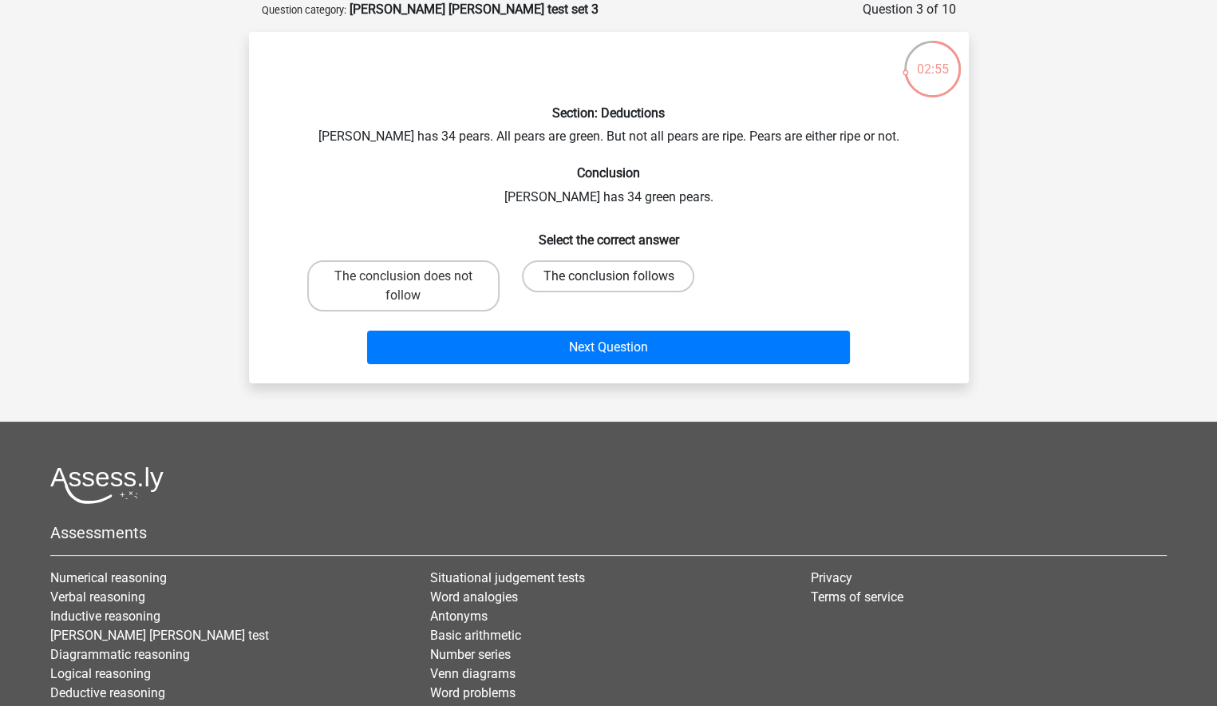
click at [603, 272] on label "The conclusion follows" at bounding box center [608, 276] width 172 height 32
click at [608, 276] on input "The conclusion follows" at bounding box center [613, 281] width 10 height 10
radio input "true"
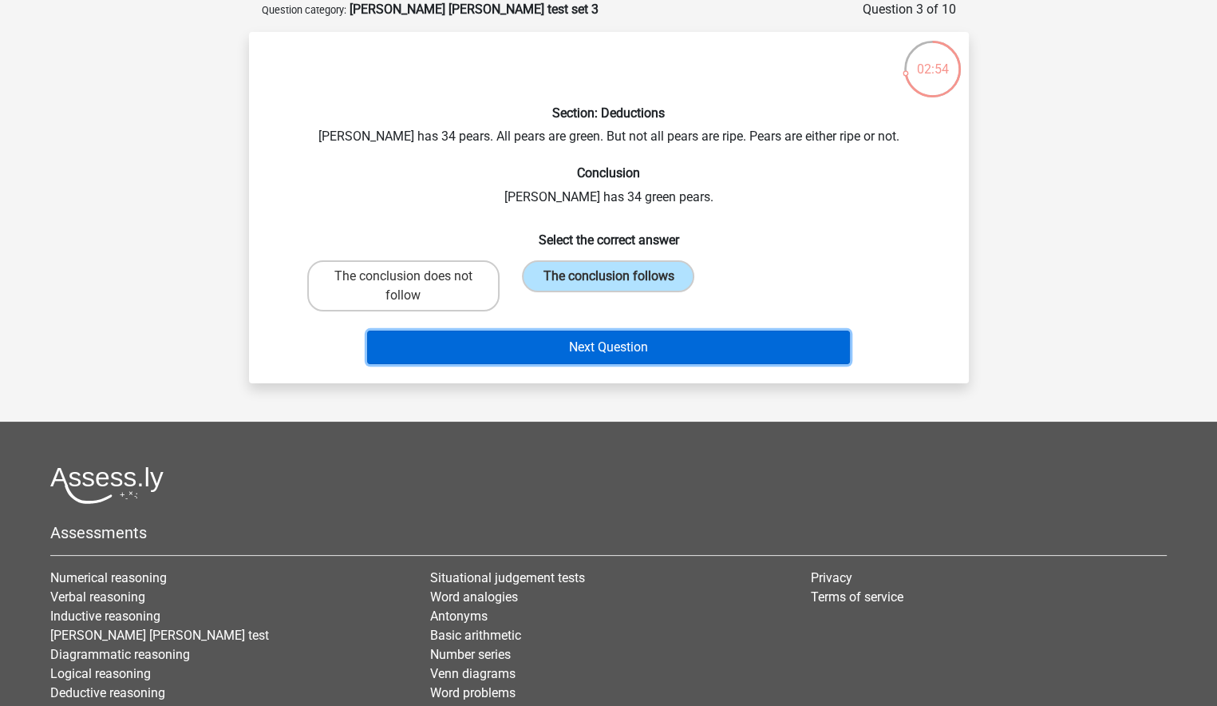
click at [648, 340] on button "Next Question" at bounding box center [608, 347] width 483 height 34
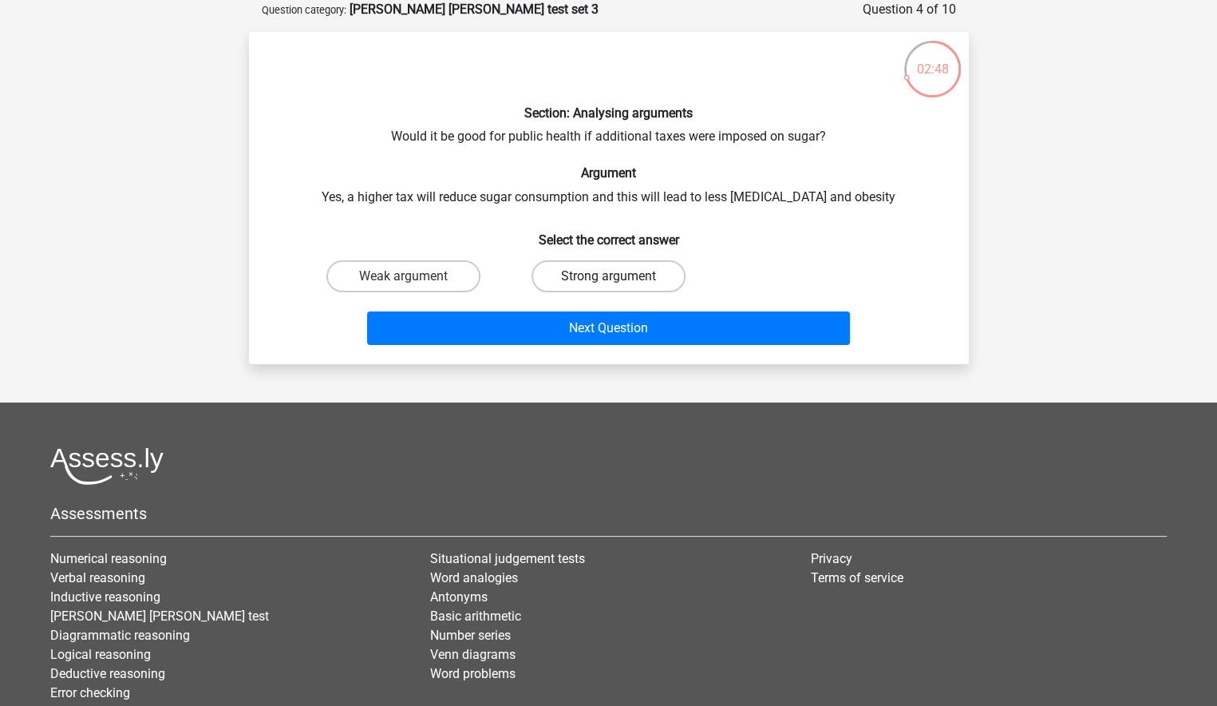
click at [609, 268] on label "Strong argument" at bounding box center [609, 276] width 154 height 32
click at [609, 276] on input "Strong argument" at bounding box center [613, 281] width 10 height 10
radio input "true"
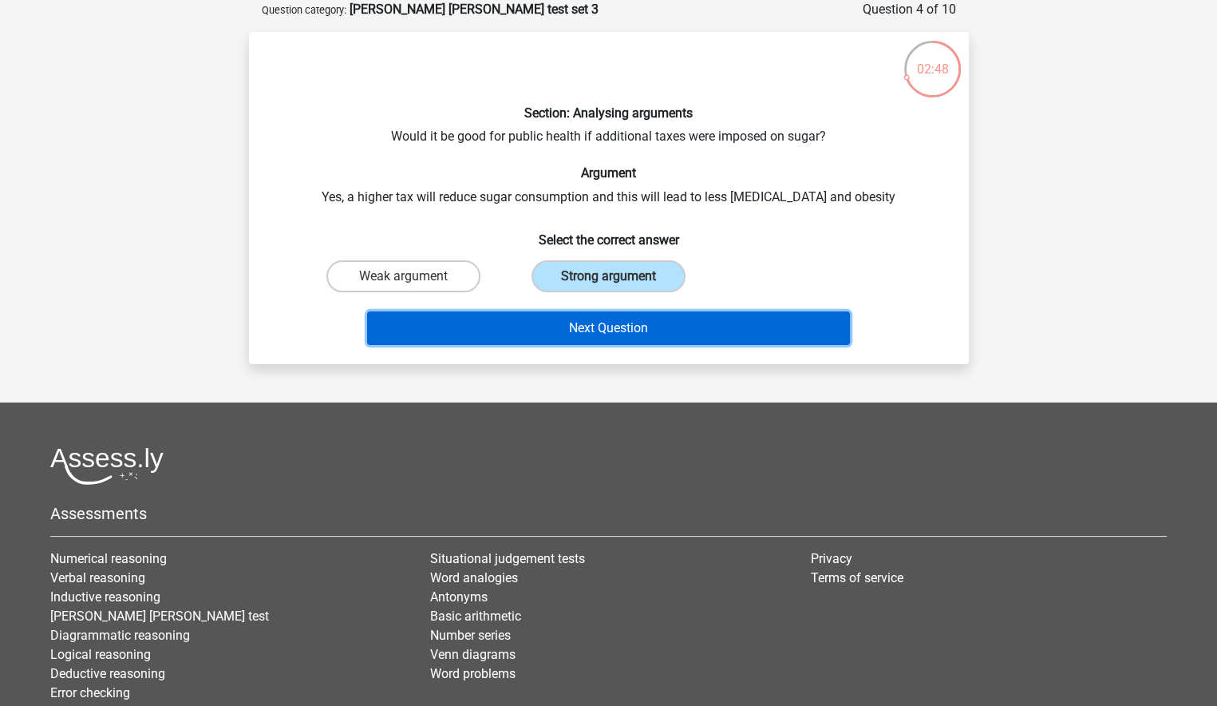
click at [612, 320] on button "Next Question" at bounding box center [608, 328] width 483 height 34
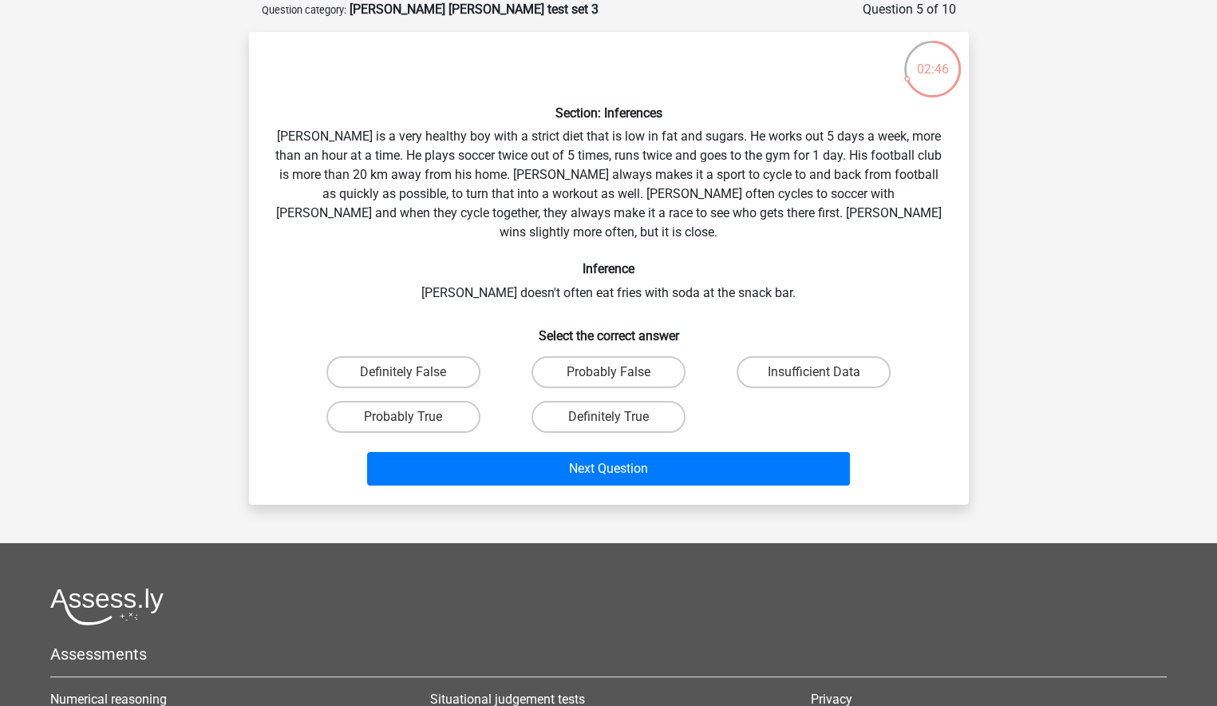
scroll to position [160, 0]
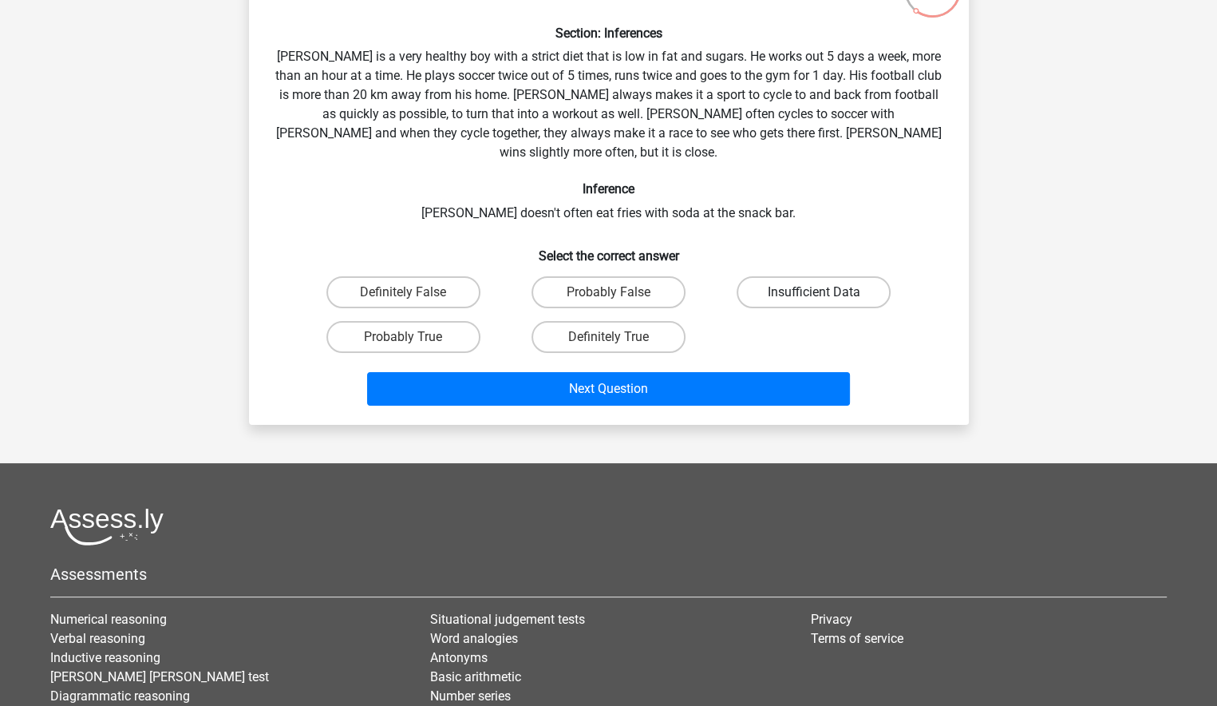
click at [795, 276] on label "Insufficient Data" at bounding box center [814, 292] width 154 height 32
click at [814, 292] on input "Insufficient Data" at bounding box center [819, 297] width 10 height 10
radio input "true"
click at [435, 321] on label "Probably True" at bounding box center [403, 337] width 154 height 32
click at [413, 337] on input "Probably True" at bounding box center [408, 342] width 10 height 10
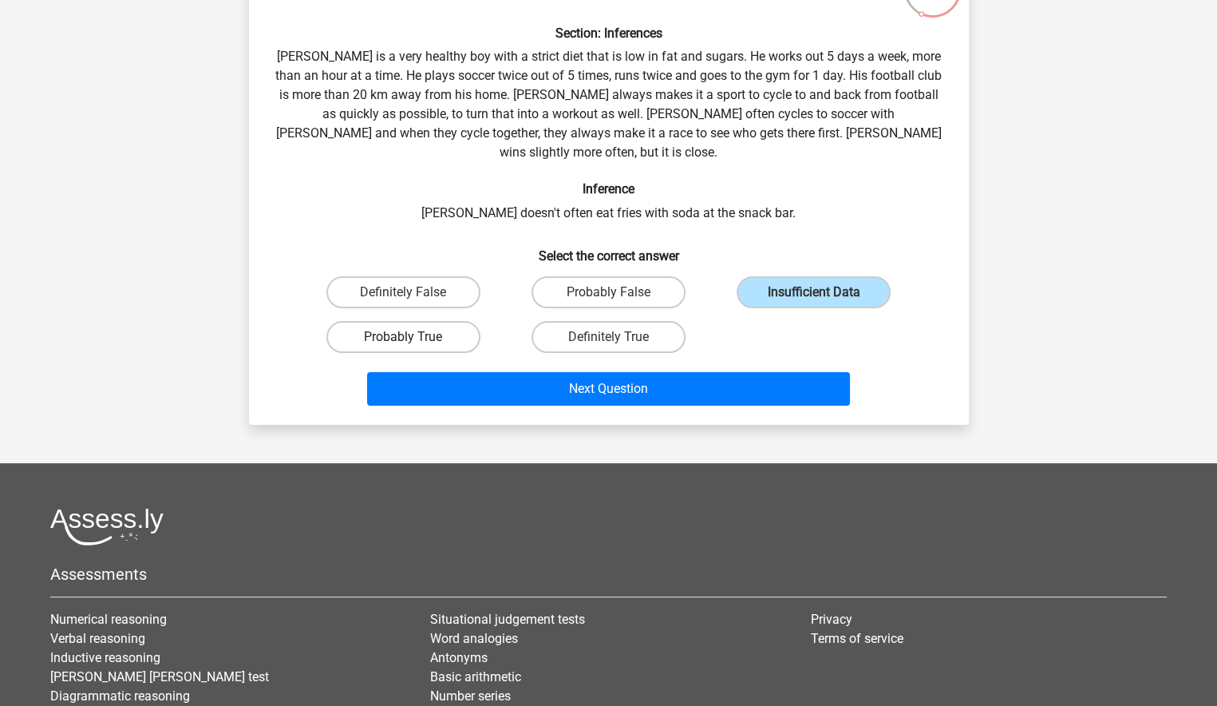
radio input "true"
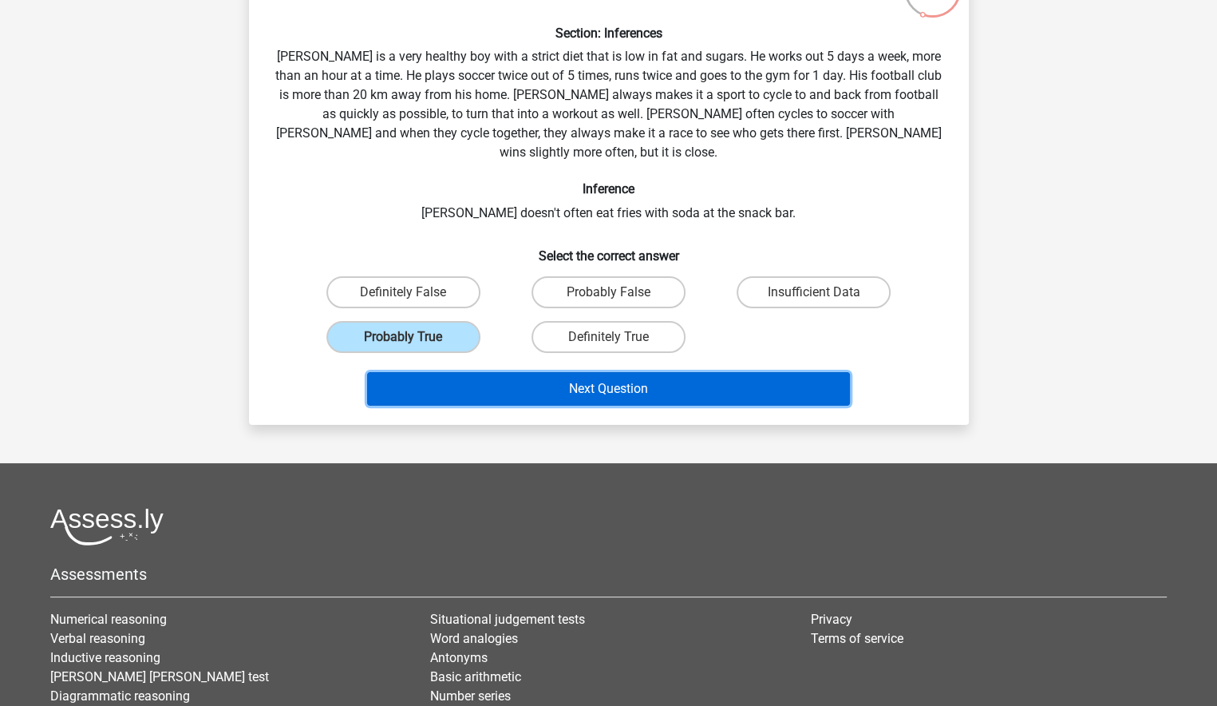
click at [619, 372] on button "Next Question" at bounding box center [608, 389] width 483 height 34
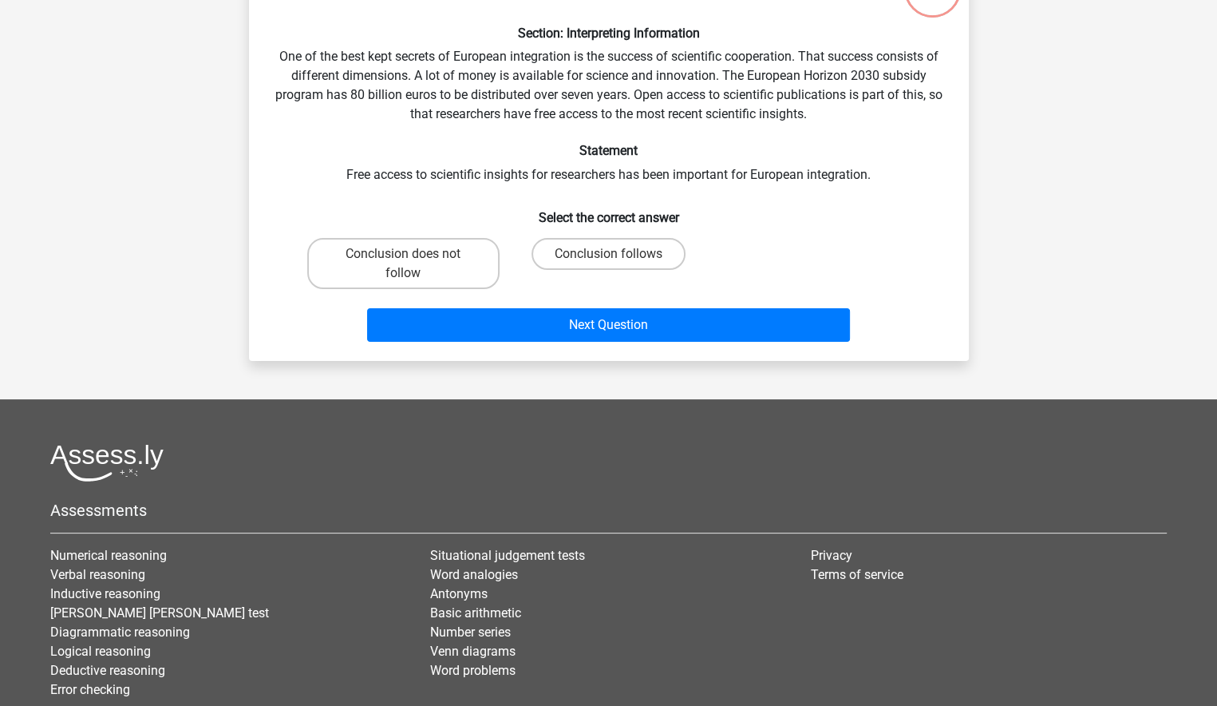
scroll to position [80, 0]
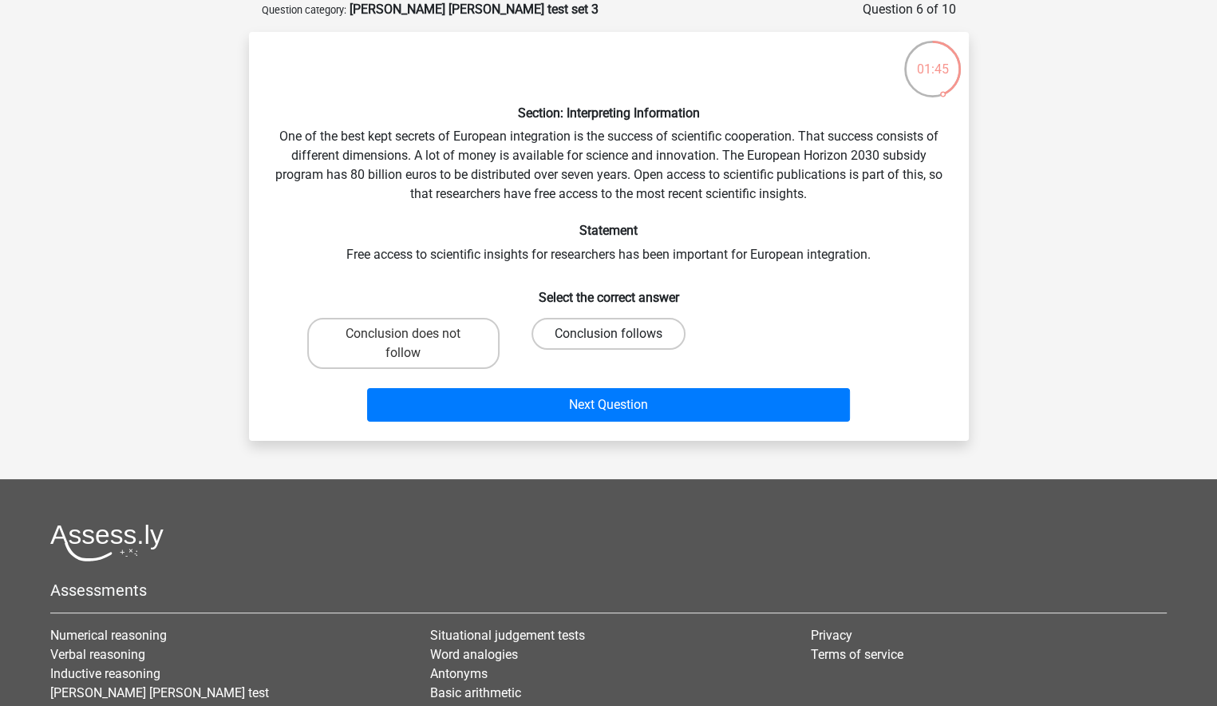
click at [583, 330] on label "Conclusion follows" at bounding box center [609, 334] width 154 height 32
click at [608, 334] on input "Conclusion follows" at bounding box center [613, 339] width 10 height 10
radio input "true"
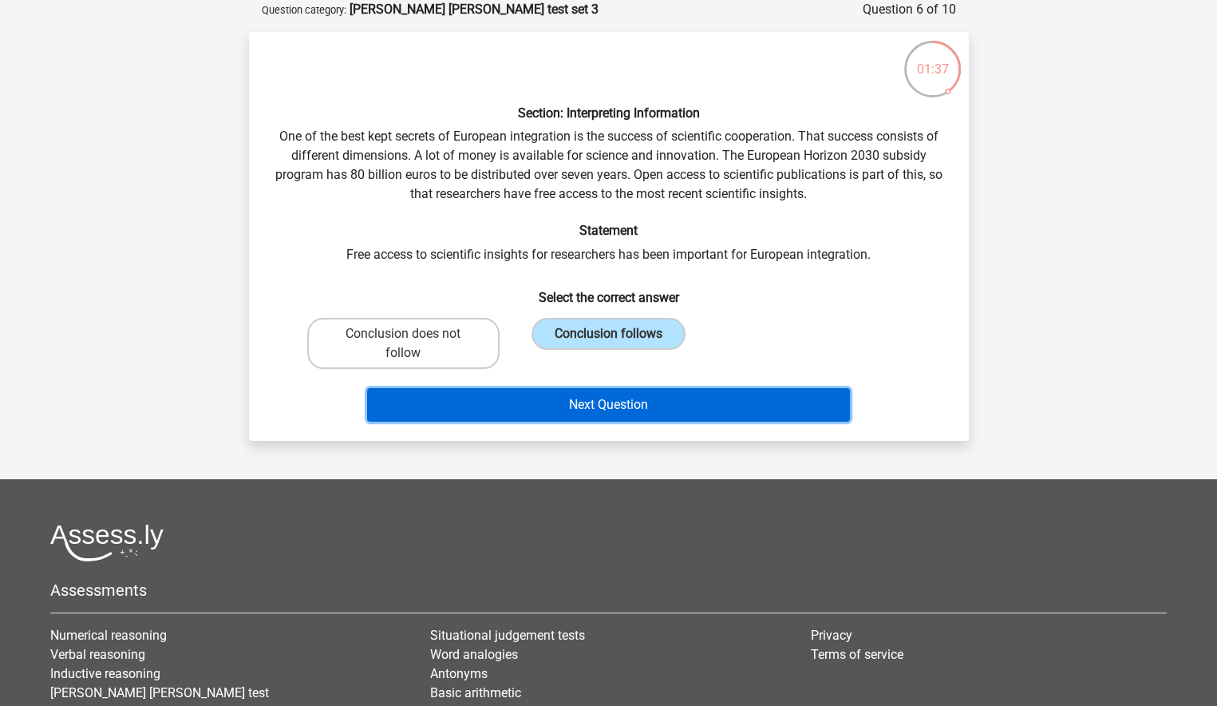
click at [651, 409] on button "Next Question" at bounding box center [608, 405] width 483 height 34
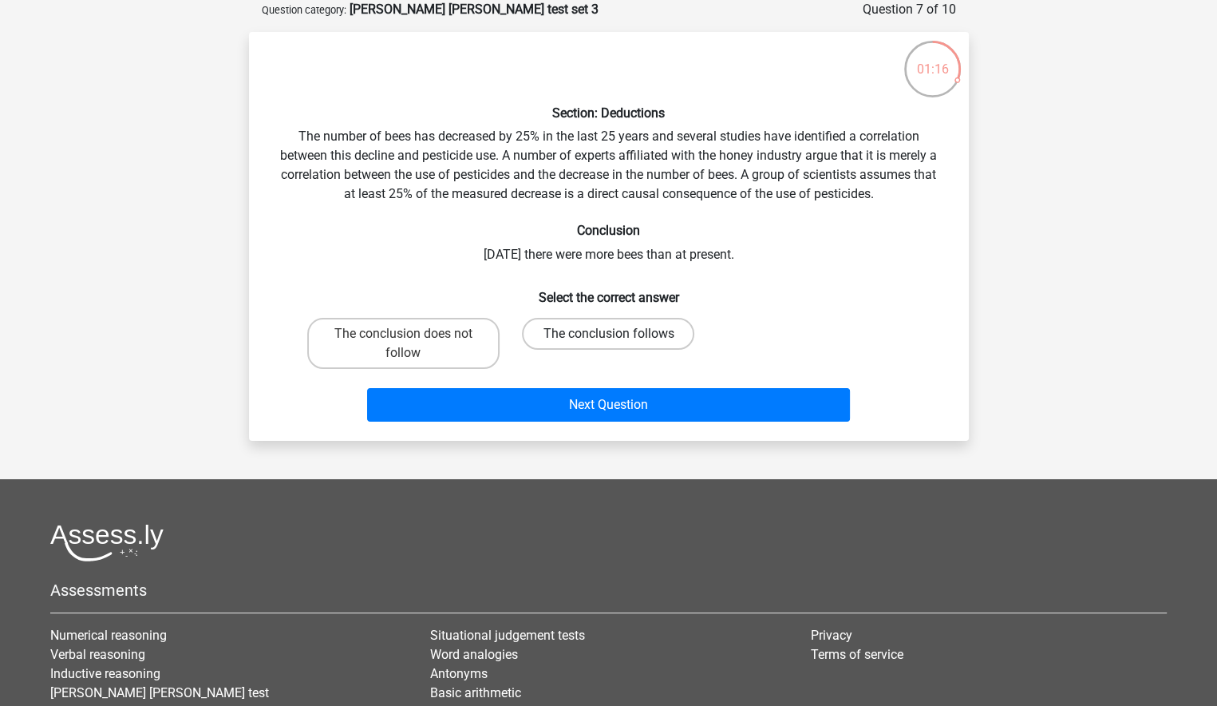
click at [588, 335] on label "The conclusion follows" at bounding box center [608, 334] width 172 height 32
click at [608, 335] on input "The conclusion follows" at bounding box center [613, 339] width 10 height 10
radio input "true"
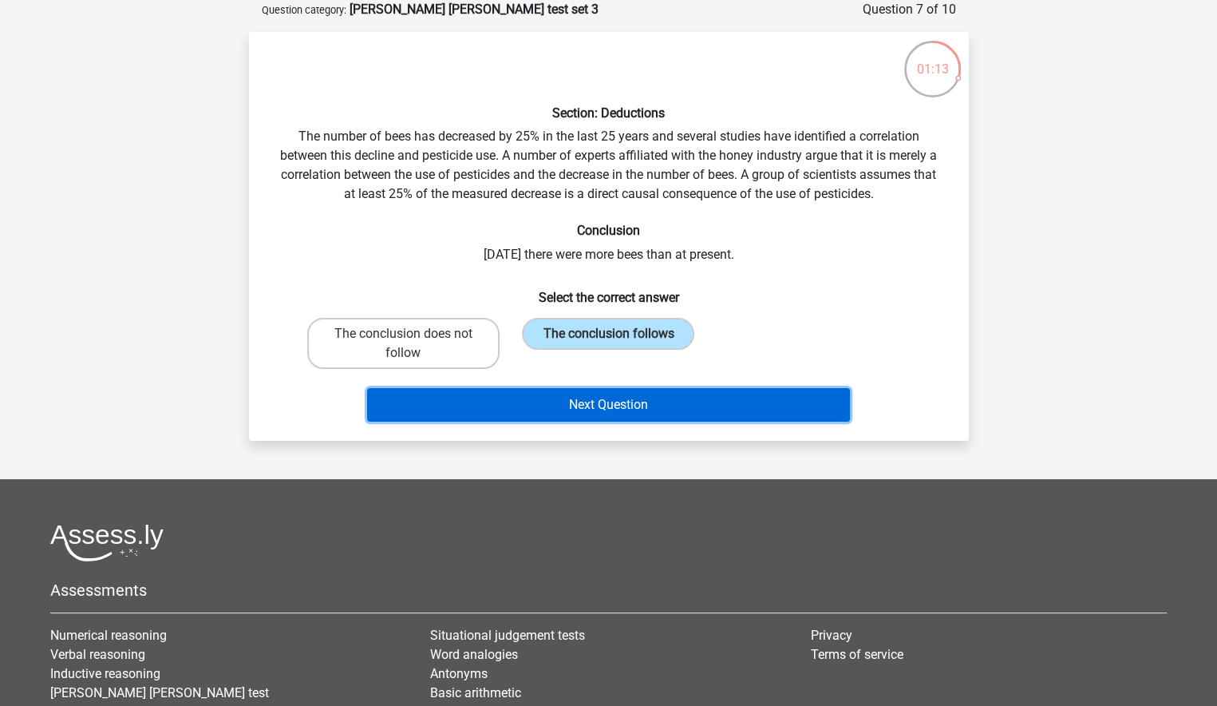
click at [653, 409] on button "Next Question" at bounding box center [608, 405] width 483 height 34
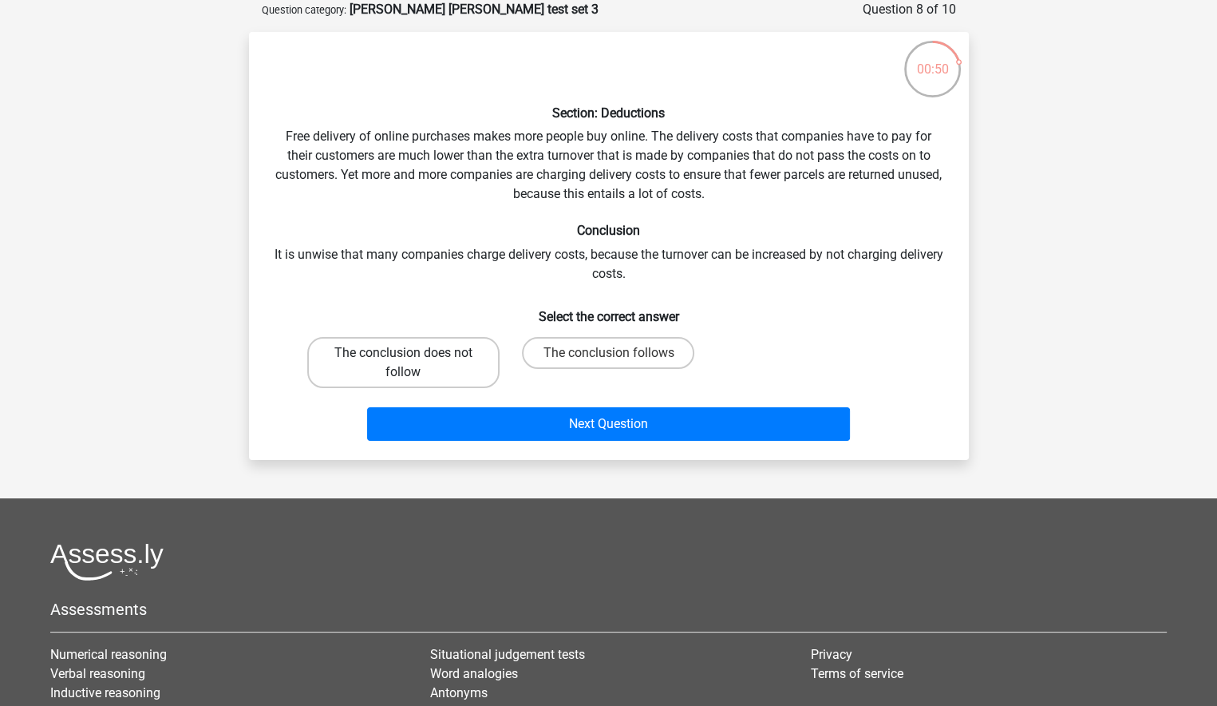
click at [460, 350] on label "The conclusion does not follow" at bounding box center [403, 362] width 192 height 51
click at [413, 353] on input "The conclusion does not follow" at bounding box center [408, 358] width 10 height 10
radio input "true"
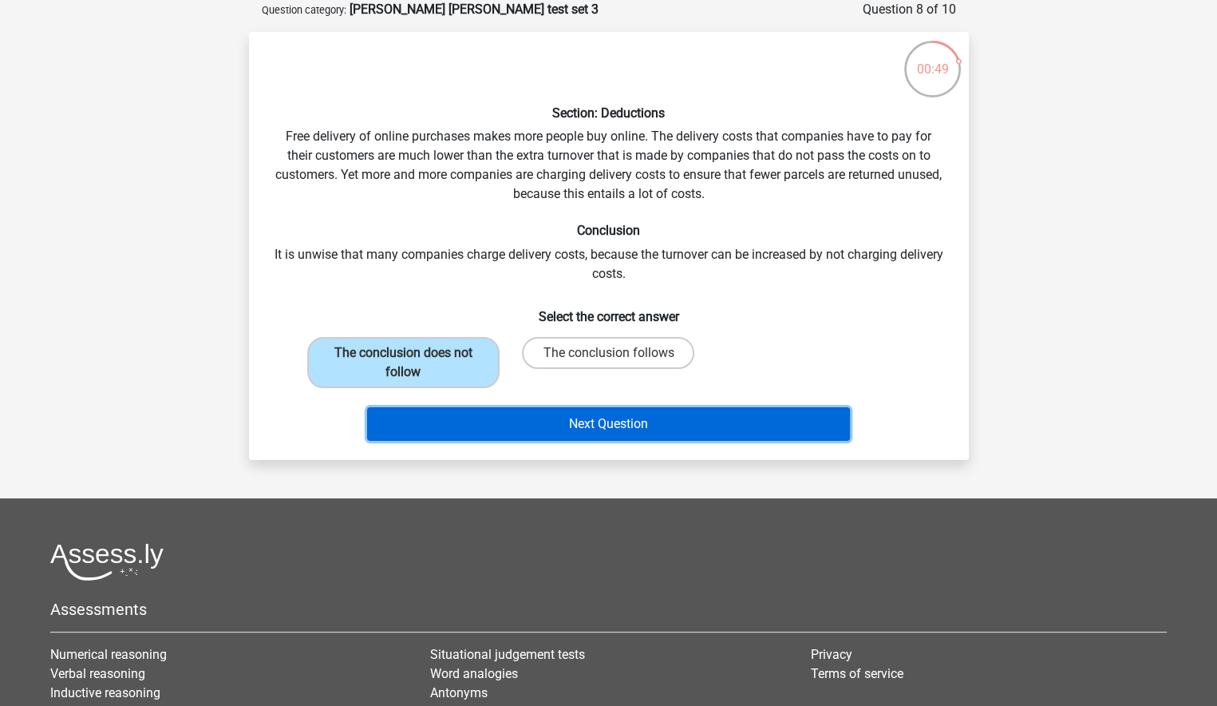
click at [571, 416] on button "Next Question" at bounding box center [608, 424] width 483 height 34
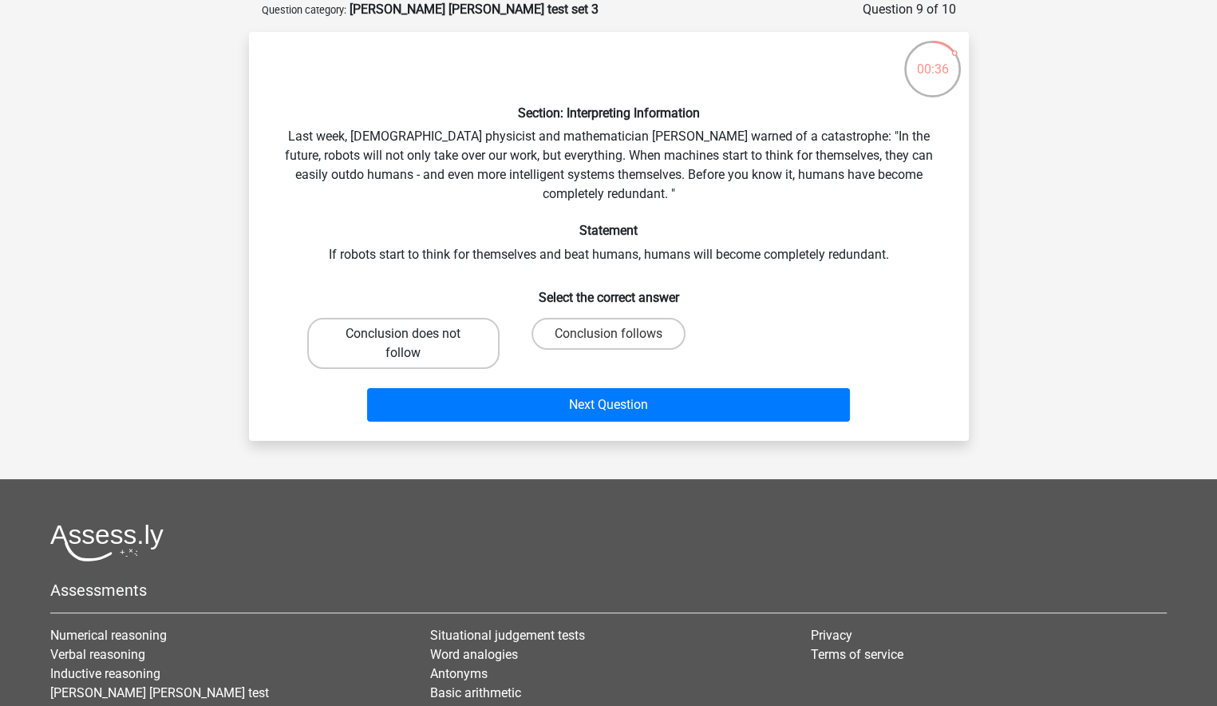
click at [424, 334] on label "Conclusion does not follow" at bounding box center [403, 343] width 192 height 51
click at [413, 334] on input "Conclusion does not follow" at bounding box center [408, 339] width 10 height 10
radio input "true"
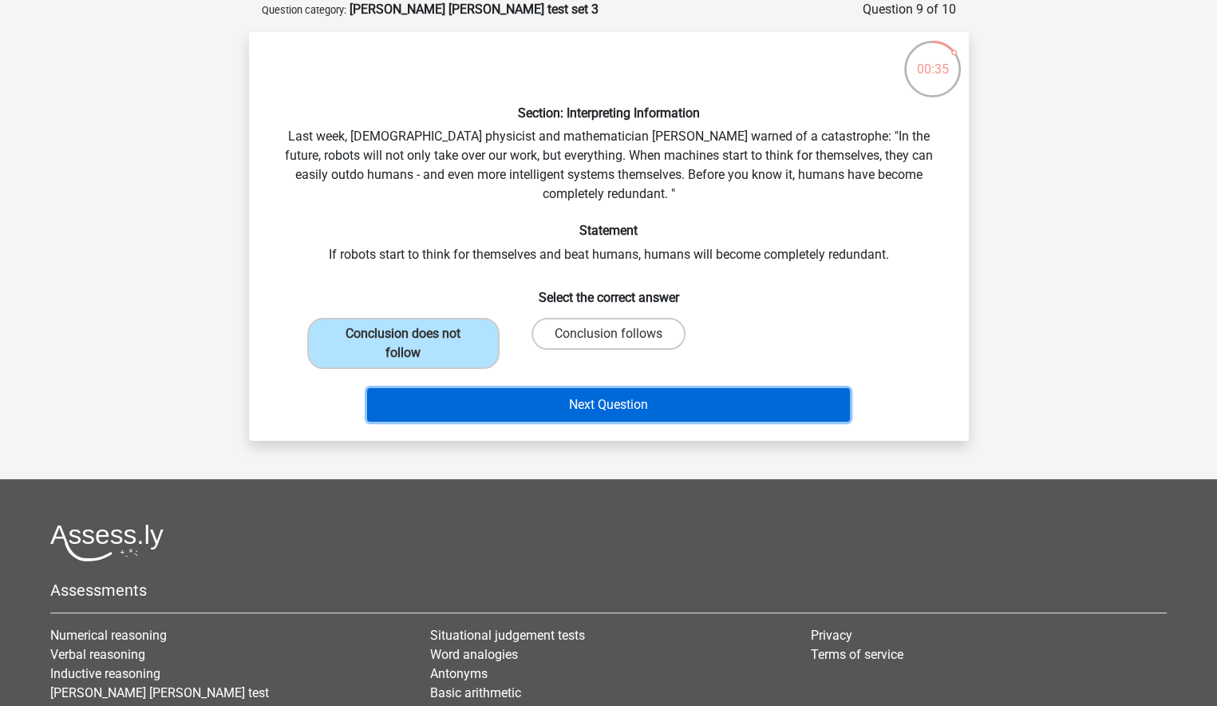
click at [607, 398] on button "Next Question" at bounding box center [608, 405] width 483 height 34
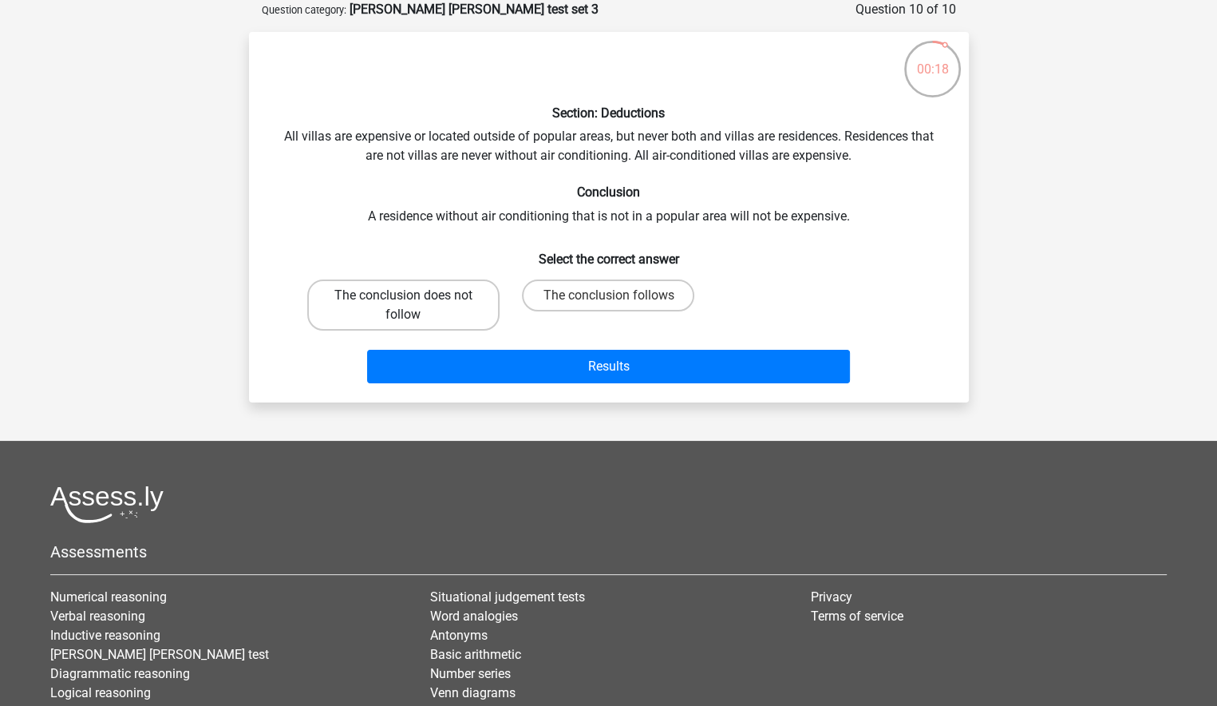
click at [480, 301] on label "The conclusion does not follow" at bounding box center [403, 304] width 192 height 51
click at [413, 301] on input "The conclusion does not follow" at bounding box center [408, 300] width 10 height 10
radio input "true"
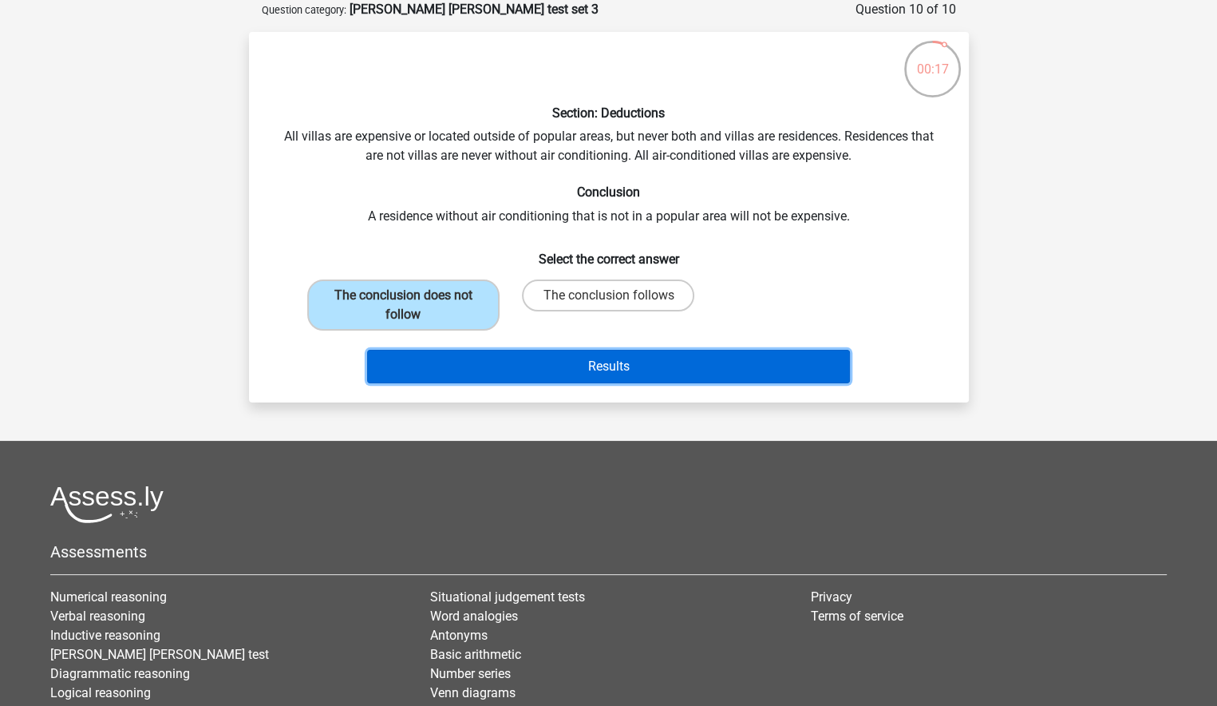
click at [629, 360] on button "Results" at bounding box center [608, 367] width 483 height 34
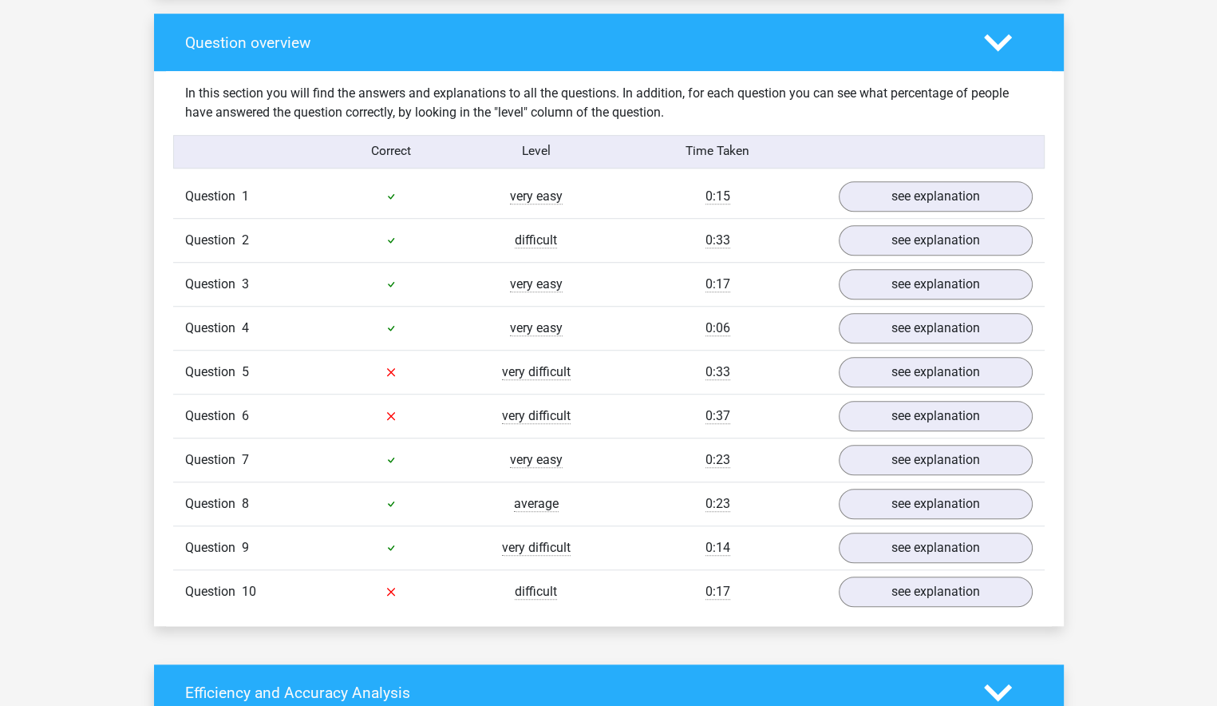
scroll to position [1197, 0]
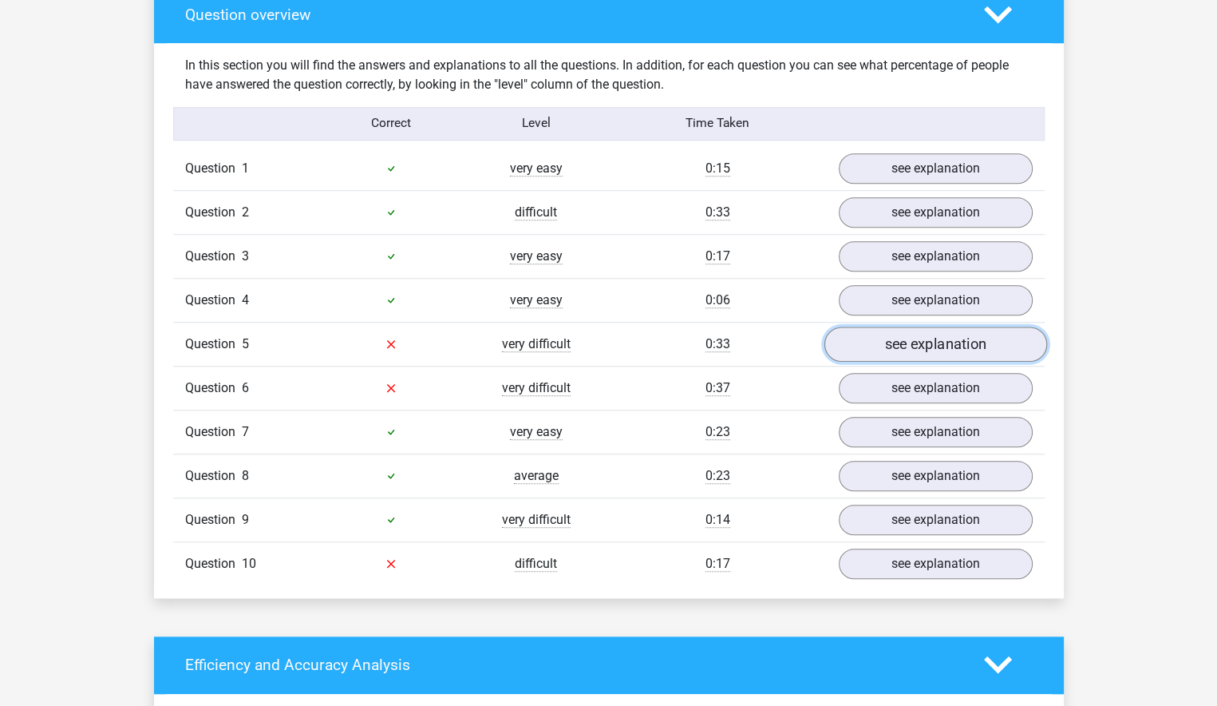
click at [912, 349] on link "see explanation" at bounding box center [935, 343] width 223 height 35
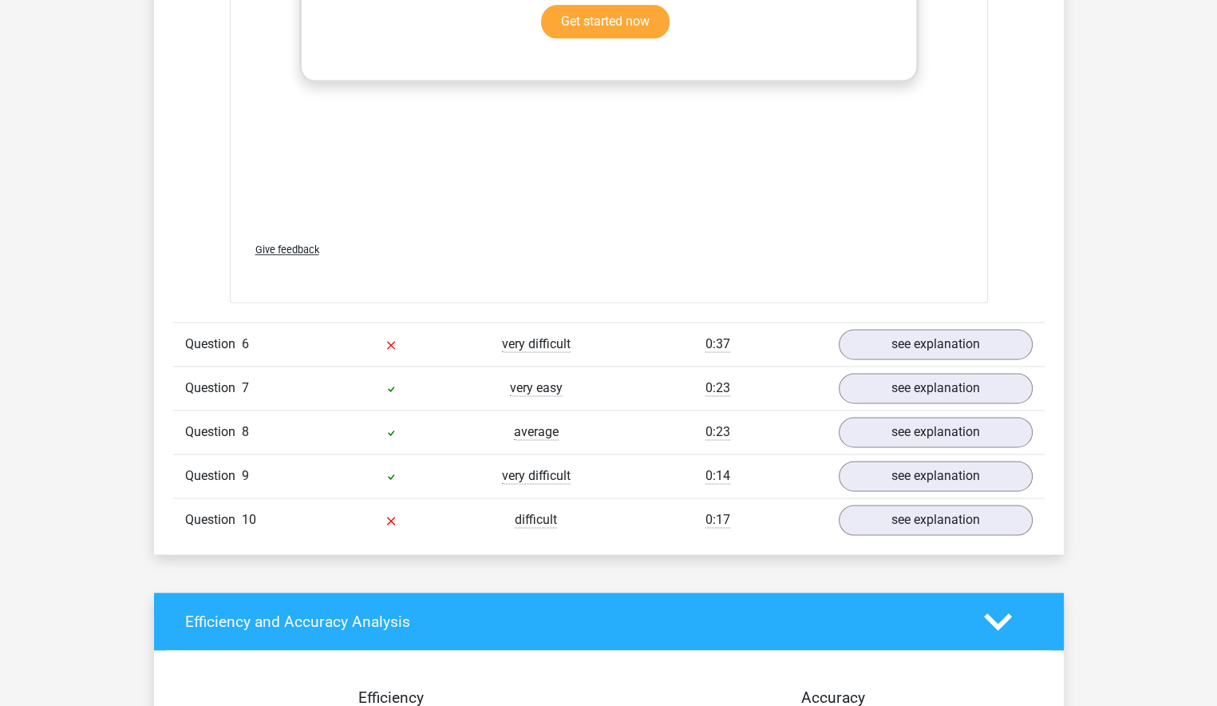
scroll to position [2235, 0]
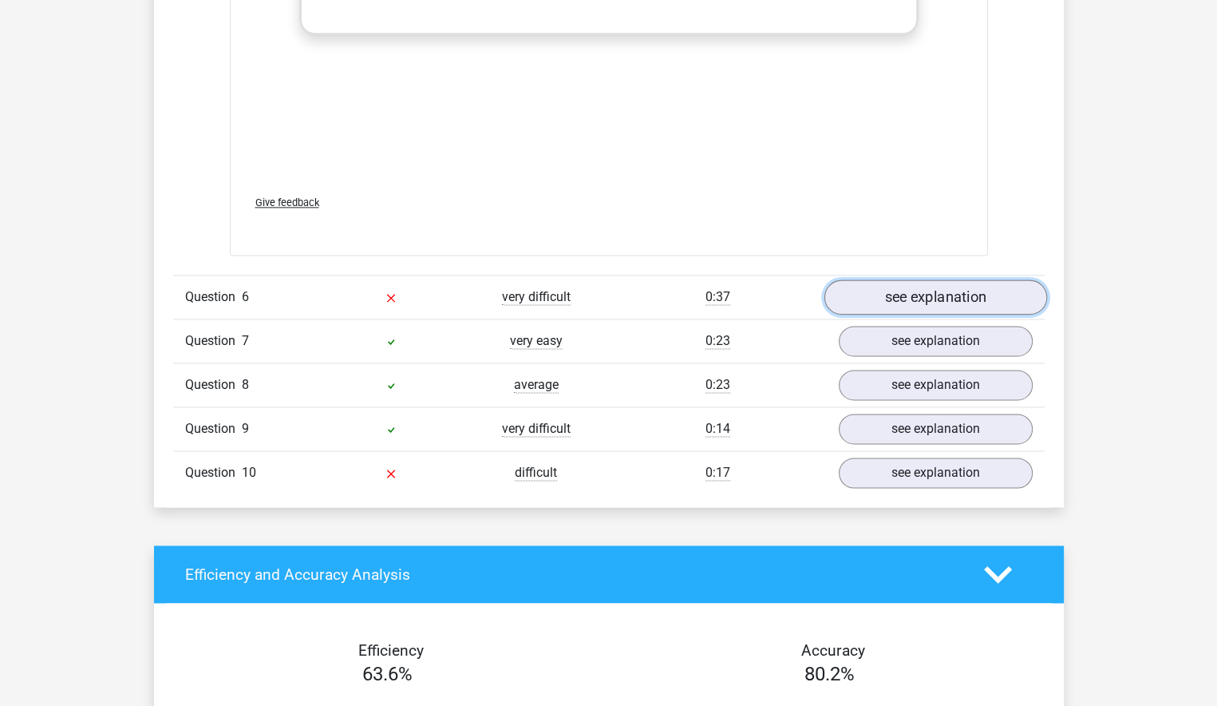
click at [909, 286] on link "see explanation" at bounding box center [935, 296] width 223 height 35
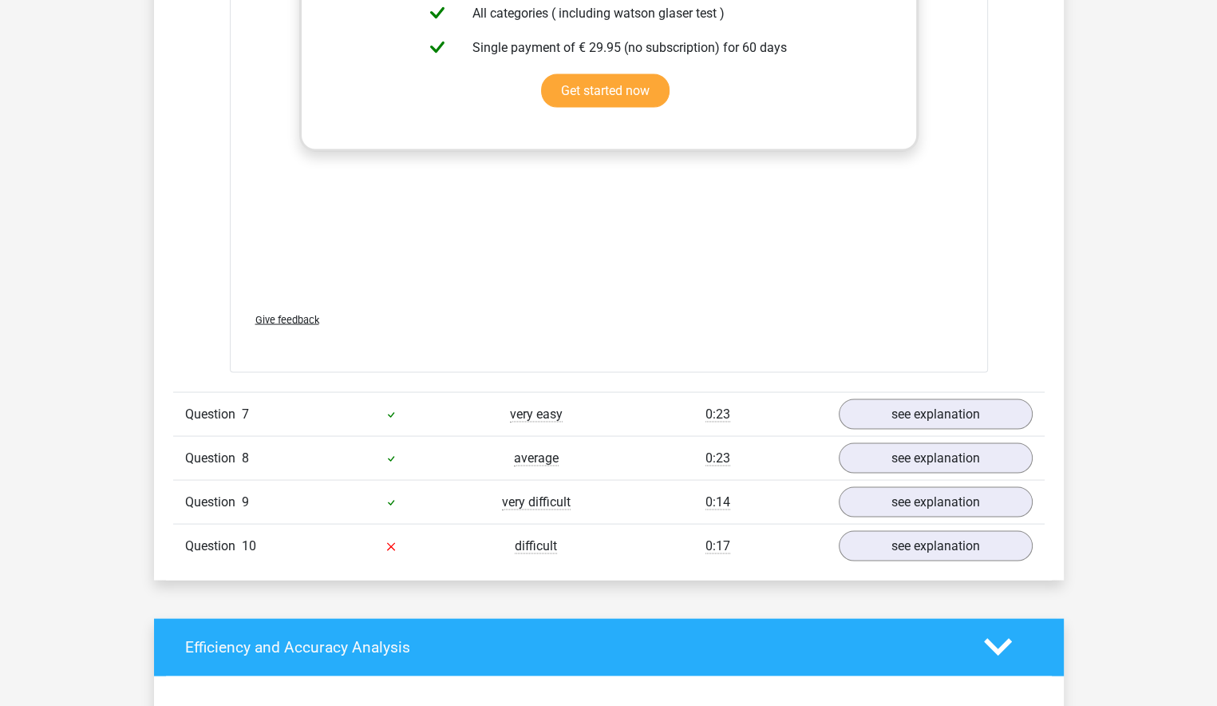
scroll to position [3113, 0]
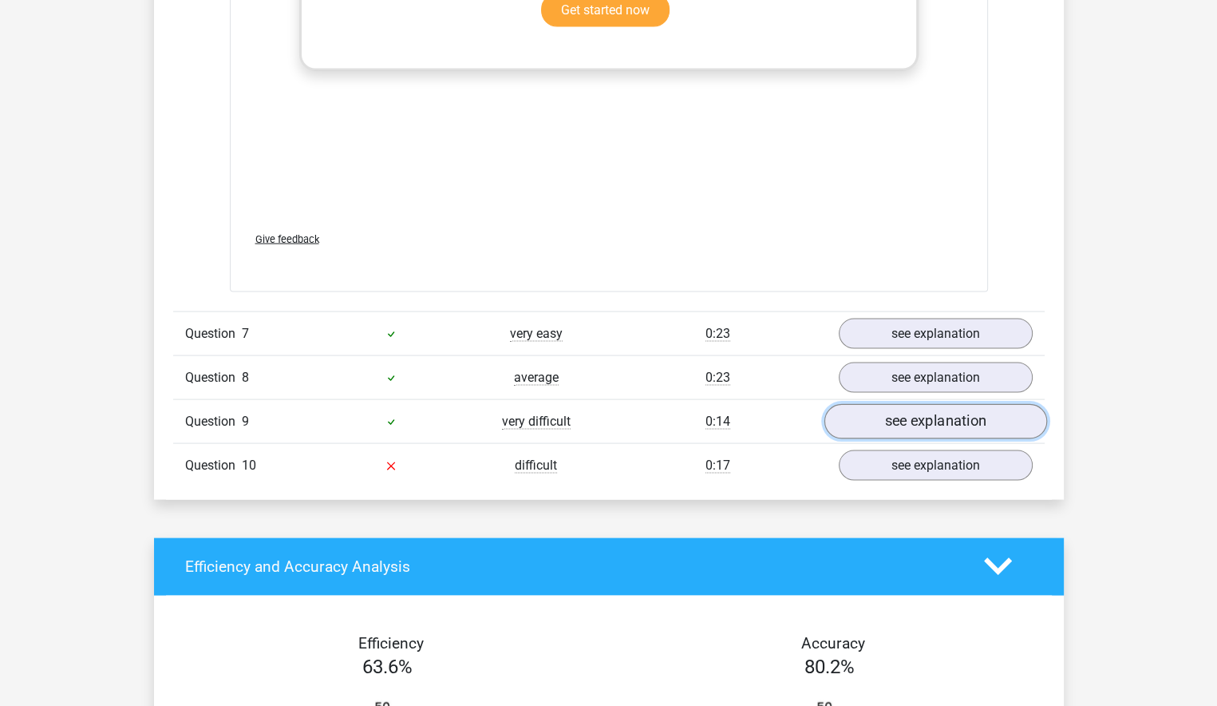
click at [890, 418] on link "see explanation" at bounding box center [935, 421] width 223 height 35
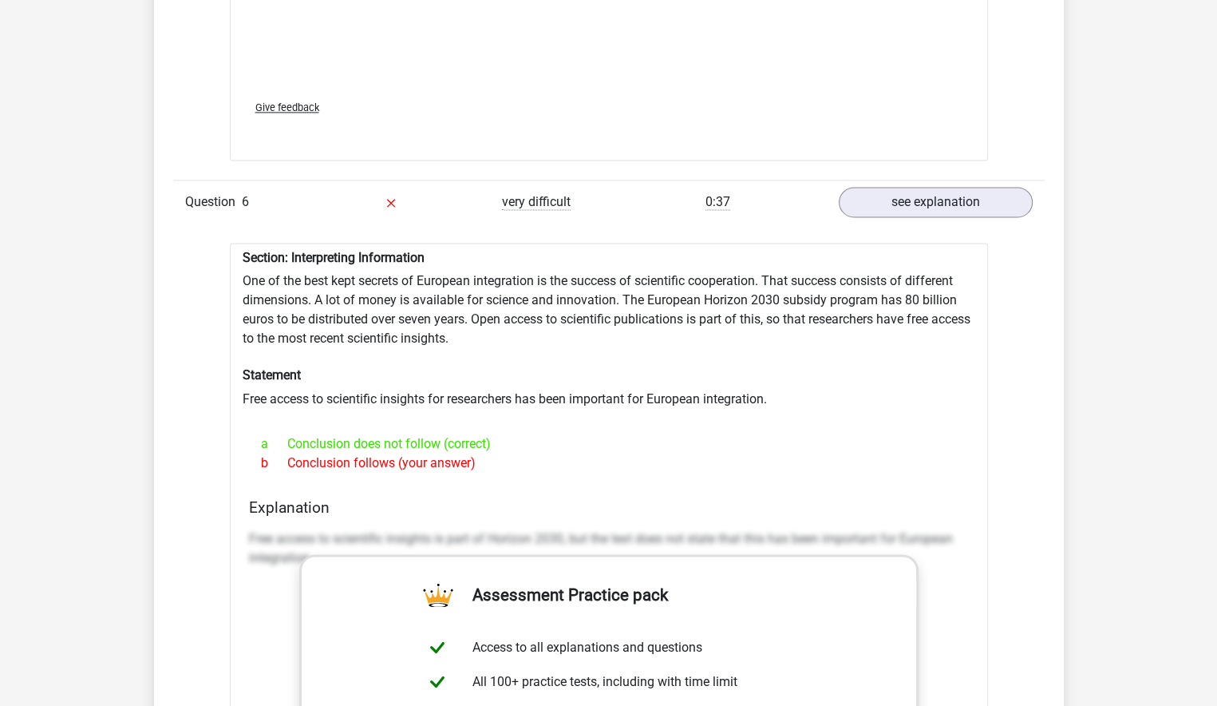
scroll to position [2155, 0]
